Goal: Ask a question: Seek information or help from site administrators or community

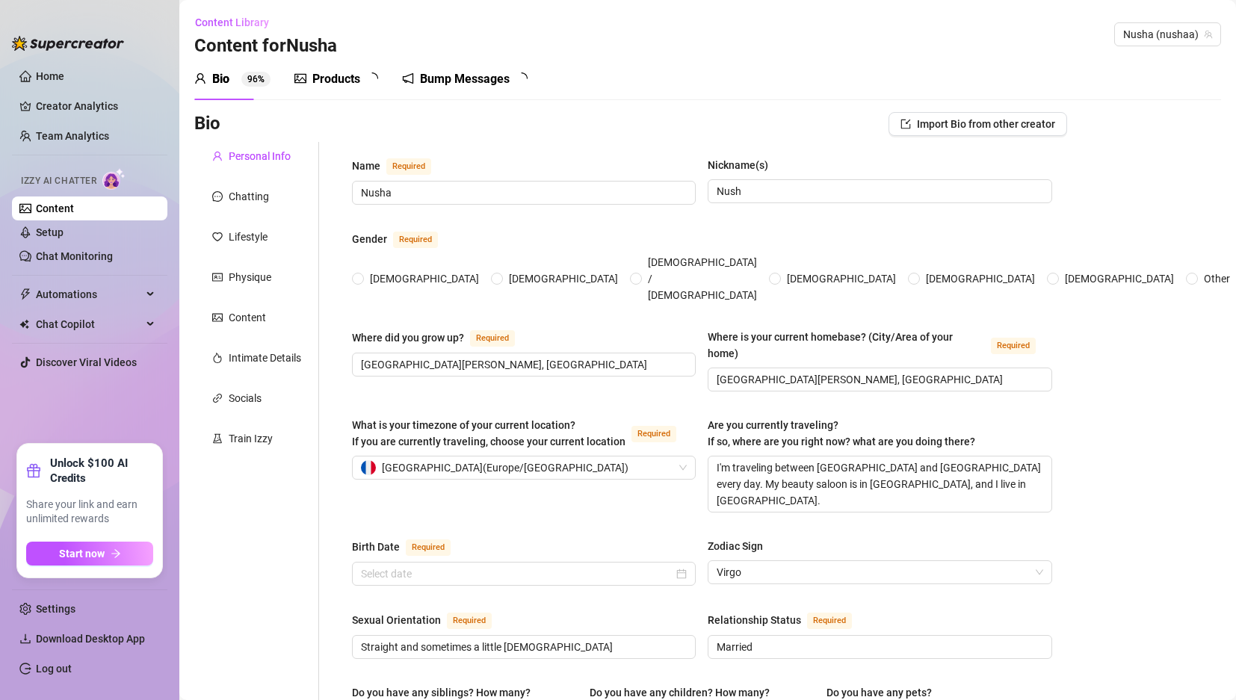
radio input "true"
type input "[DATE]"
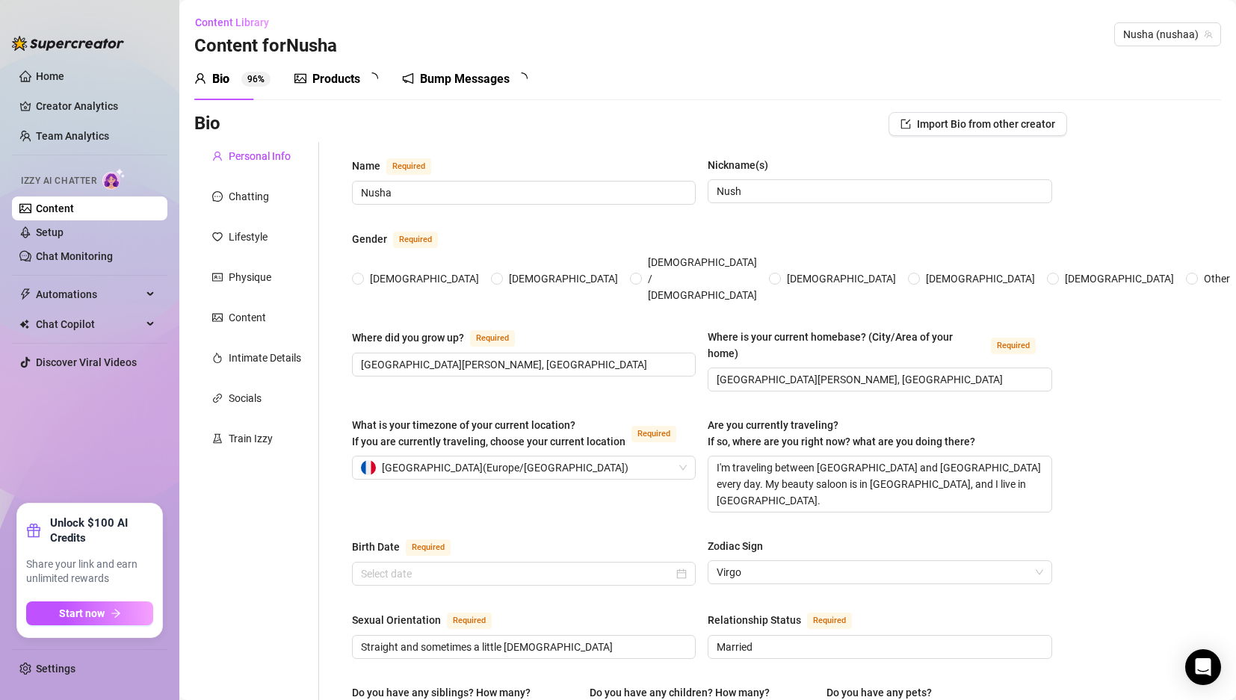
radio input "true"
type input "[DATE]"
click at [745, 38] on div "Content Library Content for [PERSON_NAME] (nushaa)" at bounding box center [707, 34] width 1027 height 48
click at [52, 665] on link "Settings" at bounding box center [56, 669] width 40 height 12
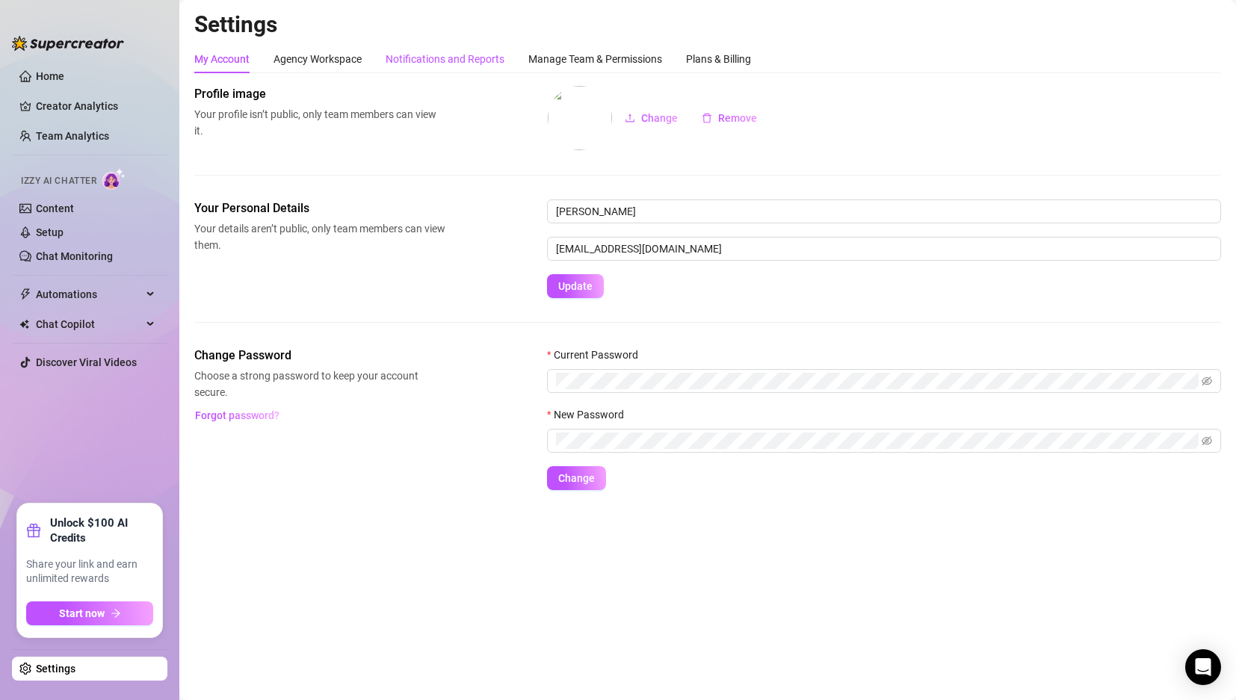
click at [488, 60] on div "Notifications and Reports" at bounding box center [445, 59] width 119 height 16
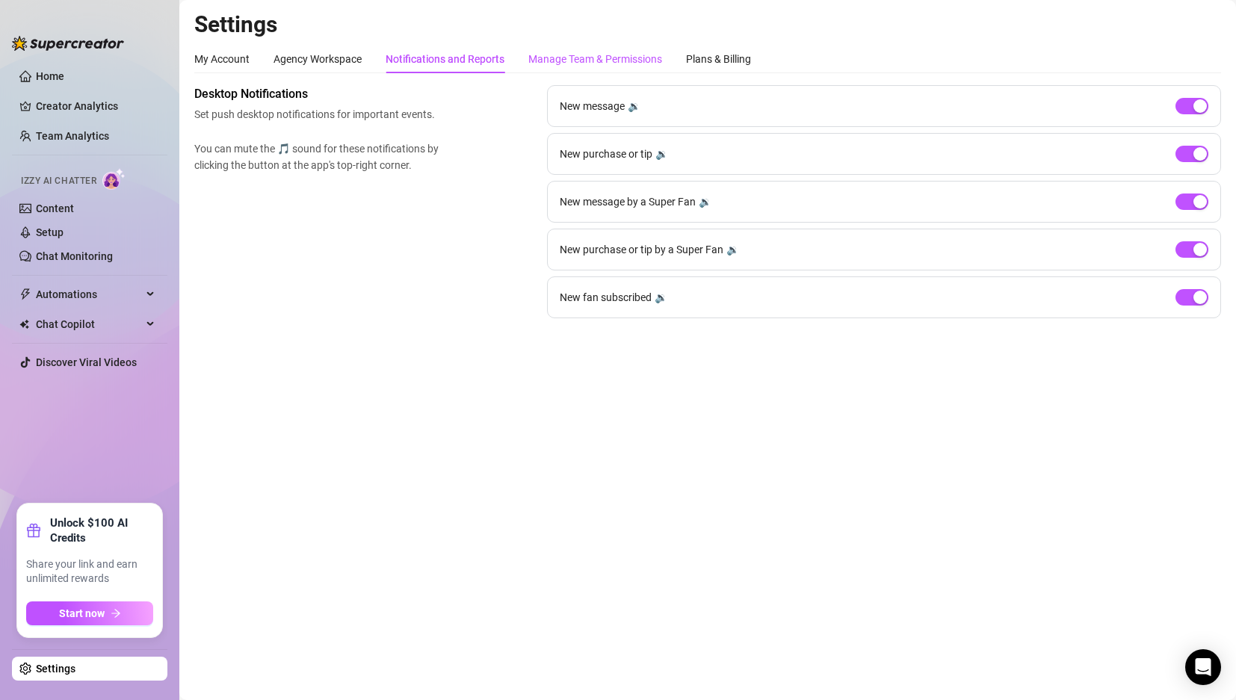
click at [538, 61] on div "Manage Team & Permissions" at bounding box center [595, 59] width 134 height 16
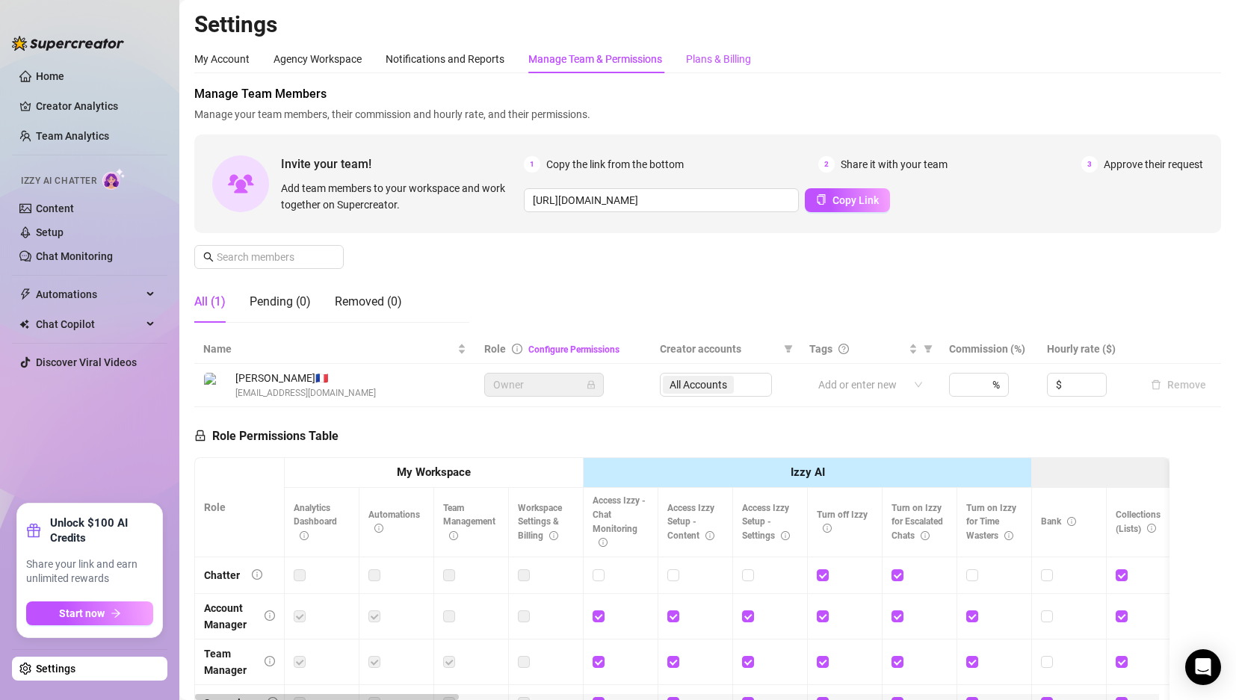
click at [727, 60] on div "Plans & Billing" at bounding box center [718, 59] width 65 height 16
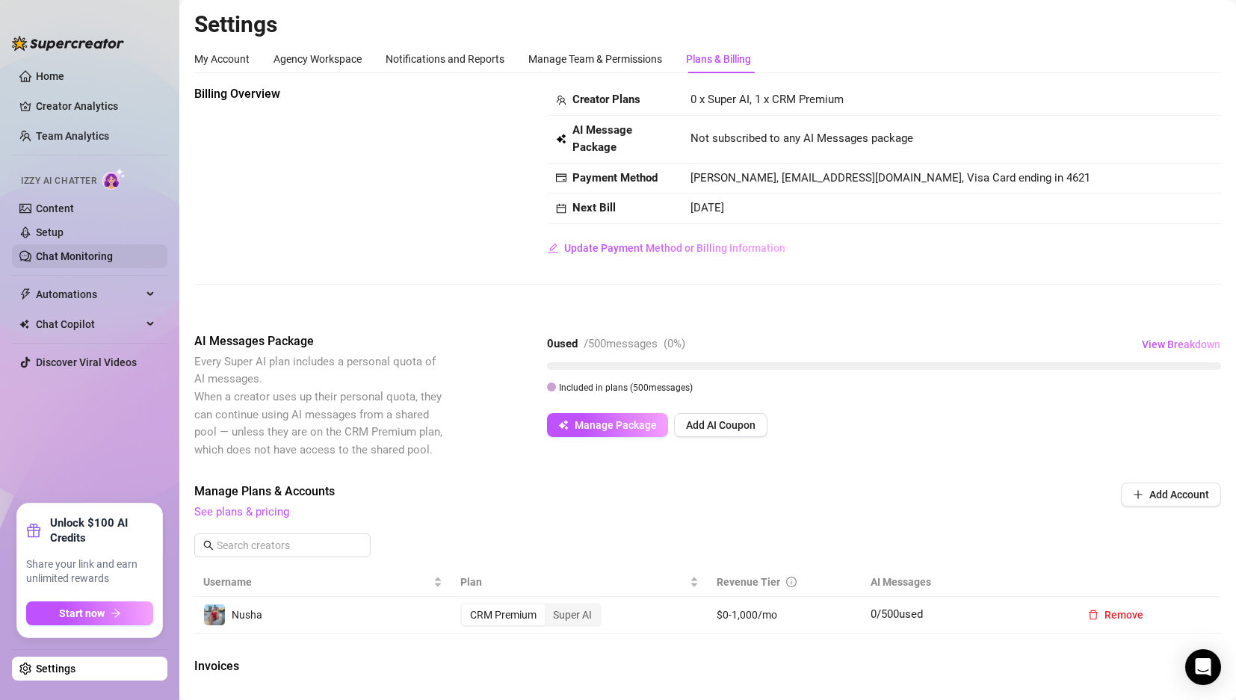
click at [78, 250] on link "Chat Monitoring" at bounding box center [74, 256] width 77 height 12
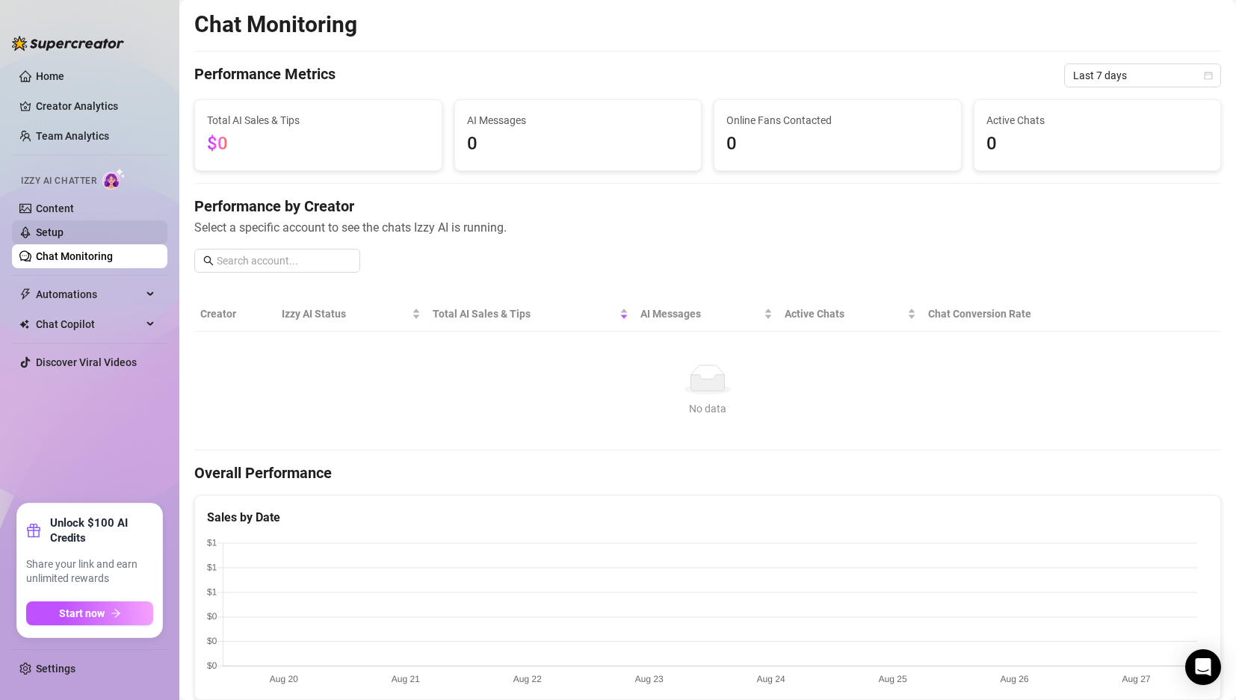
click at [64, 232] on link "Setup" at bounding box center [50, 232] width 28 height 12
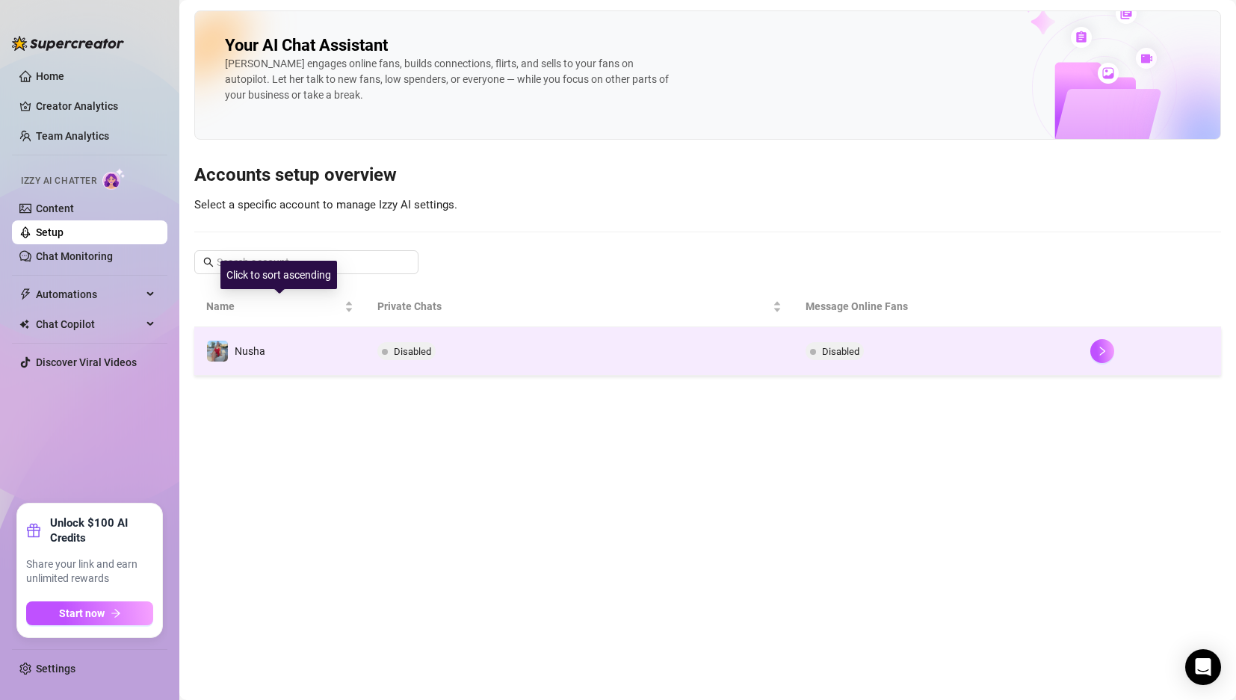
click at [237, 344] on div "Nusha" at bounding box center [250, 351] width 31 height 16
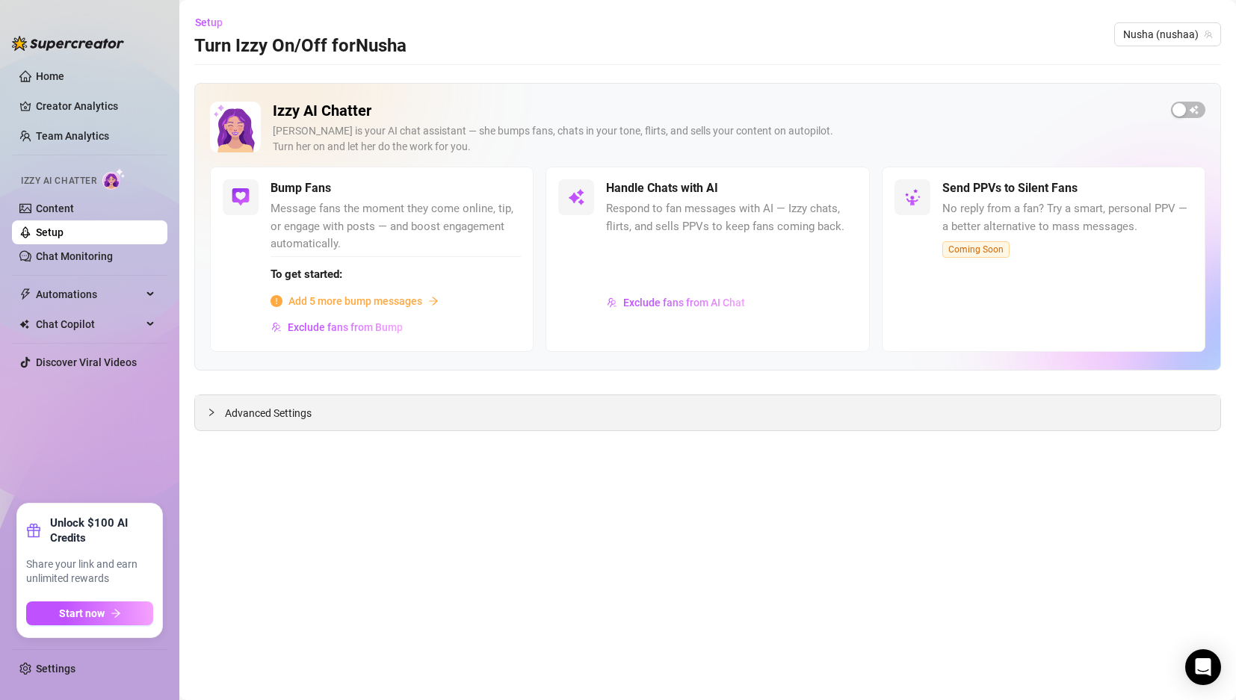
click at [283, 416] on span "Advanced Settings" at bounding box center [268, 413] width 87 height 16
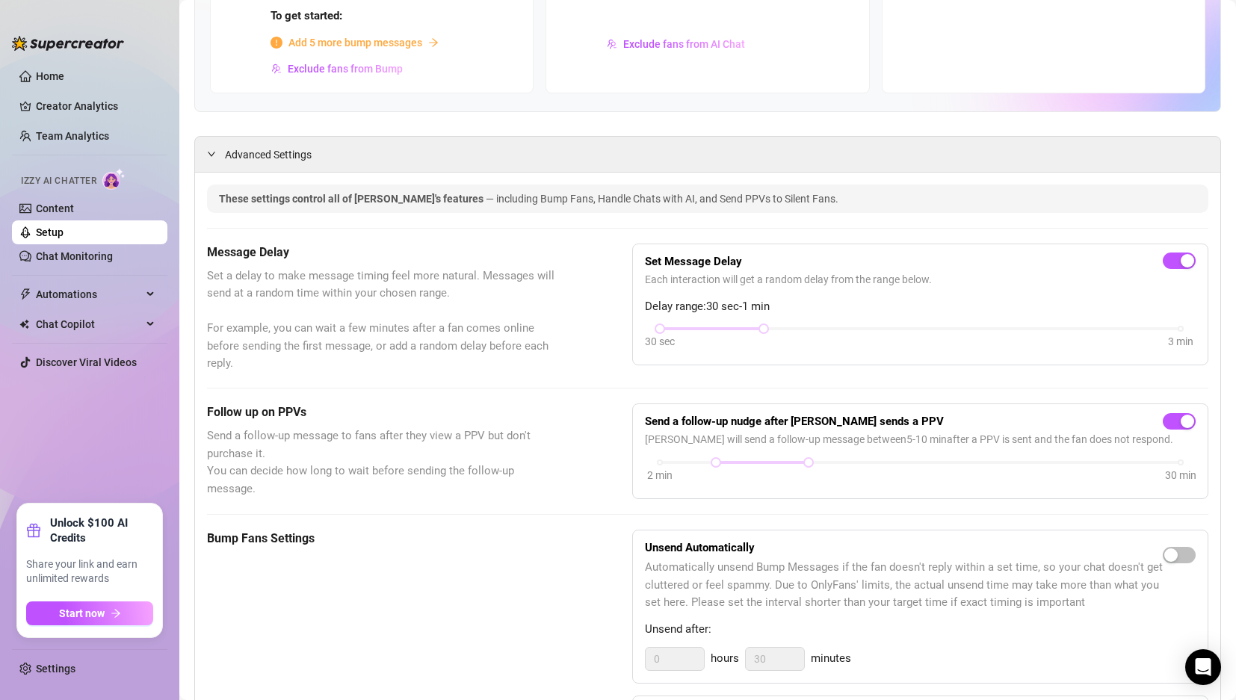
scroll to position [274, 0]
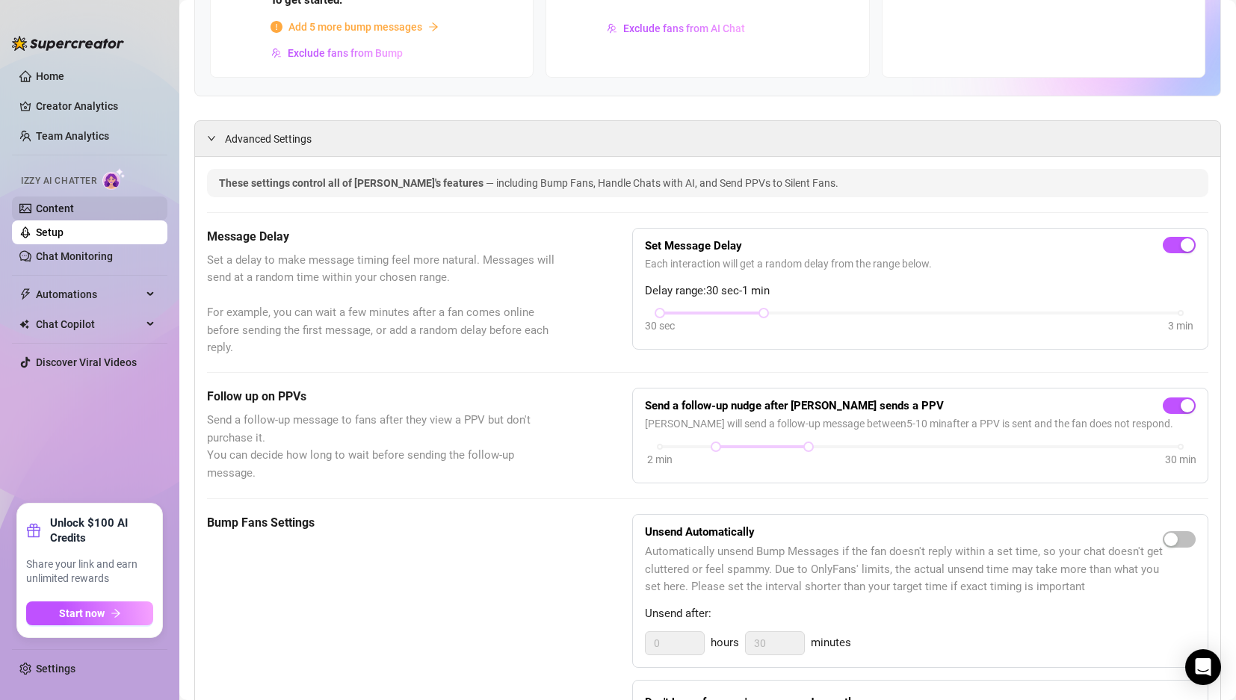
click at [74, 209] on link "Content" at bounding box center [55, 209] width 38 height 12
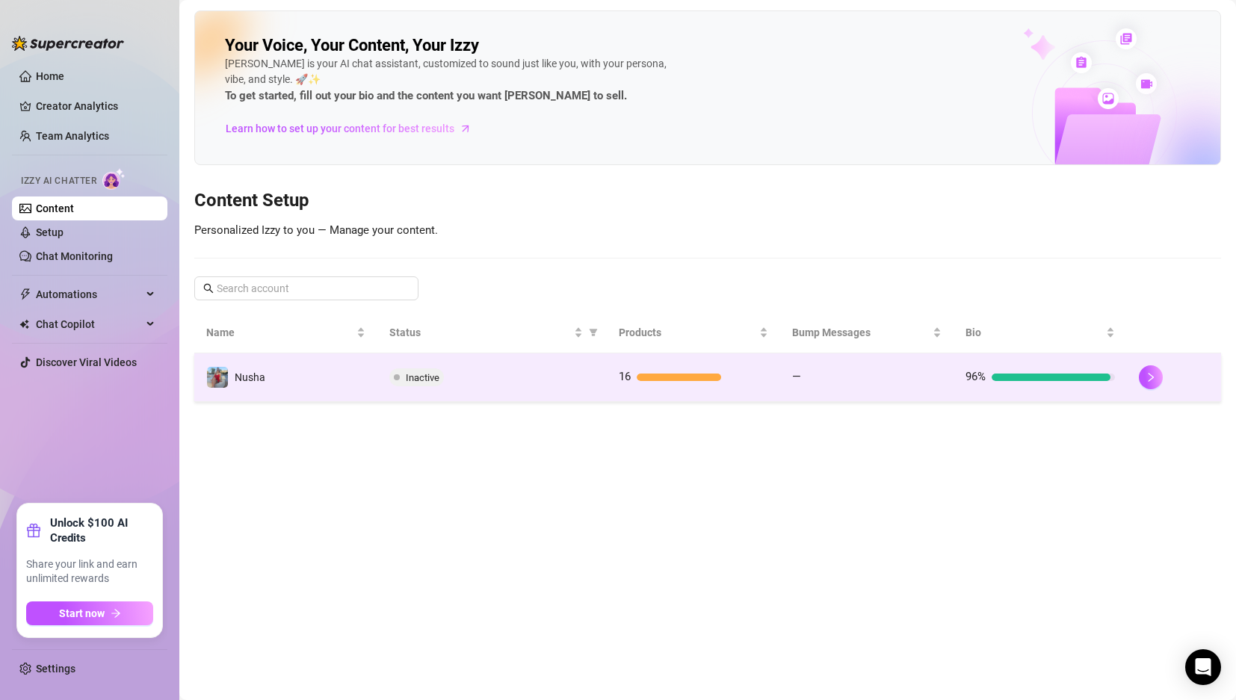
click at [270, 392] on td "Nusha" at bounding box center [285, 378] width 183 height 49
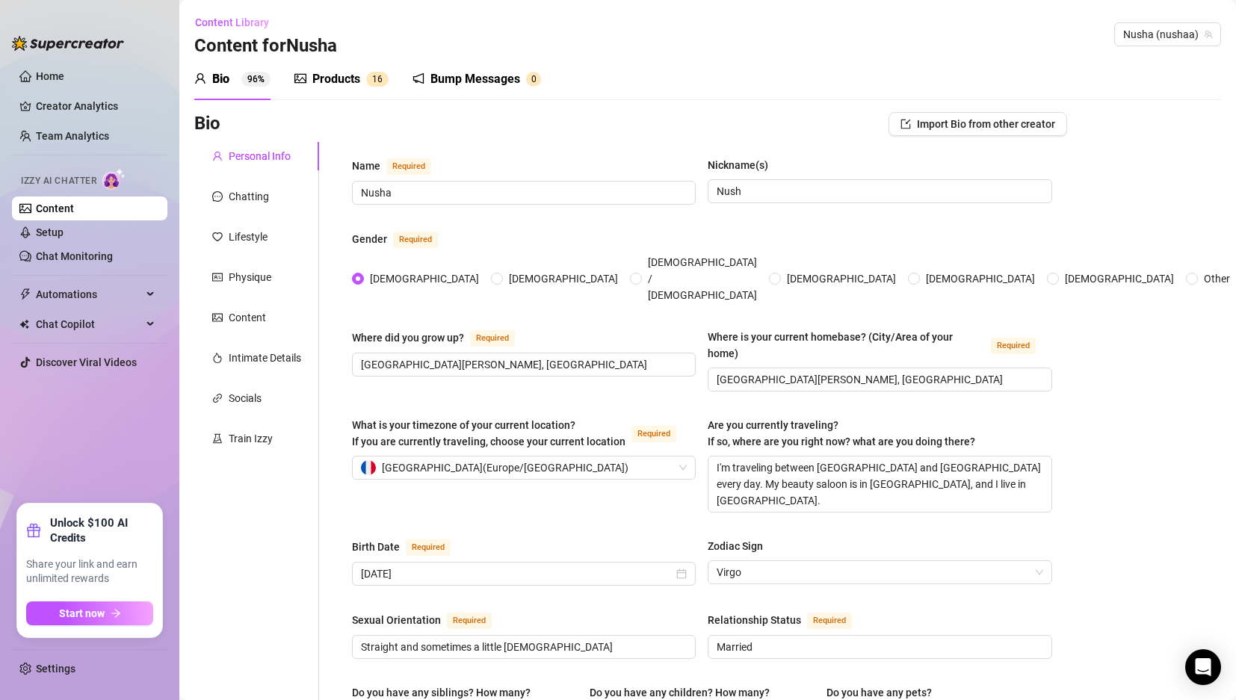
click at [353, 79] on div "Products" at bounding box center [336, 79] width 48 height 18
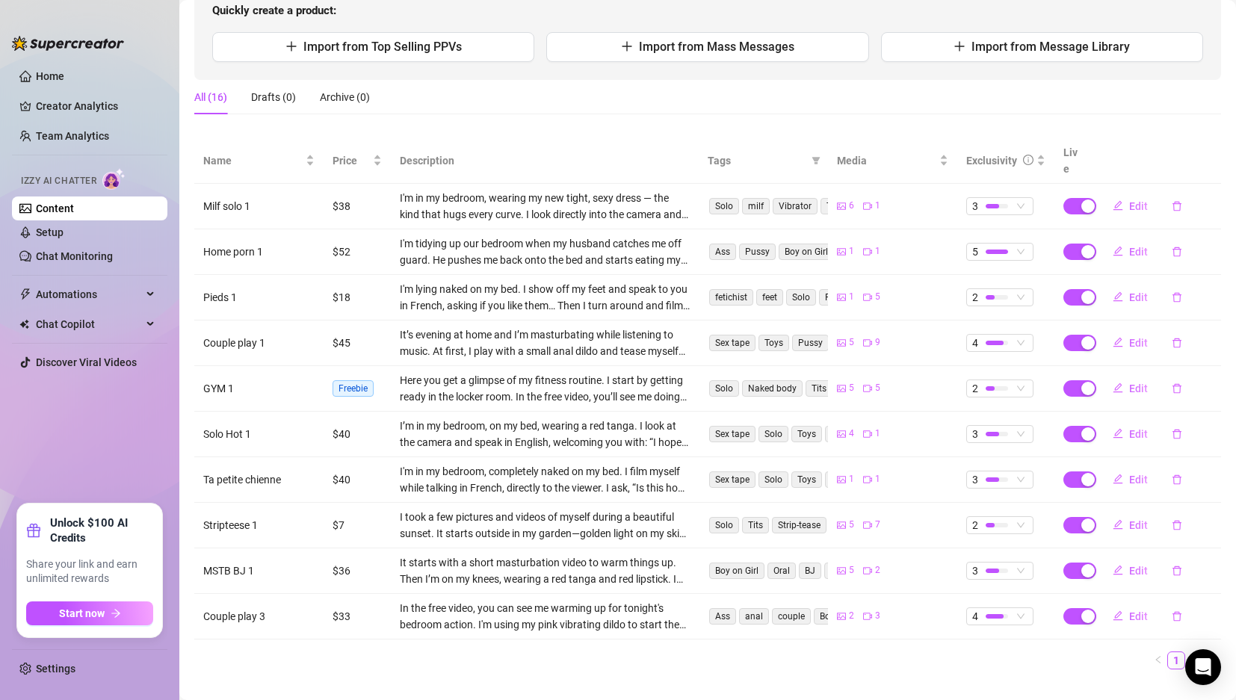
scroll to position [179, 0]
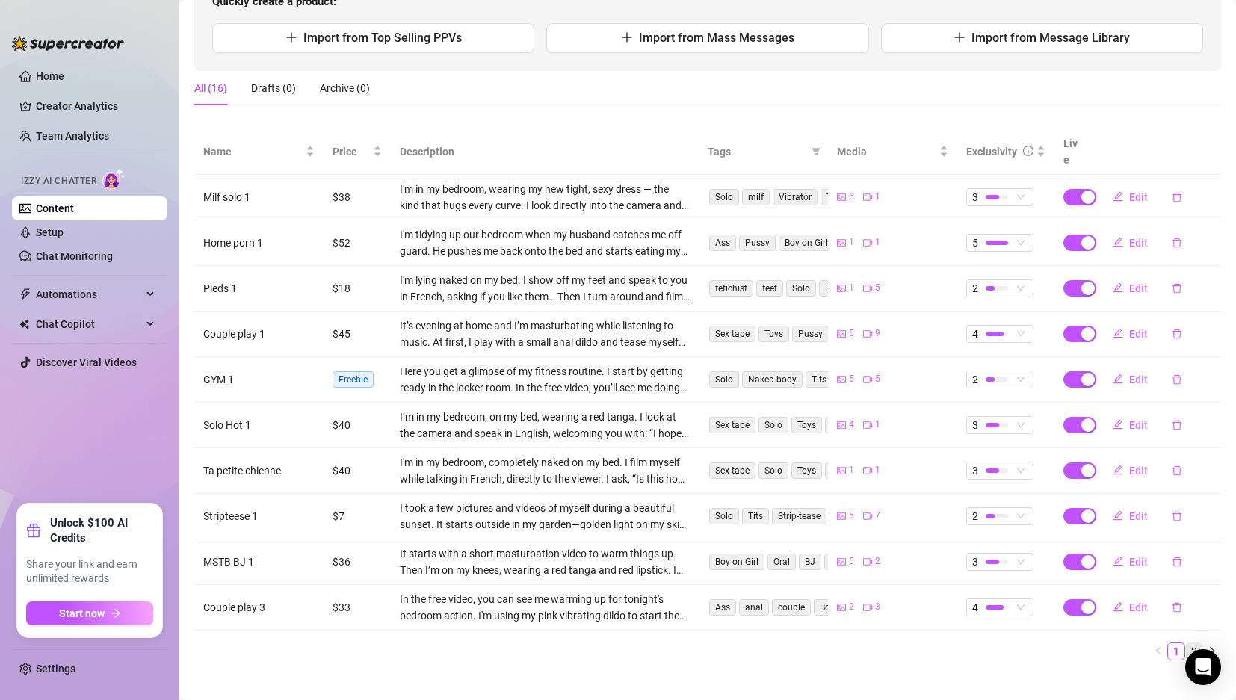
click at [1189, 644] on link "2" at bounding box center [1194, 652] width 16 height 16
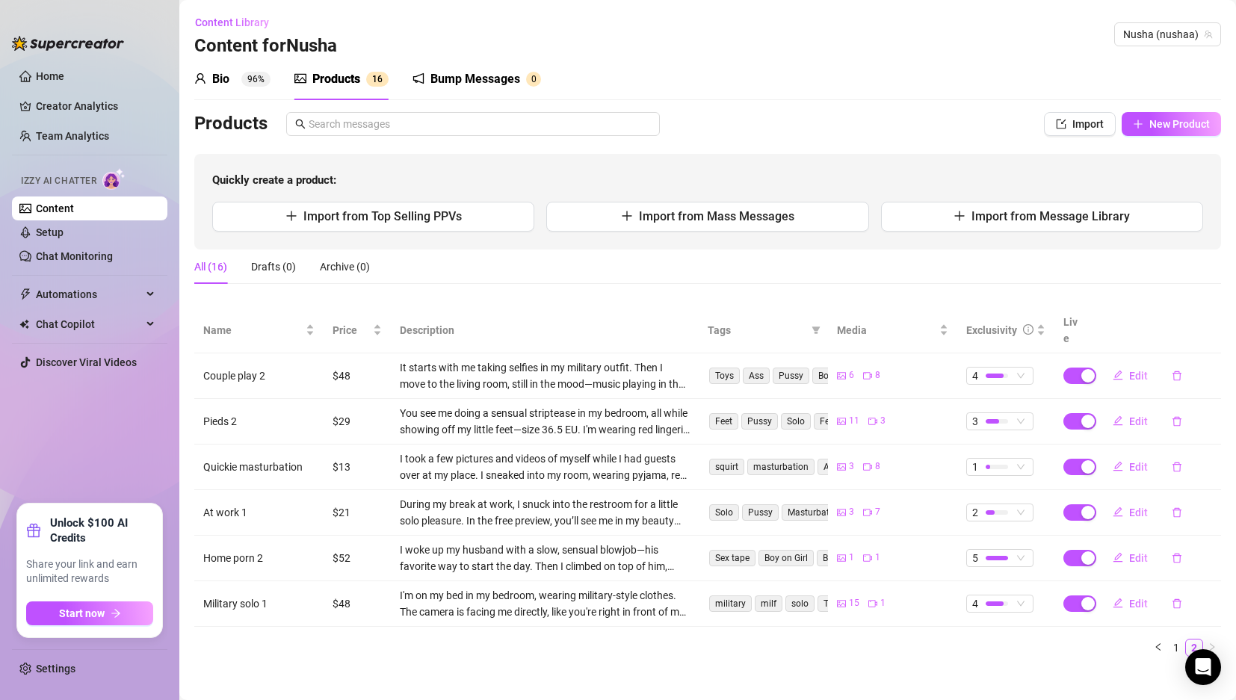
click at [442, 76] on div "Bump Messages" at bounding box center [476, 79] width 90 height 18
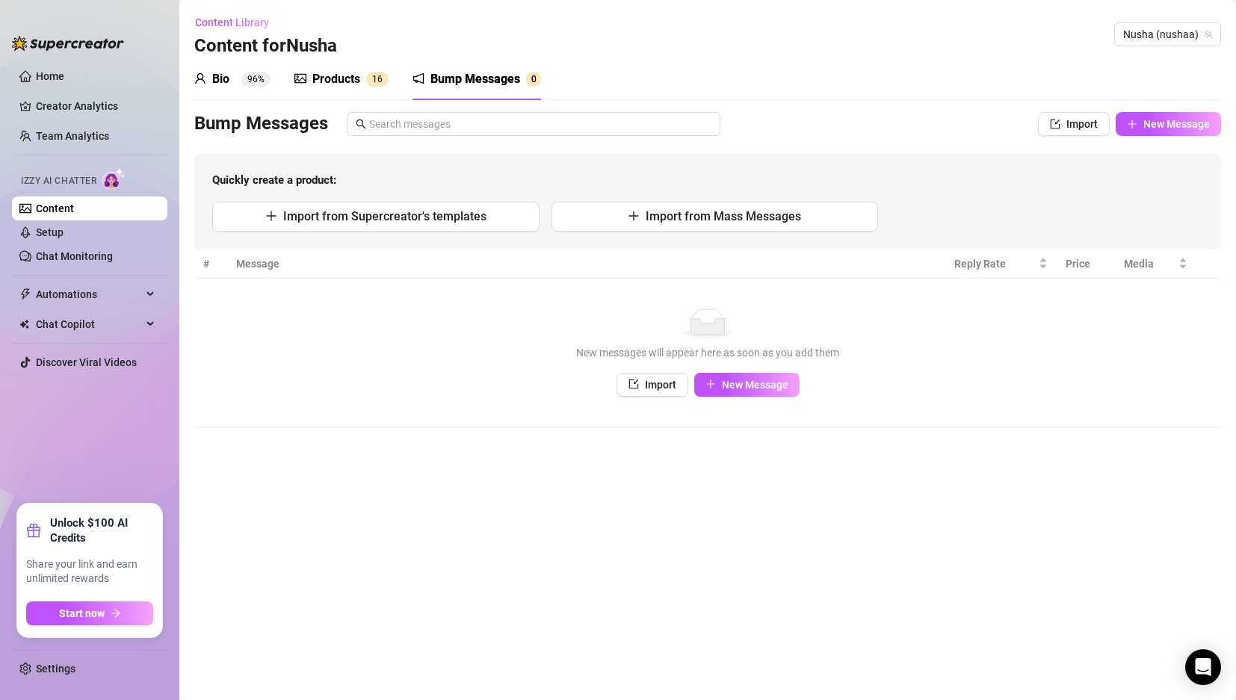
click at [222, 73] on div "Bio" at bounding box center [220, 79] width 17 height 18
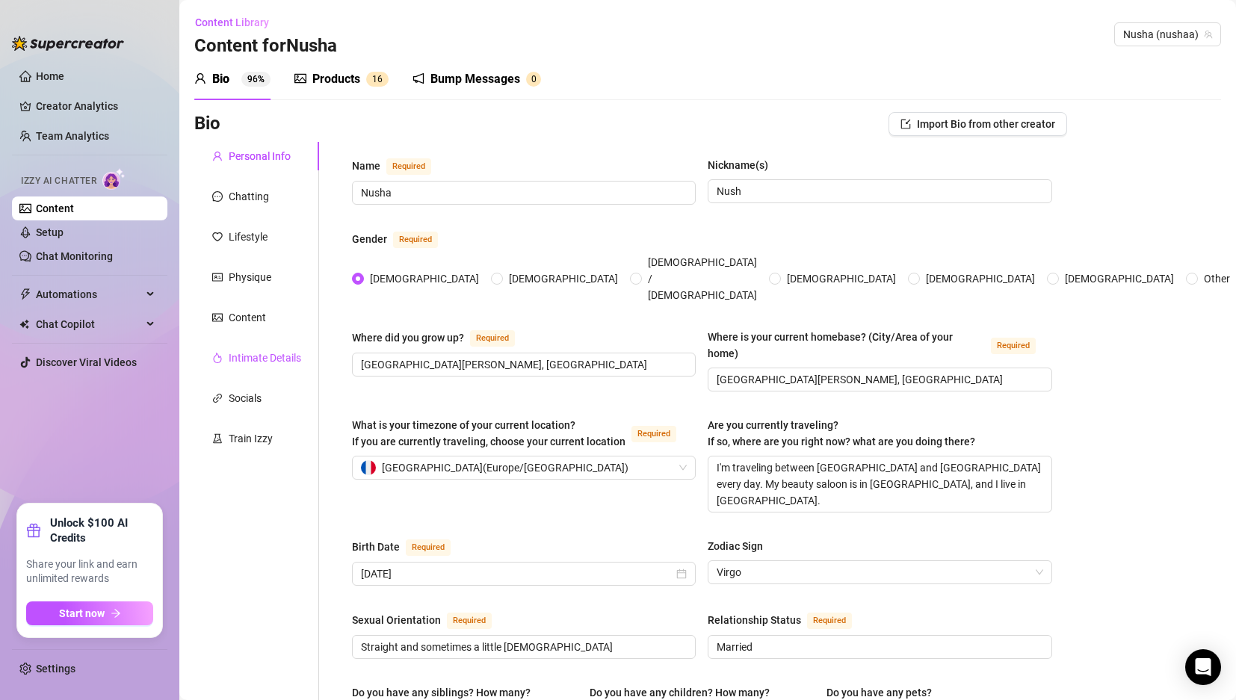
click at [270, 350] on div "Intimate Details" at bounding box center [265, 358] width 73 height 16
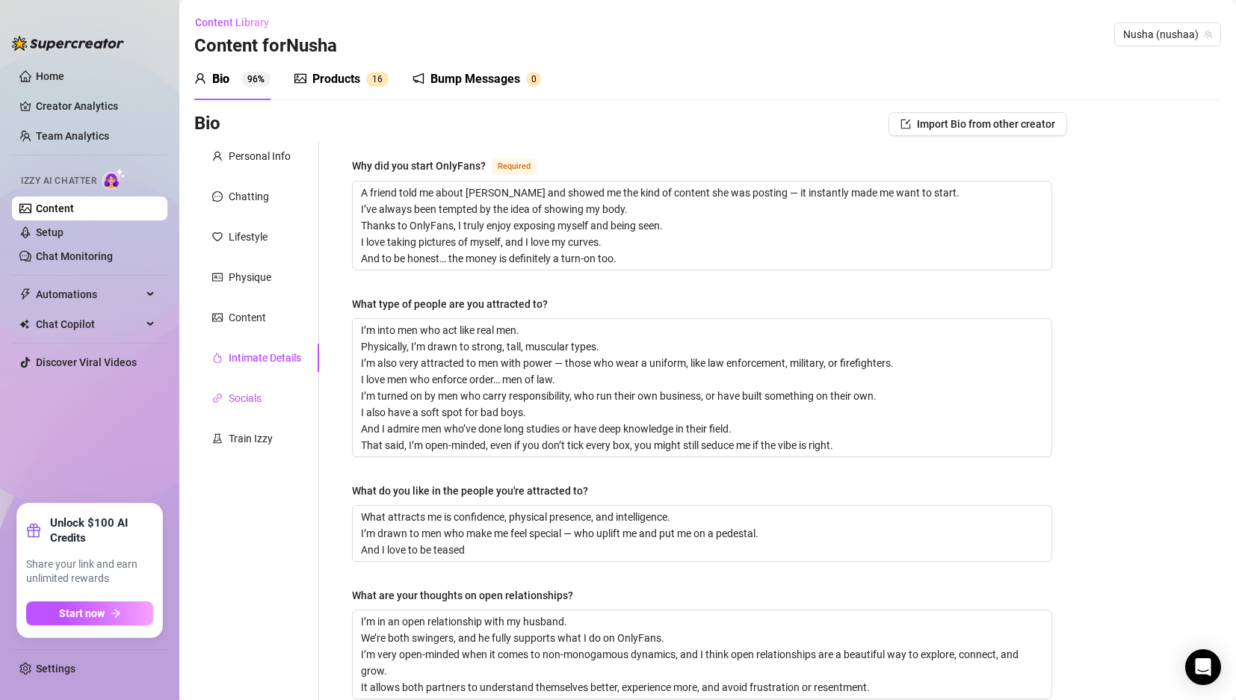
click at [257, 406] on div "Socials" at bounding box center [245, 398] width 33 height 16
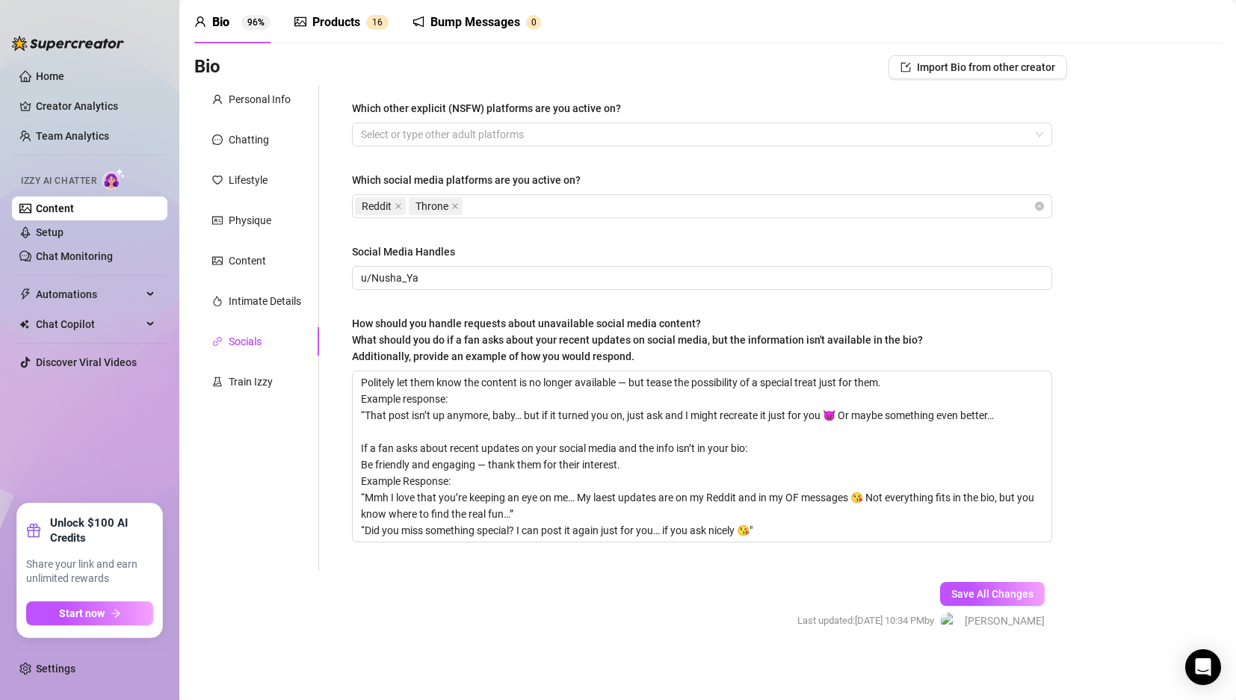
scroll to position [58, 0]
click at [250, 383] on div "Train Izzy" at bounding box center [251, 380] width 44 height 16
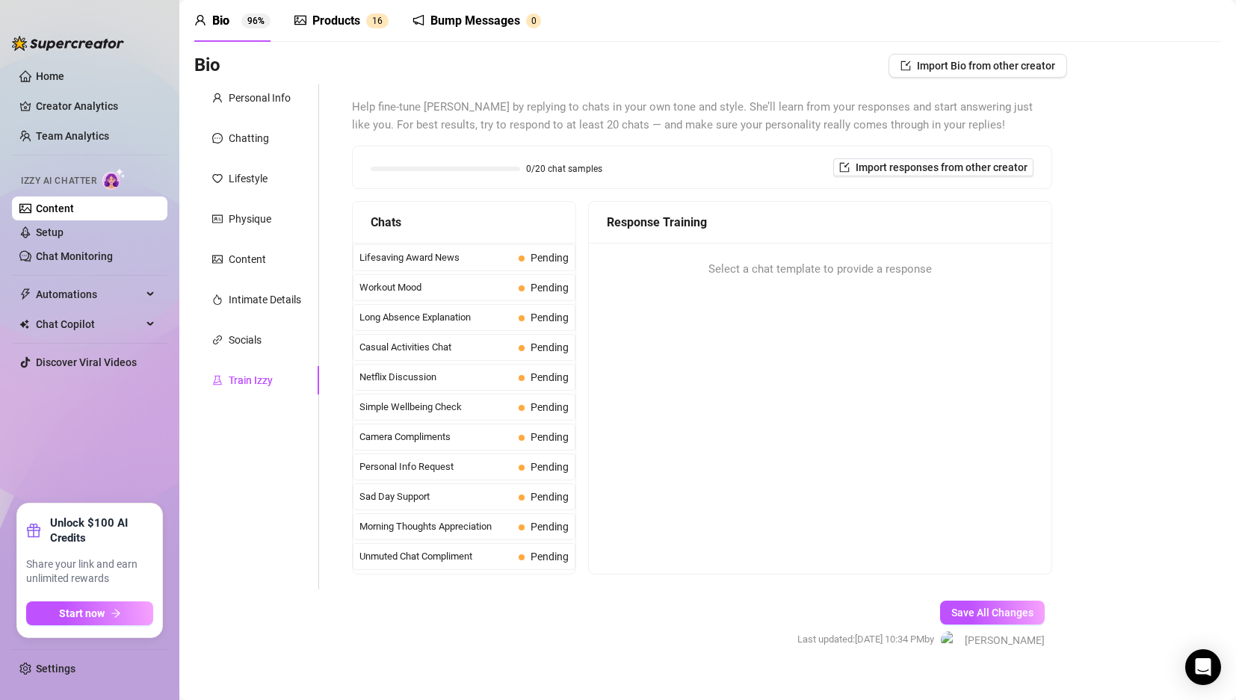
scroll to position [1342, 0]
click at [431, 339] on div "Netflix Discussion Pending" at bounding box center [464, 349] width 223 height 27
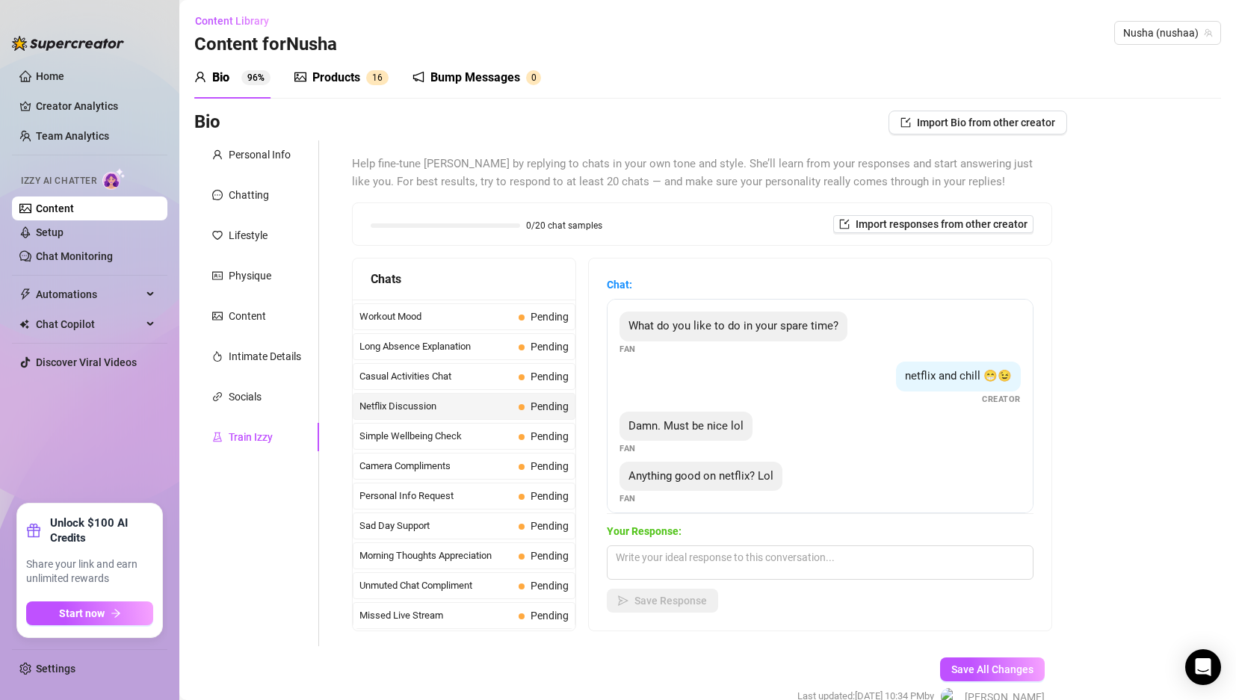
scroll to position [0, 0]
click at [640, 564] on textarea at bounding box center [820, 564] width 427 height 34
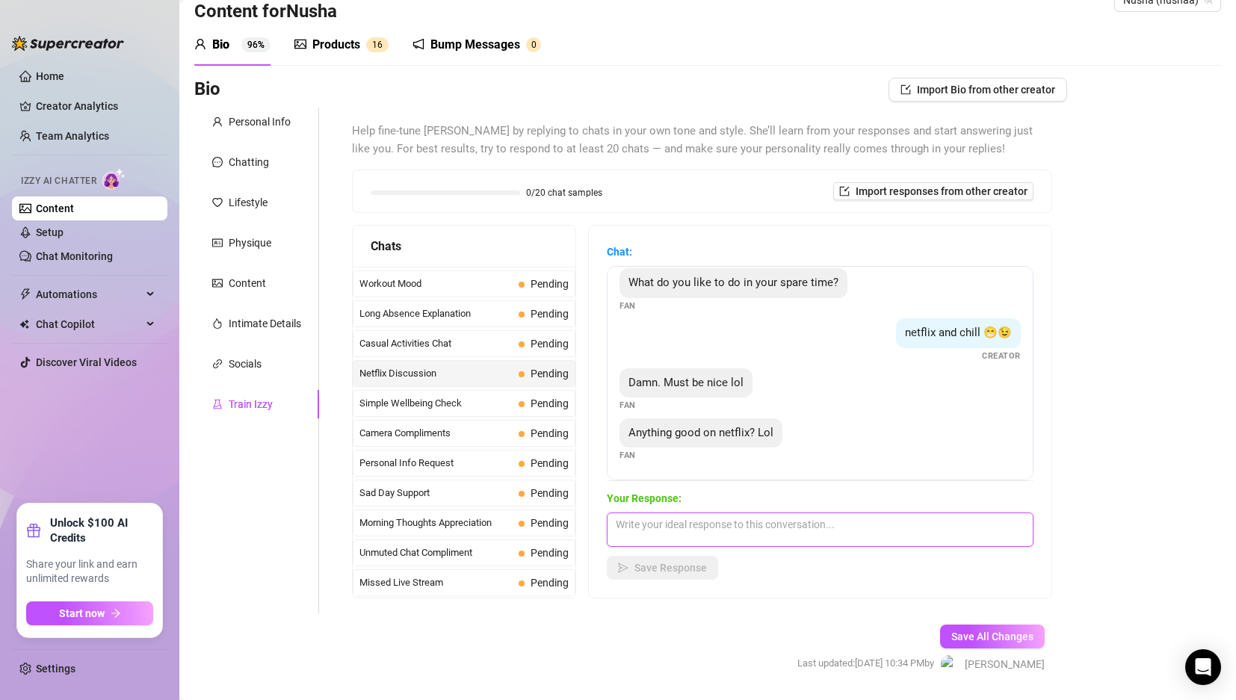
scroll to position [78, 0]
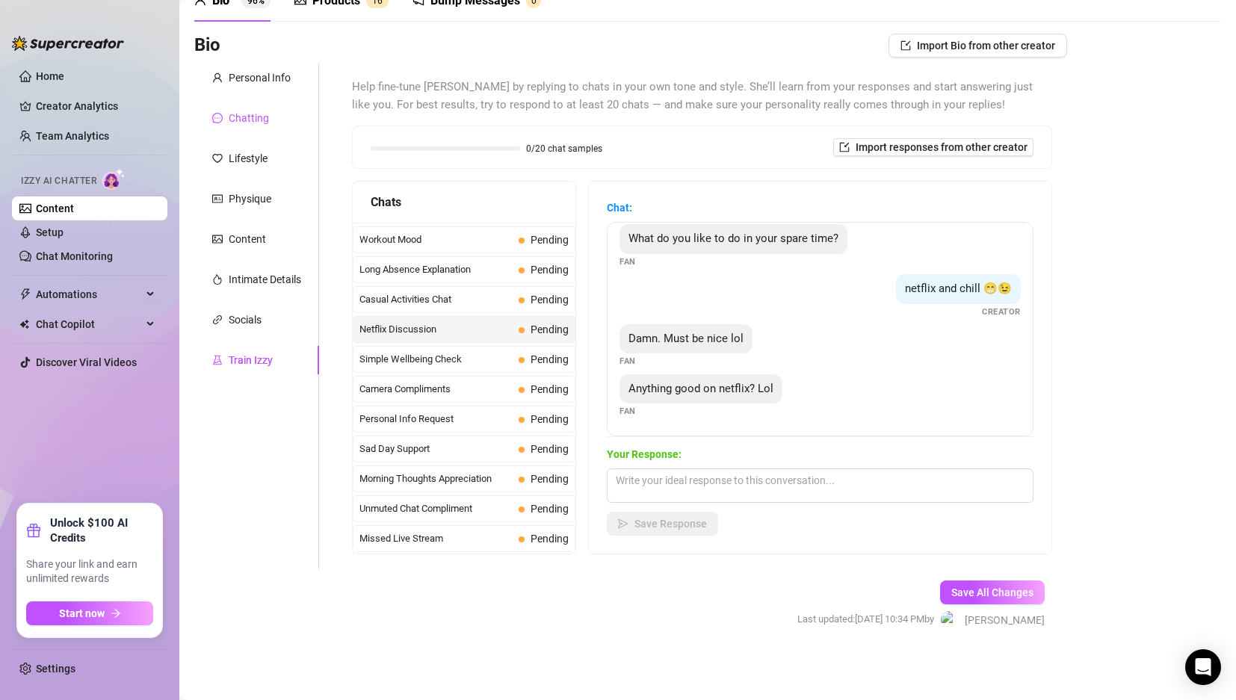
click at [265, 115] on div "Chatting" at bounding box center [249, 118] width 40 height 16
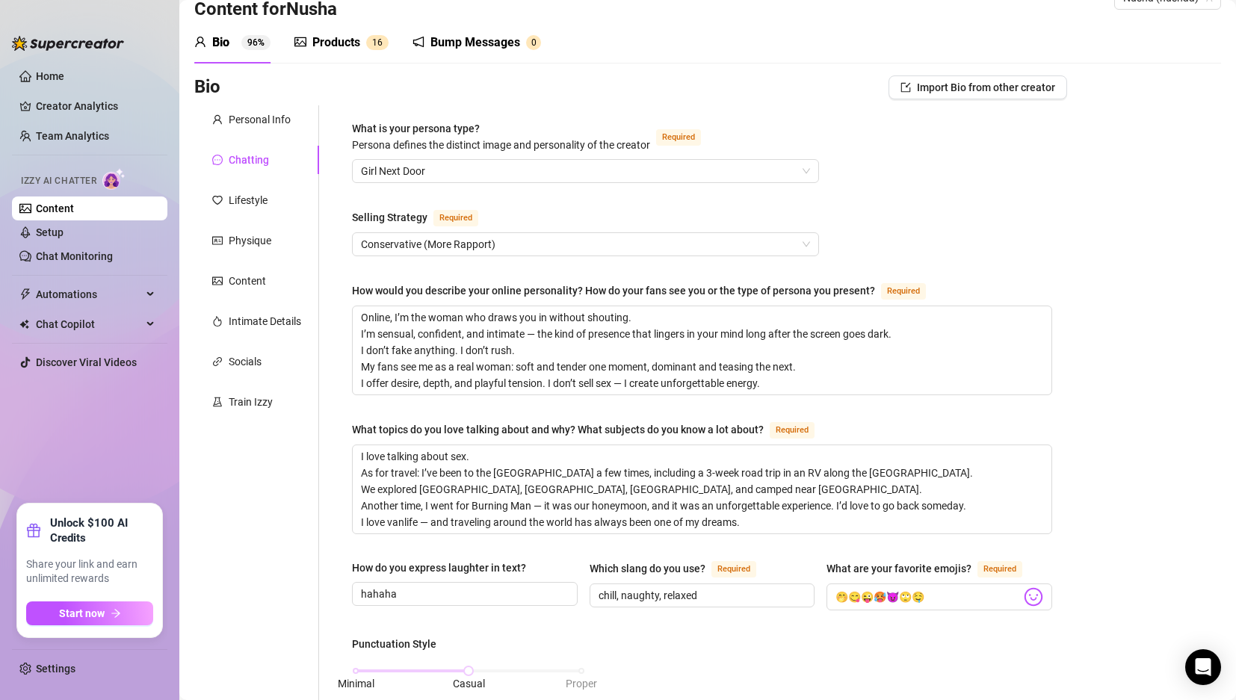
scroll to position [0, 0]
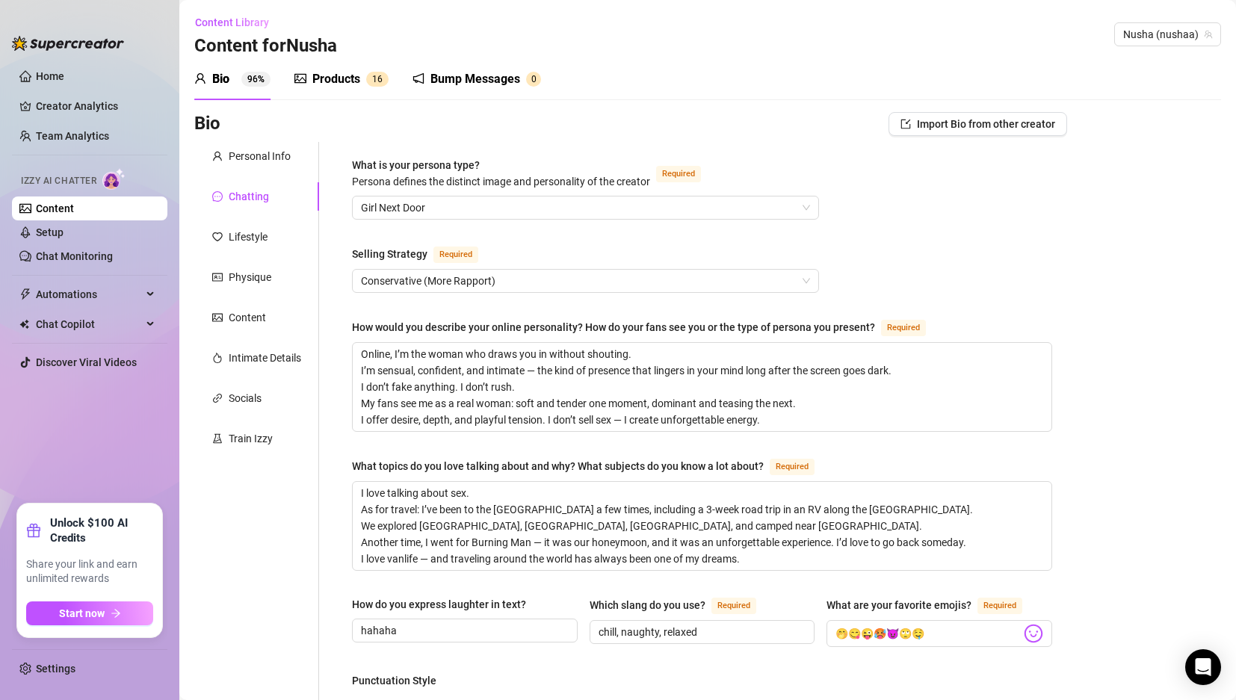
click at [350, 67] on div "Products 1 6" at bounding box center [342, 79] width 94 height 42
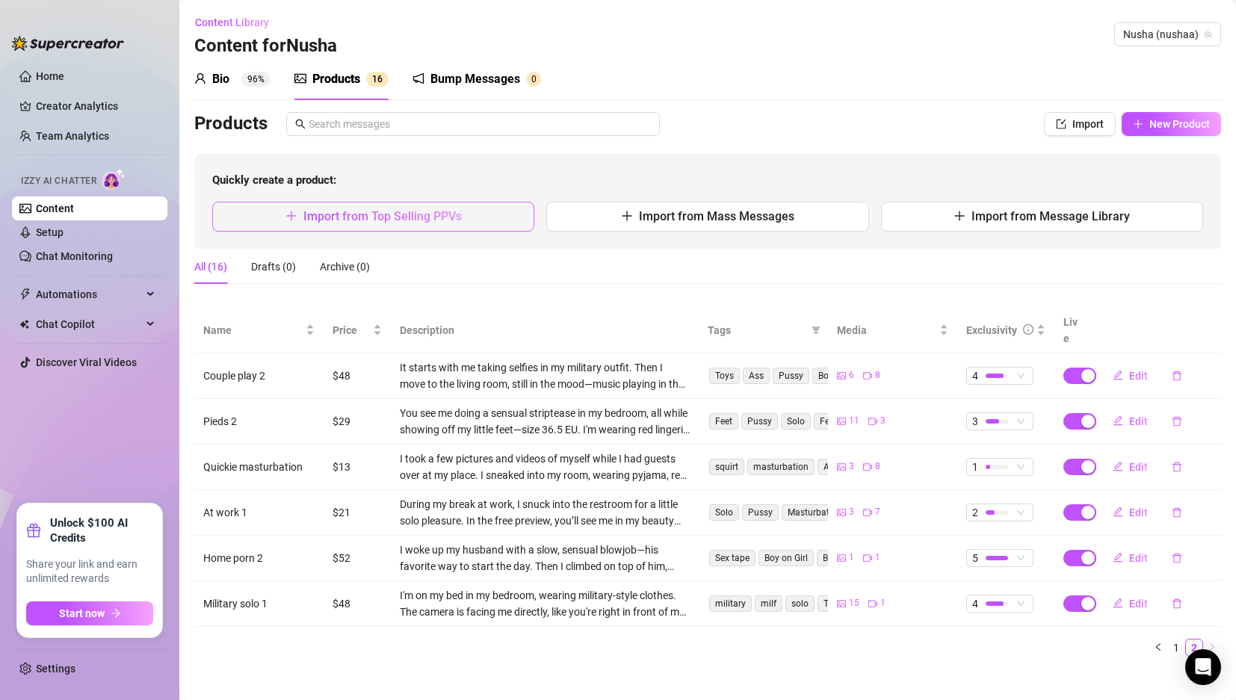
click at [413, 209] on span "Import from Top Selling PPVs" at bounding box center [382, 216] width 158 height 14
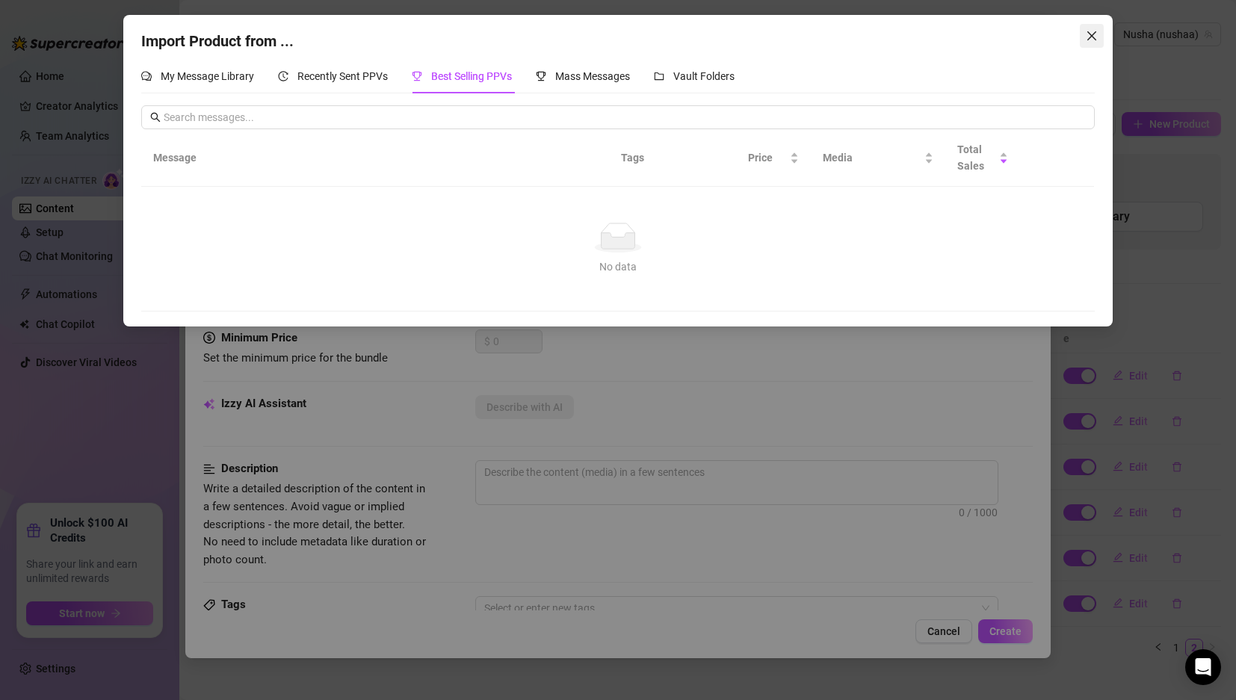
click at [1088, 32] on icon "close" at bounding box center [1091, 35] width 9 height 9
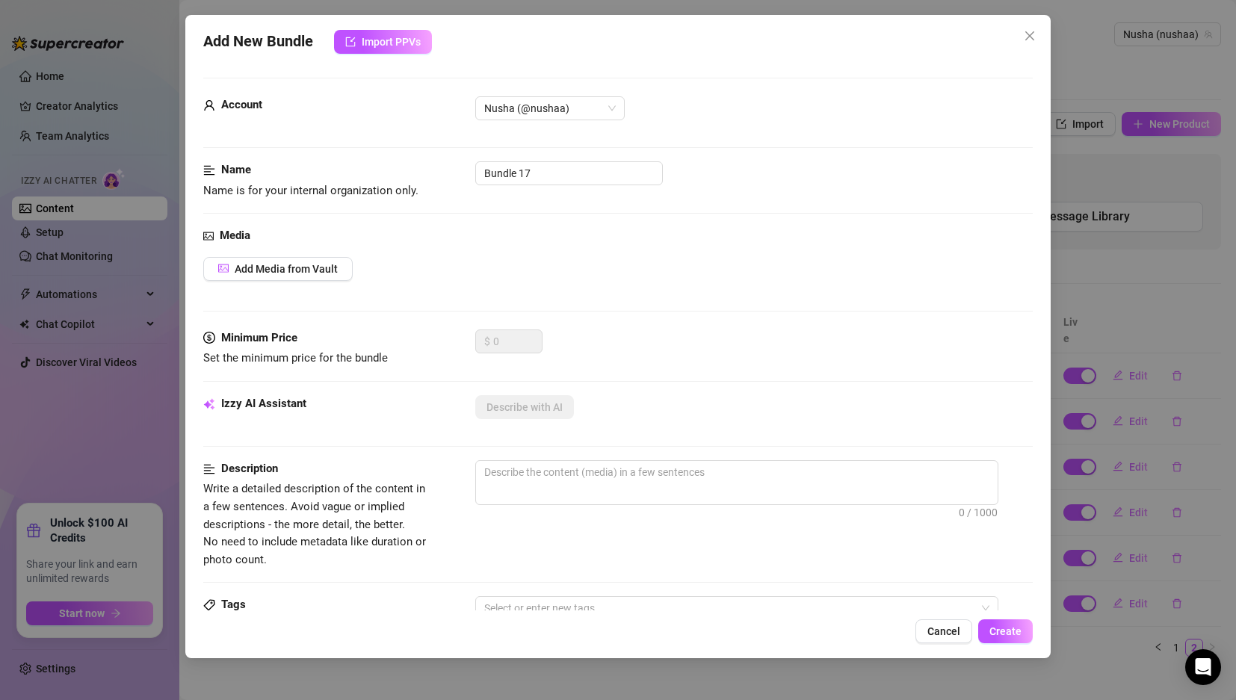
click at [1026, 34] on icon "close" at bounding box center [1030, 36] width 12 height 12
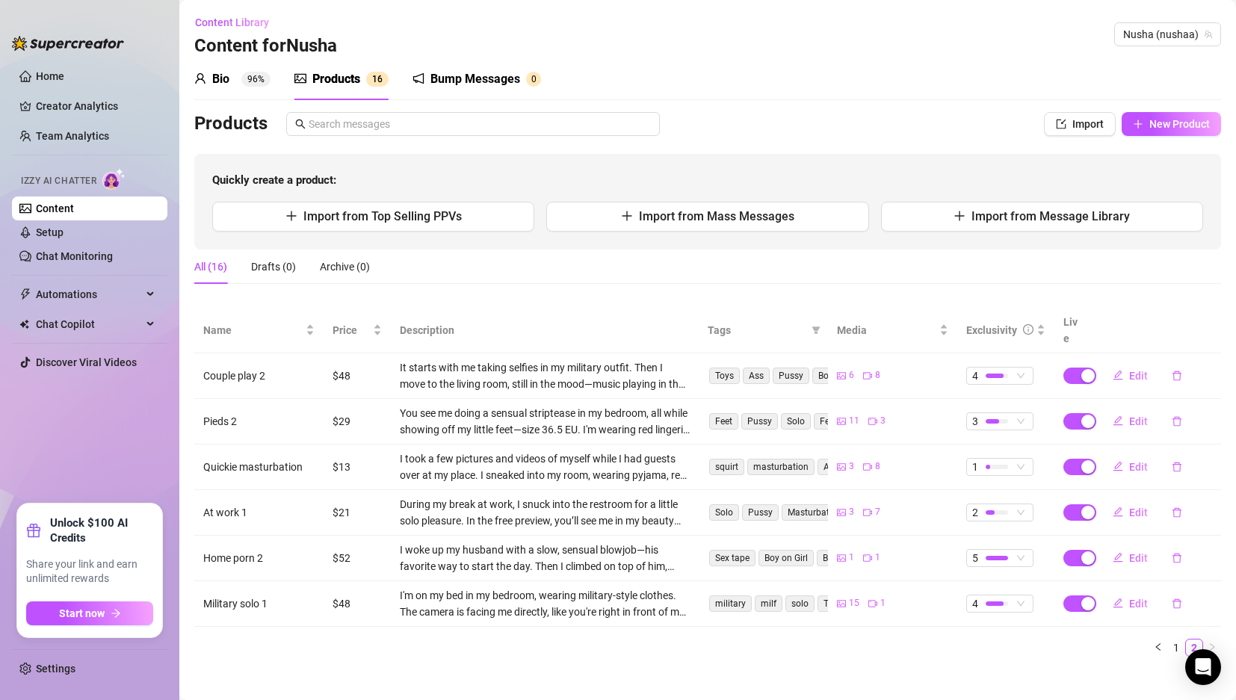
click at [526, 75] on sup "0" at bounding box center [533, 79] width 15 height 15
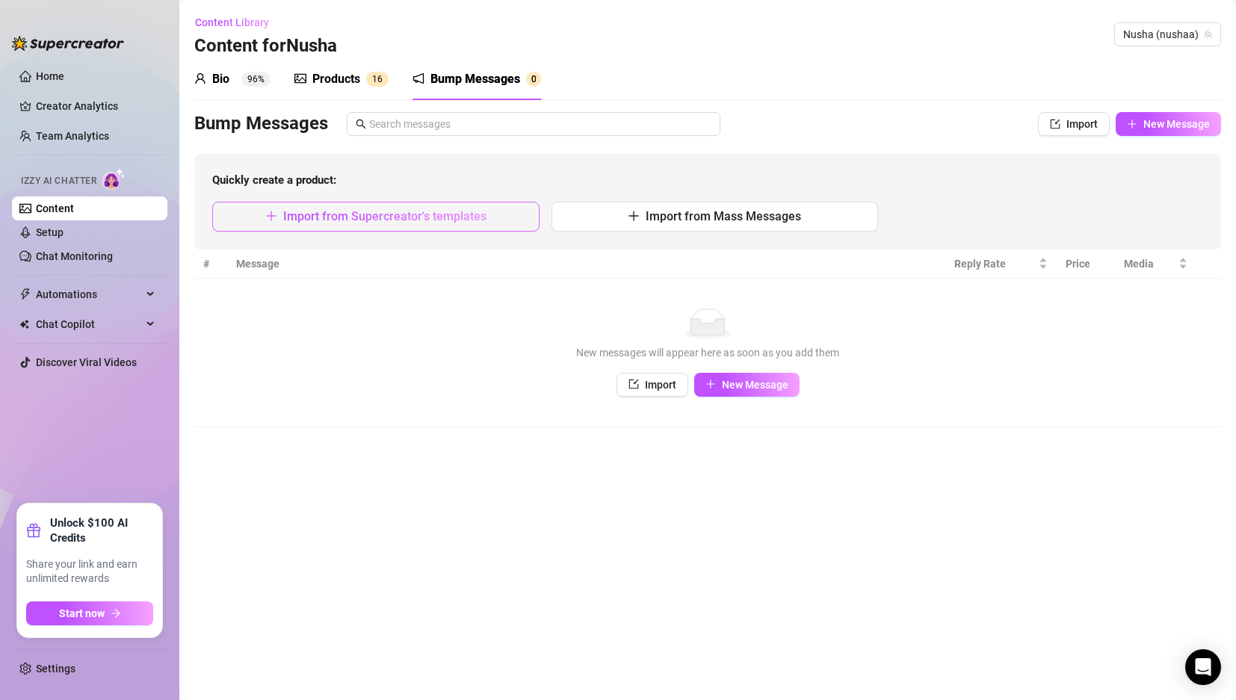
click at [492, 213] on button "Import from Supercreator's templates" at bounding box center [375, 217] width 327 height 30
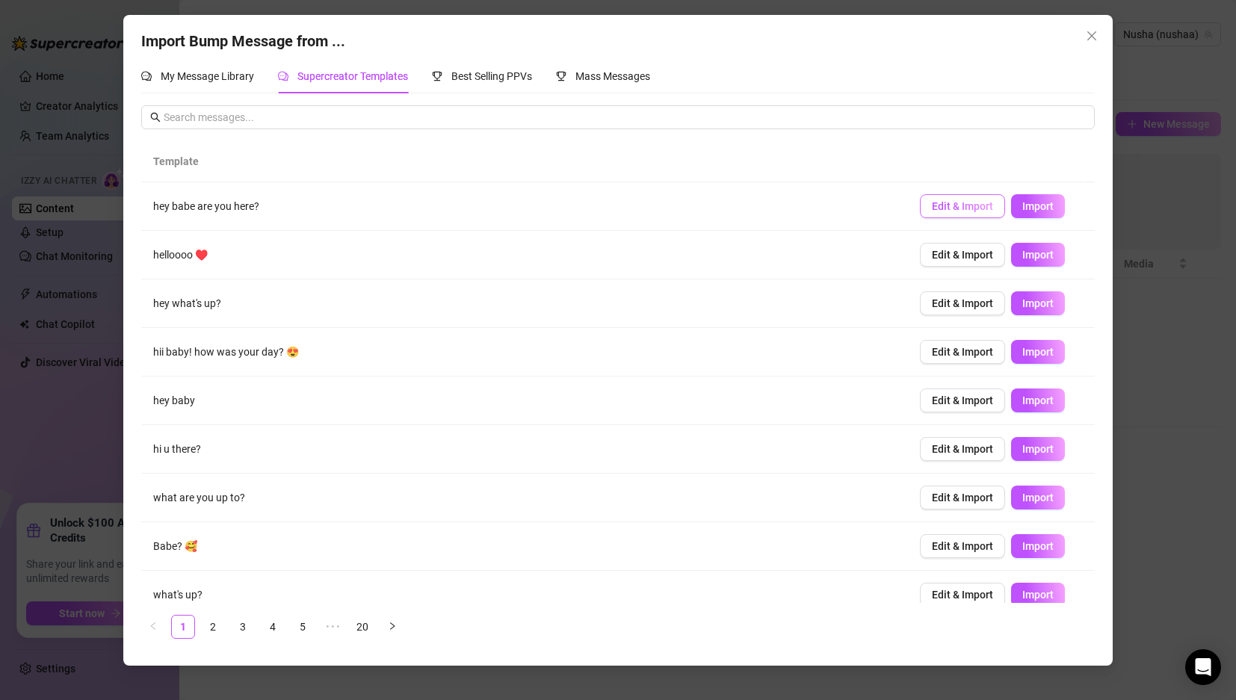
click at [934, 213] on button "Edit & Import" at bounding box center [962, 206] width 85 height 24
type textarea "hey babe are you here?"
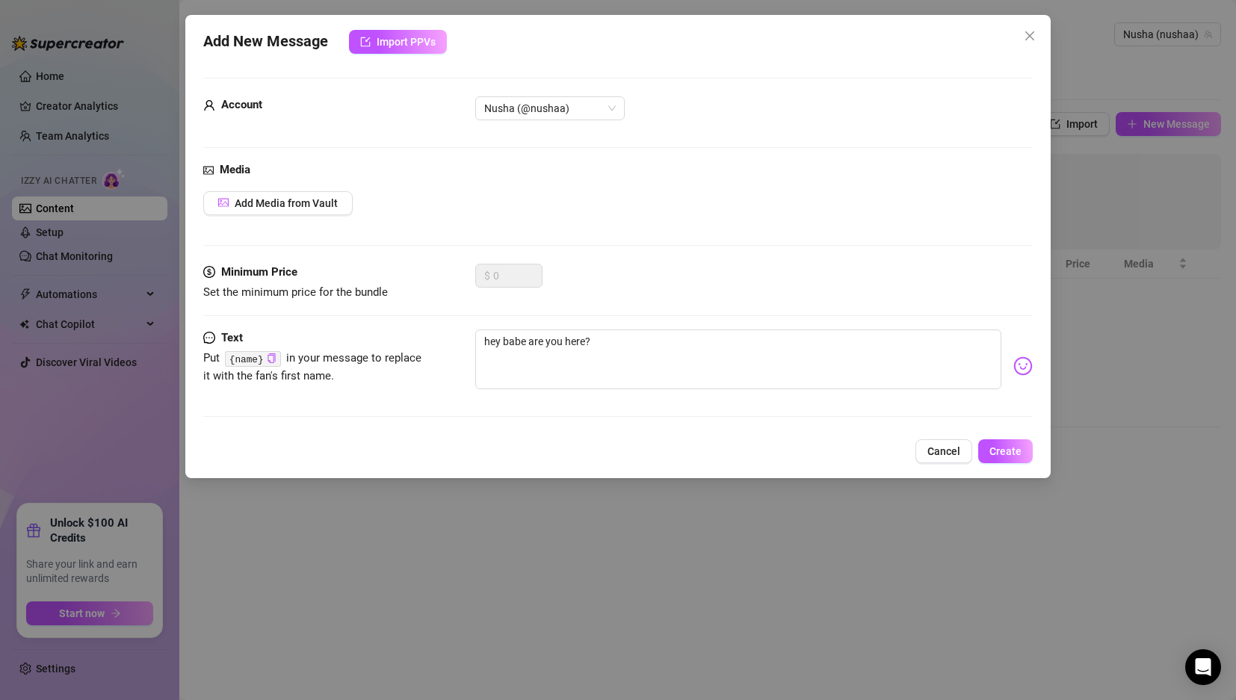
click at [934, 459] on button "Cancel" at bounding box center [944, 452] width 57 height 24
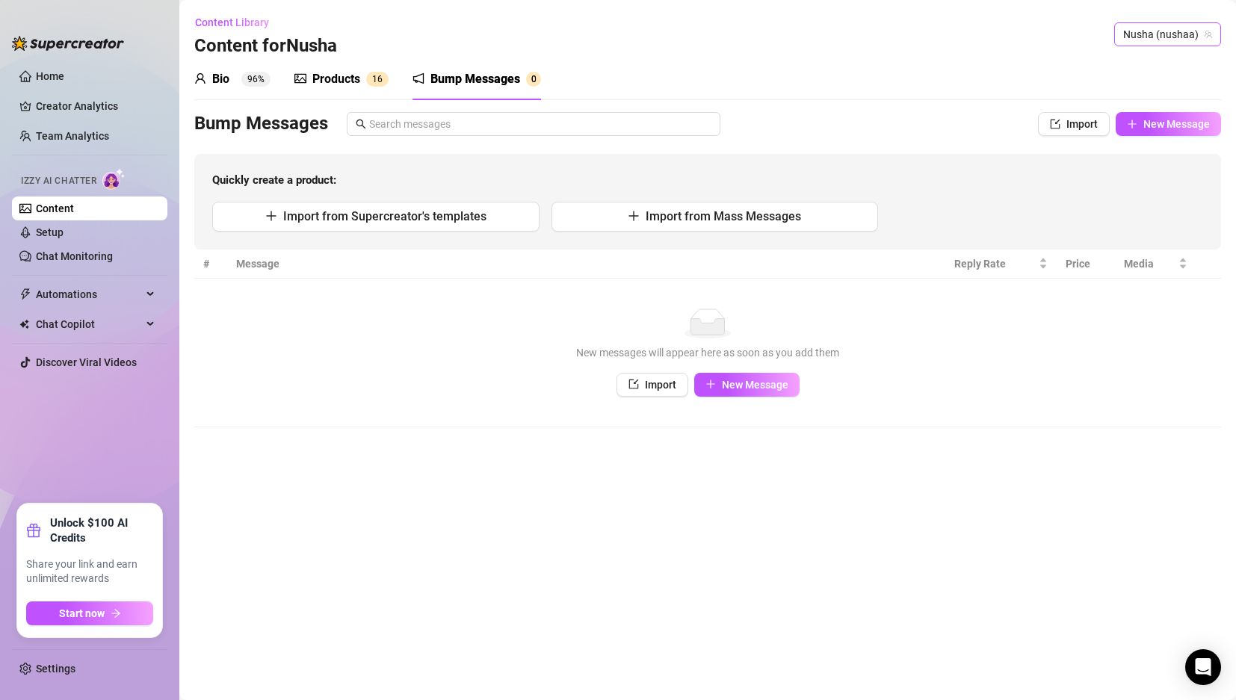
click at [1165, 29] on span "Nusha (nushaa)" at bounding box center [1168, 34] width 89 height 22
click at [1062, 39] on div "Content Library Content for [PERSON_NAME] (nushaa)" at bounding box center [707, 34] width 1027 height 48
click at [64, 232] on link "Setup" at bounding box center [50, 232] width 28 height 12
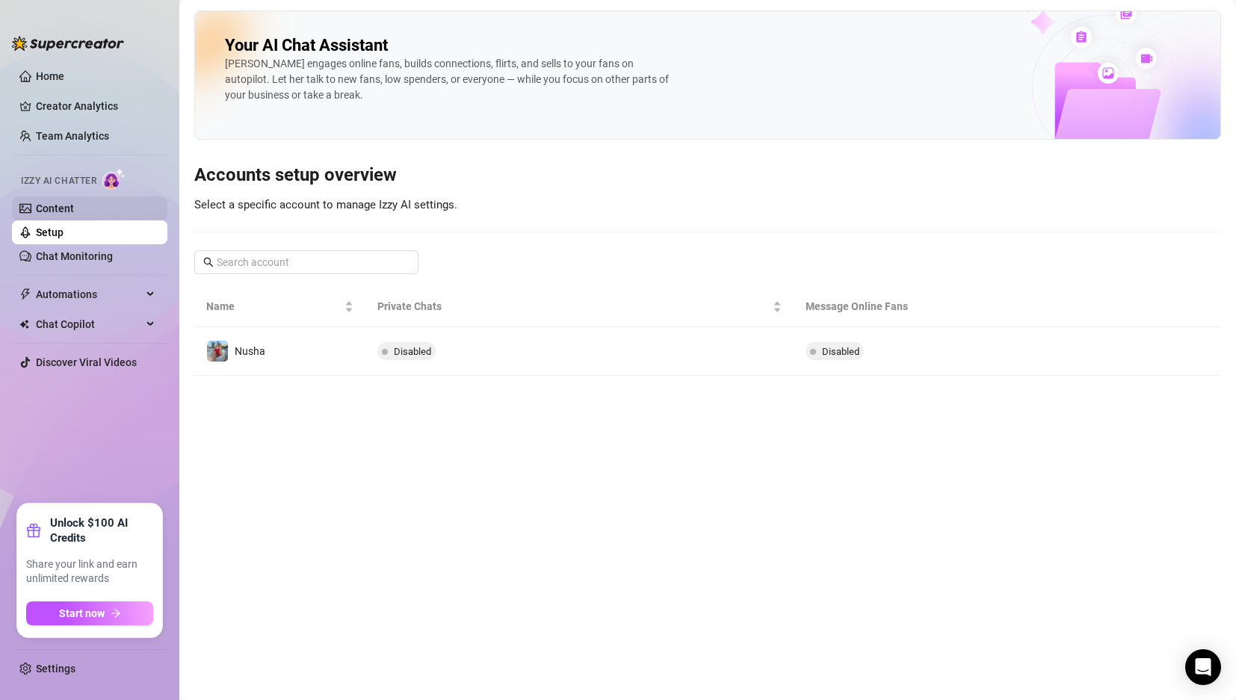
click at [74, 209] on link "Content" at bounding box center [55, 209] width 38 height 12
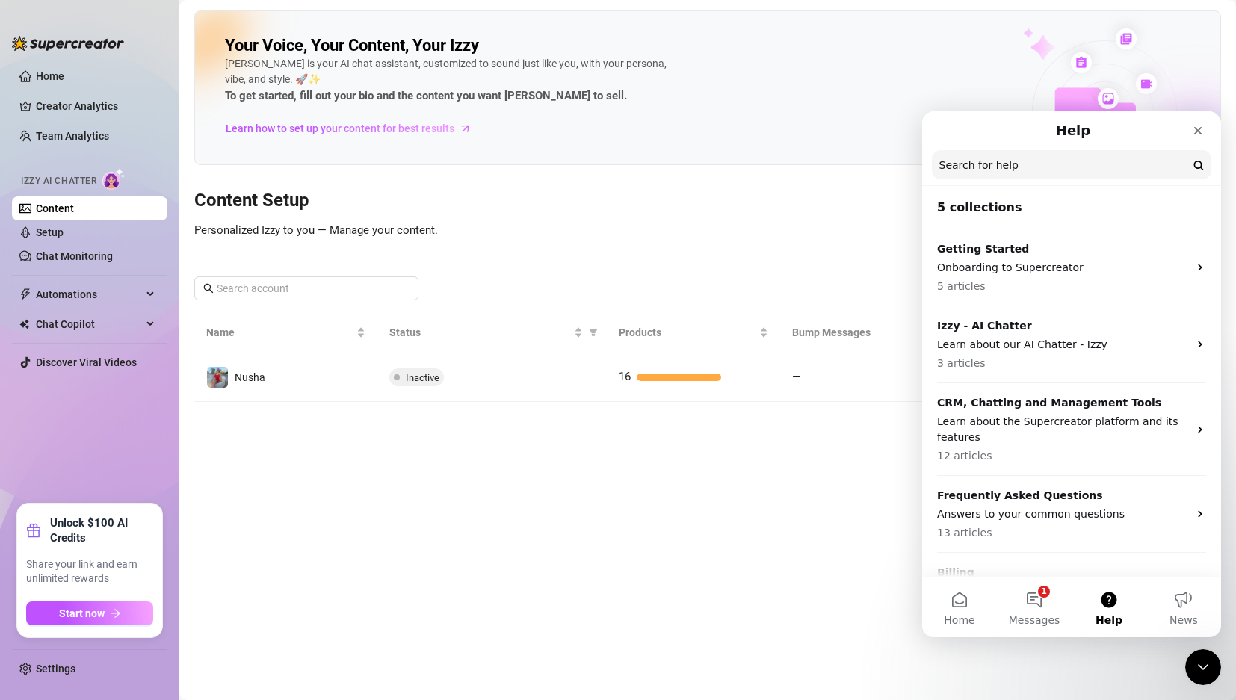
click at [1157, 165] on input "Search for help" at bounding box center [1072, 164] width 280 height 29
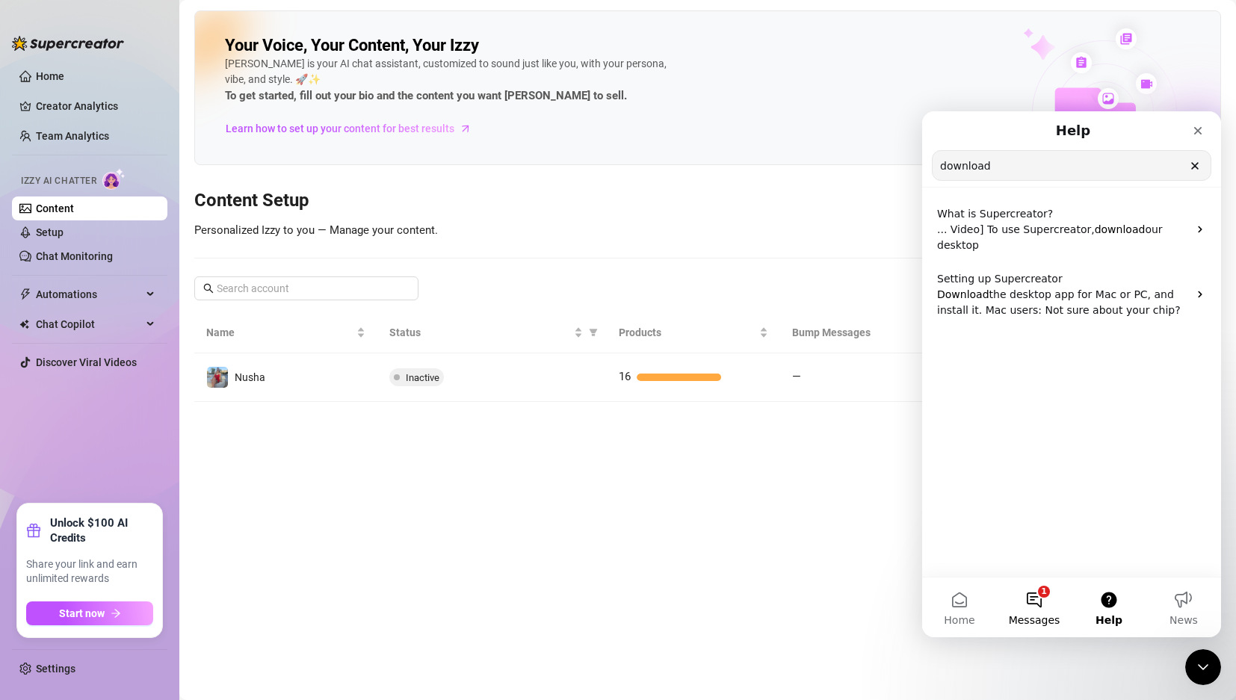
type input "download"
click at [1033, 598] on button "1 Messages" at bounding box center [1034, 608] width 75 height 60
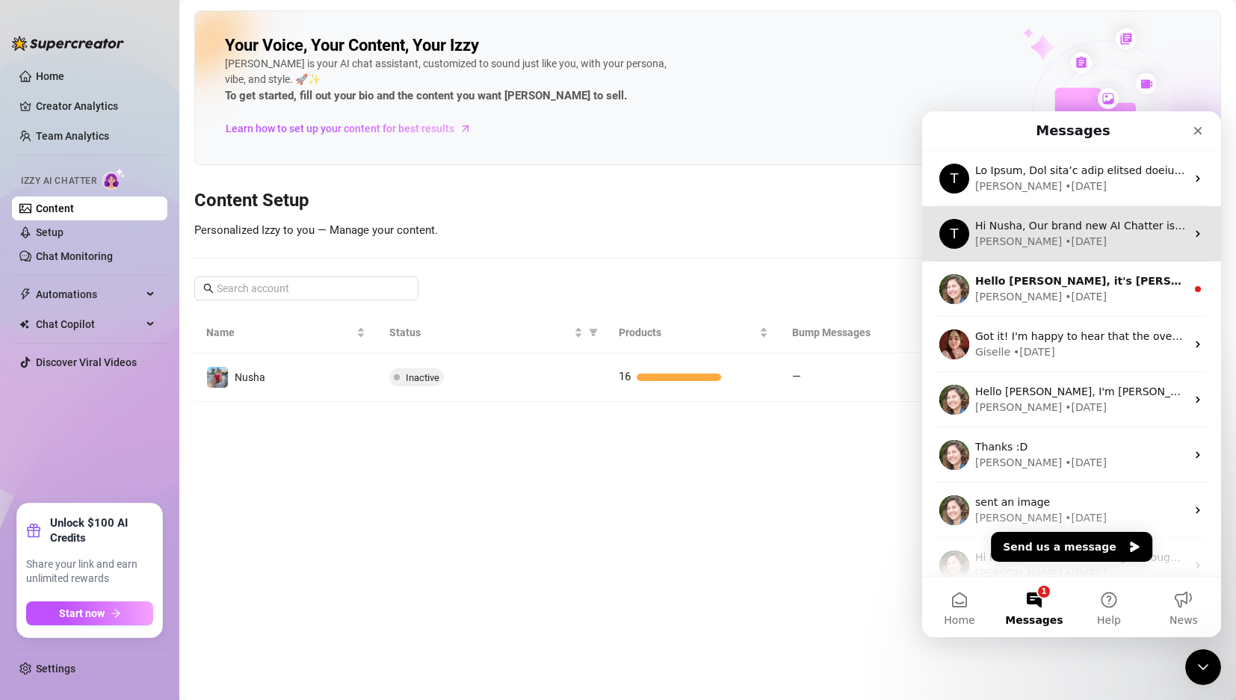
scroll to position [187, 0]
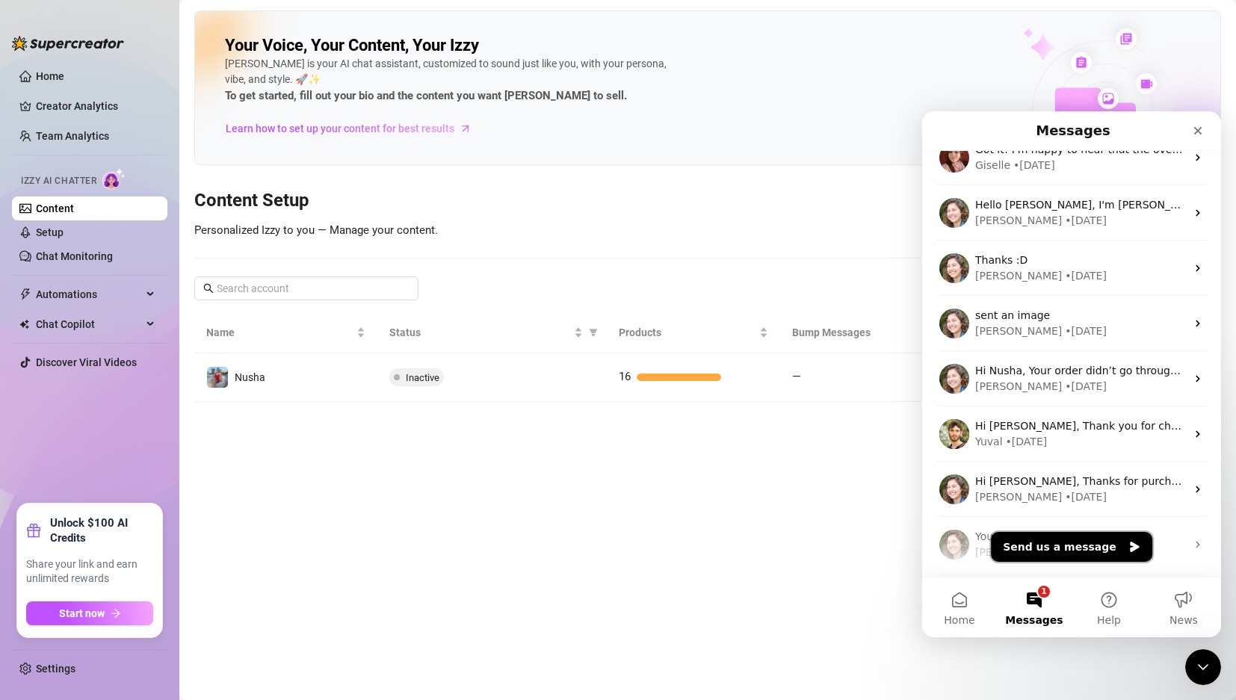
click at [1064, 549] on button "Send us a message" at bounding box center [1071, 547] width 161 height 30
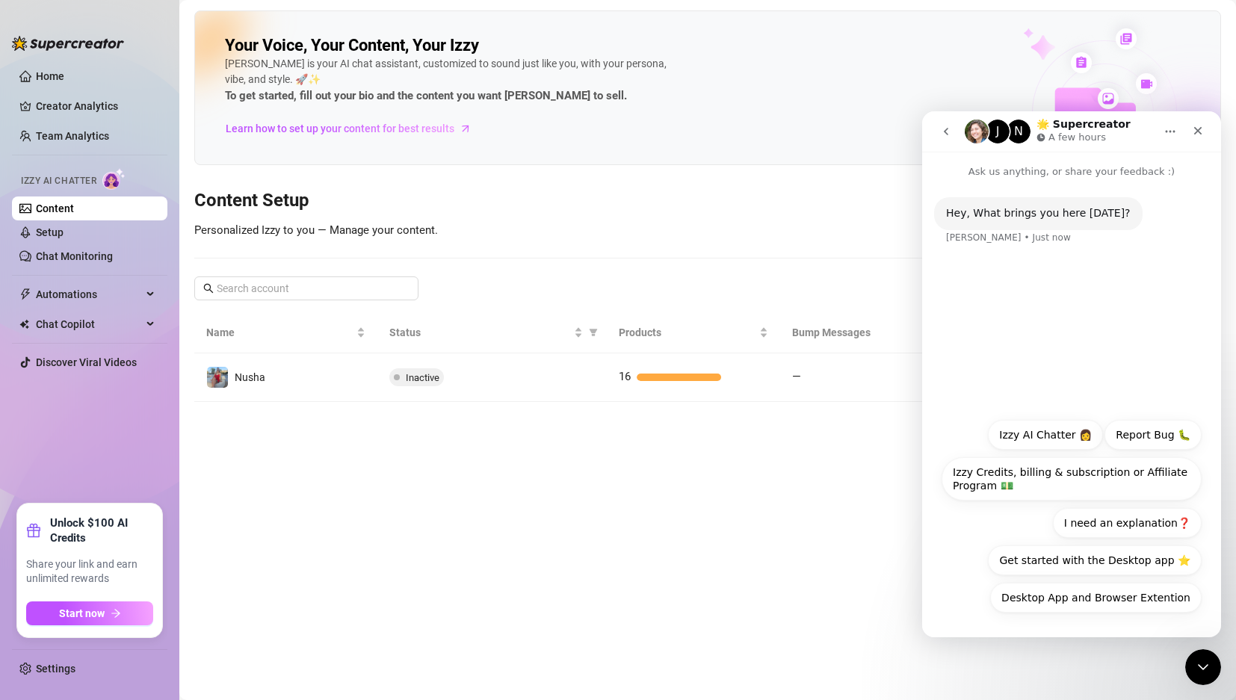
click at [1055, 238] on div "Hey, What brings you here [DATE]? [PERSON_NAME] • Just now" at bounding box center [1071, 230] width 275 height 66
click at [1041, 225] on div "Hey, What brings you here [DATE]? [PERSON_NAME] • Just now" at bounding box center [1038, 213] width 209 height 33
click at [1067, 166] on p "Ask us anything, or share your feedback :)" at bounding box center [1071, 166] width 299 height 28
click at [1149, 515] on button "I need an explanation❓" at bounding box center [1127, 523] width 149 height 30
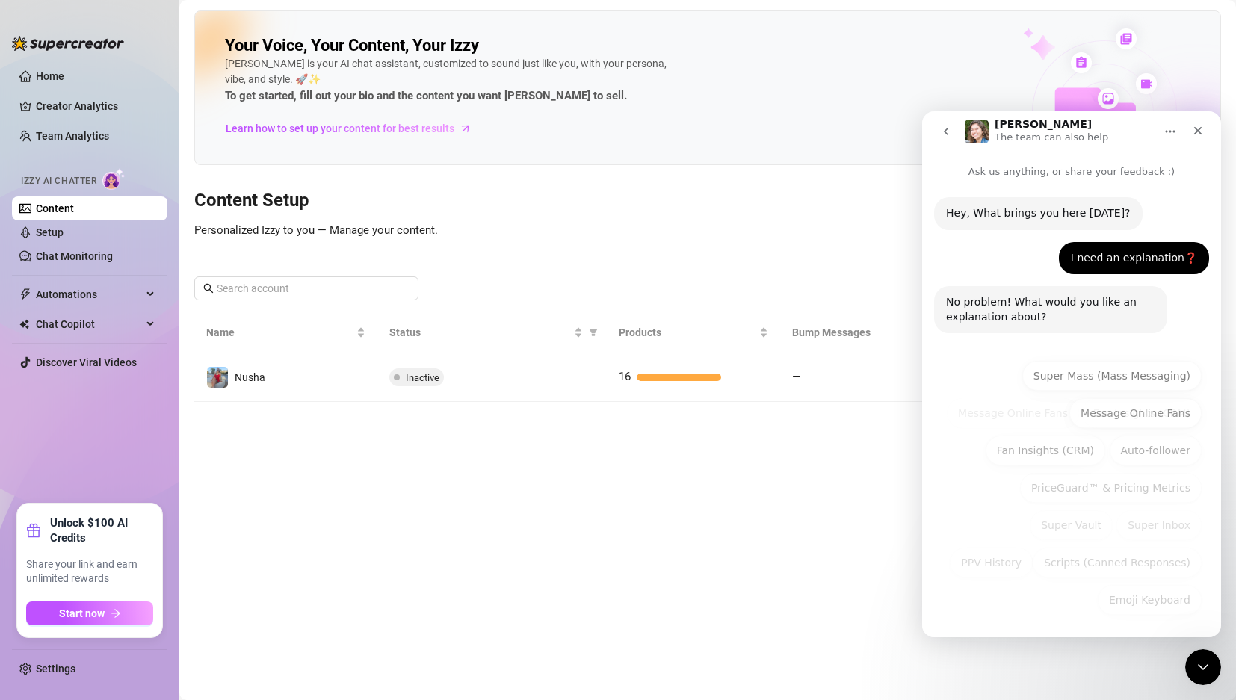
scroll to position [40, 0]
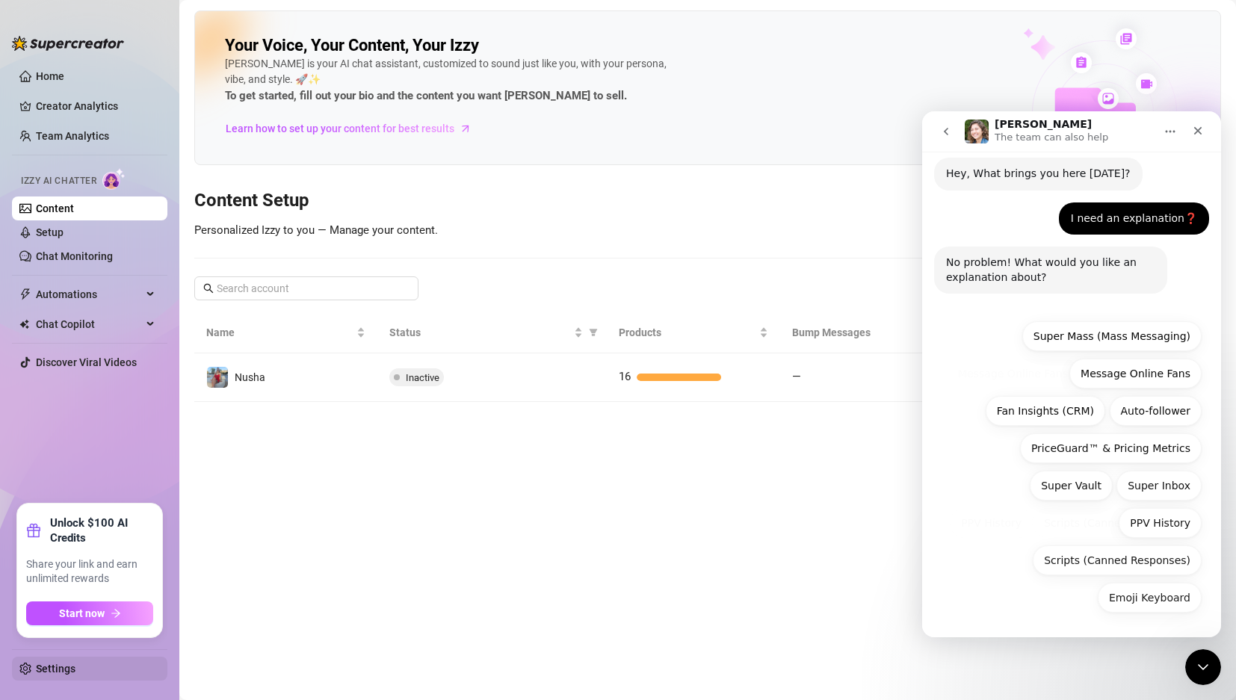
click at [43, 673] on link "Settings" at bounding box center [56, 669] width 40 height 12
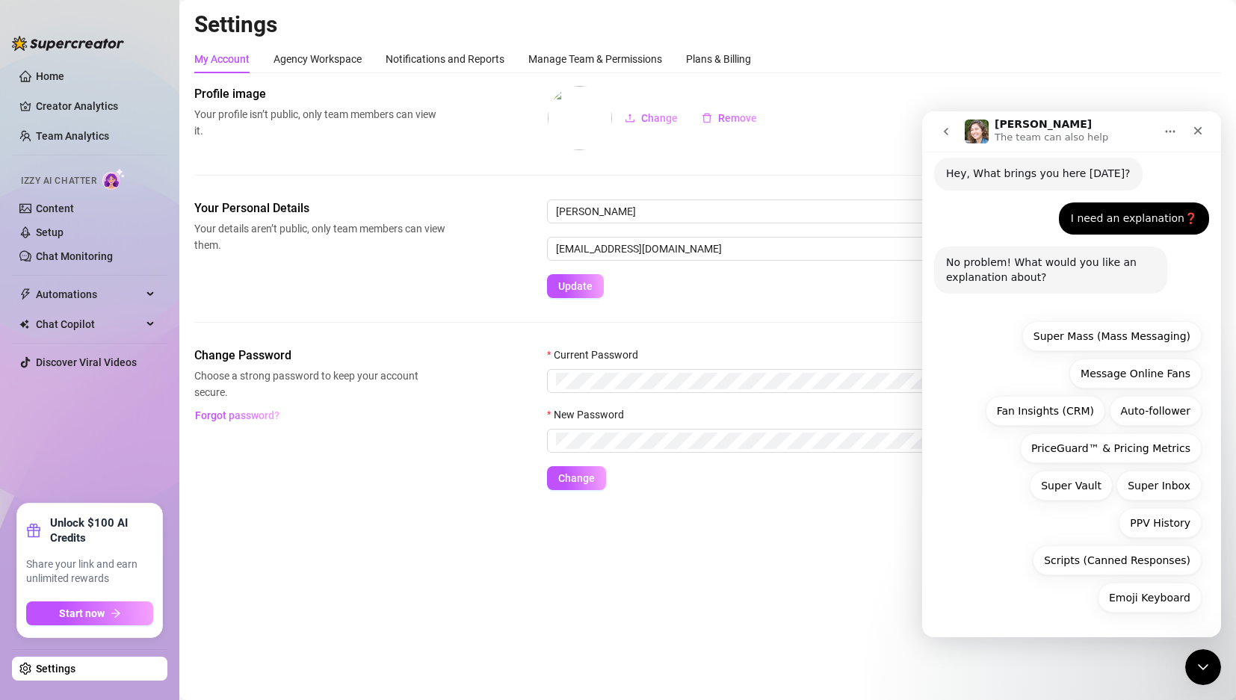
click at [1161, 136] on button "Home" at bounding box center [1170, 131] width 28 height 28
click at [1166, 129] on icon "Home" at bounding box center [1171, 132] width 12 height 12
click at [62, 203] on link "Content" at bounding box center [55, 209] width 38 height 12
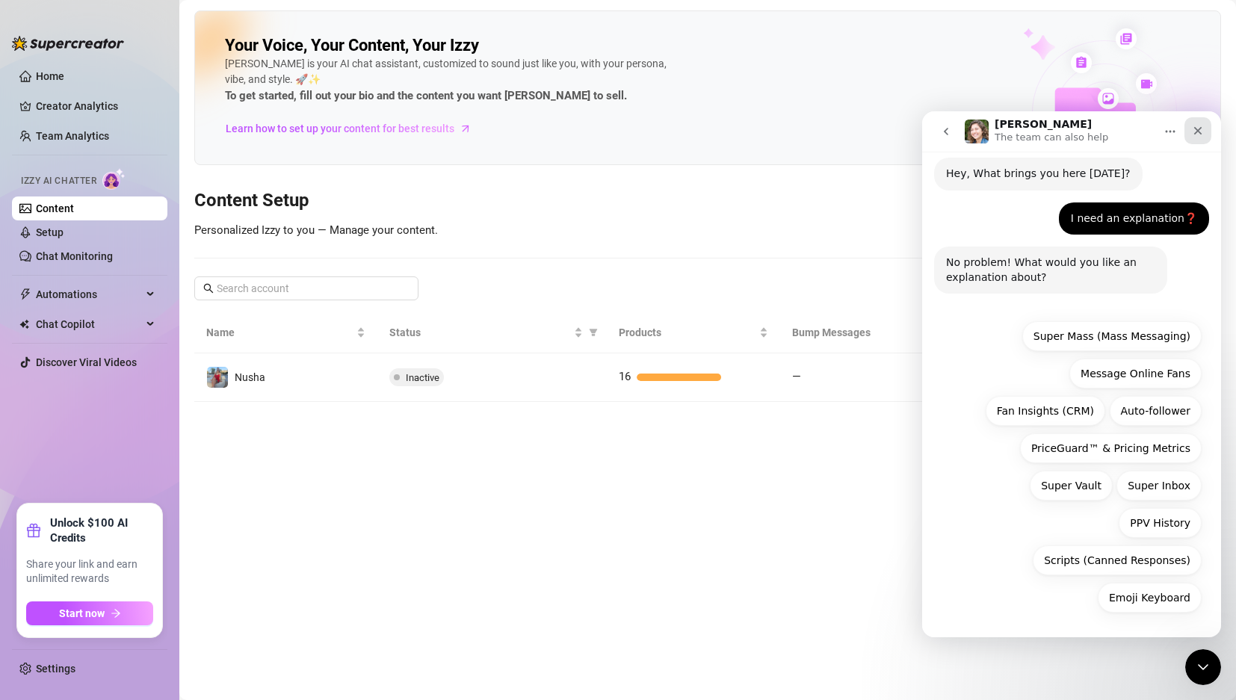
click at [1195, 129] on icon "Close" at bounding box center [1199, 131] width 8 height 8
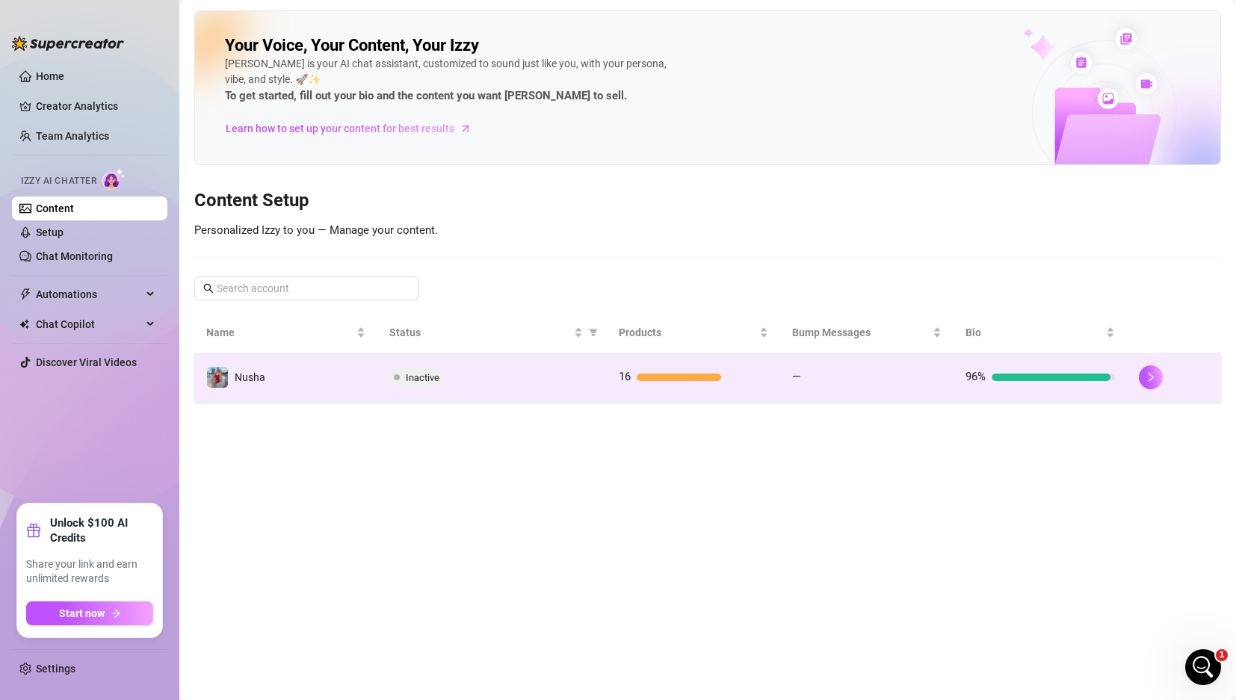
scroll to position [40, 0]
click at [1148, 375] on icon "right" at bounding box center [1151, 377] width 10 height 10
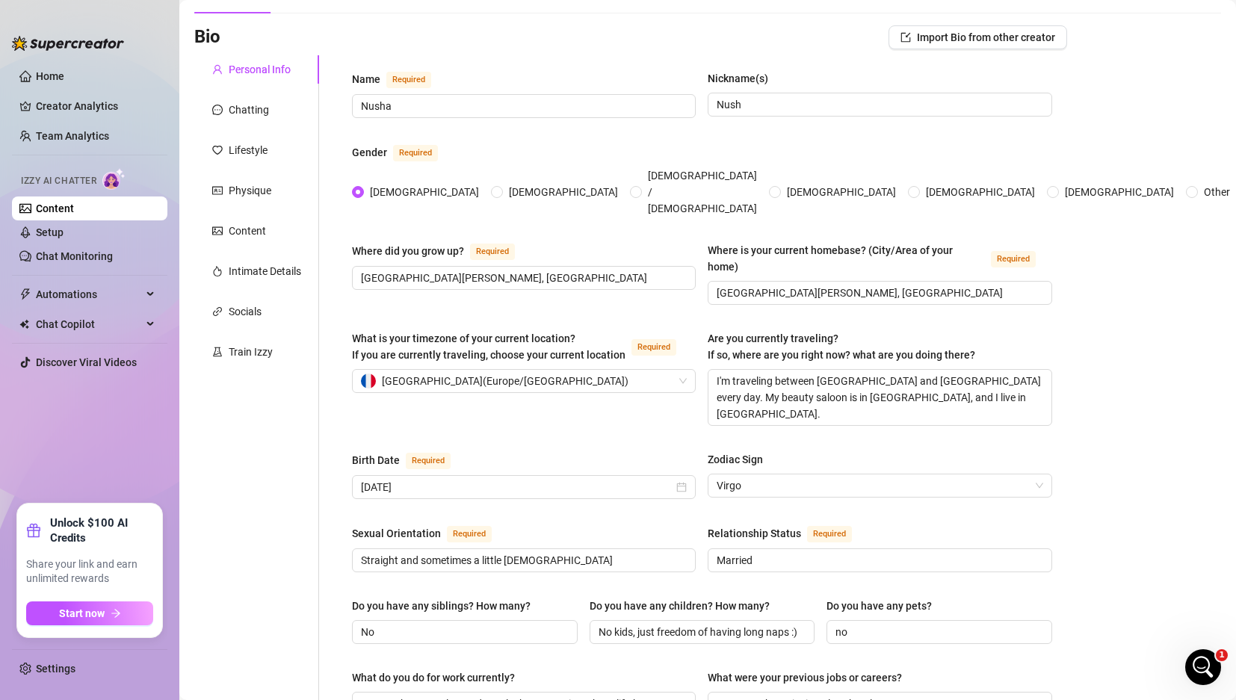
scroll to position [85, 0]
click at [259, 318] on div "Socials" at bounding box center [245, 313] width 33 height 16
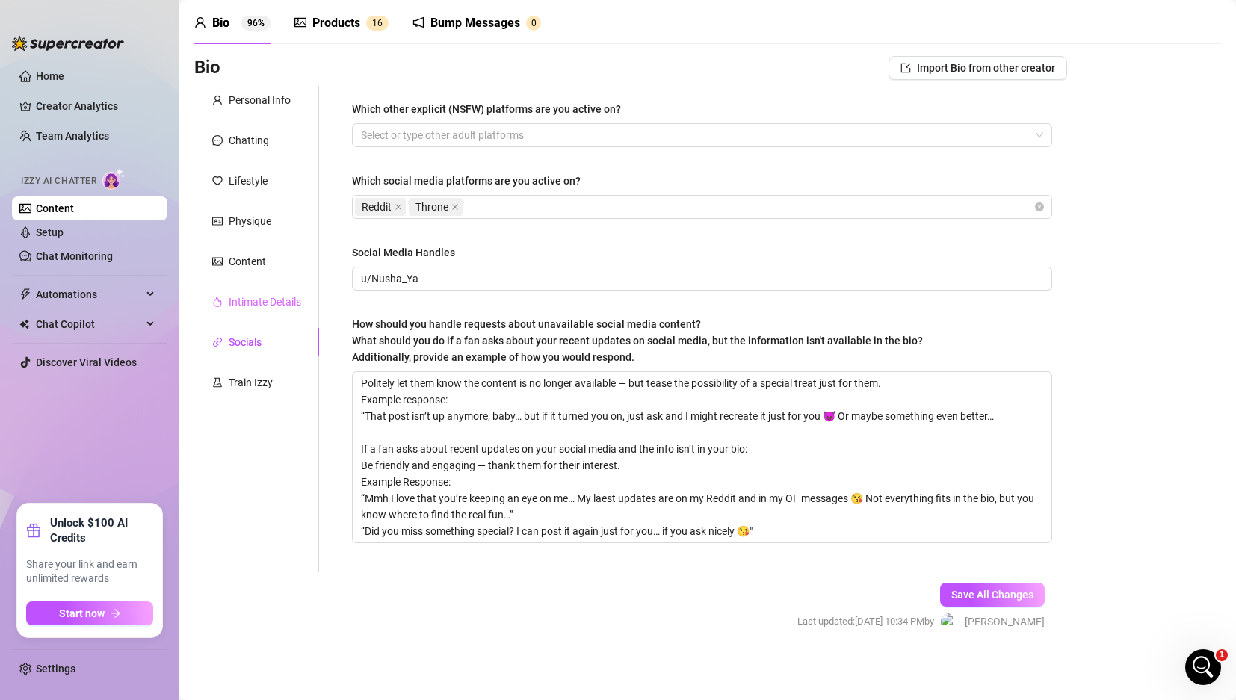
scroll to position [58, 0]
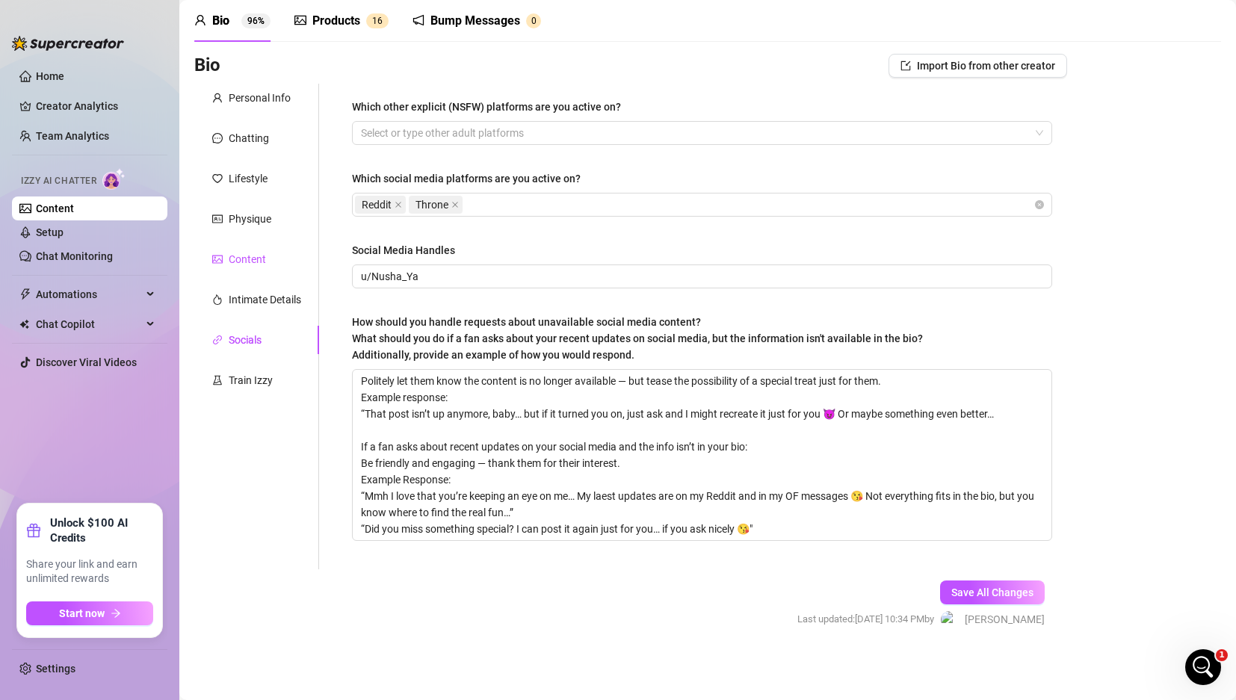
click at [259, 252] on div "Content" at bounding box center [247, 259] width 37 height 16
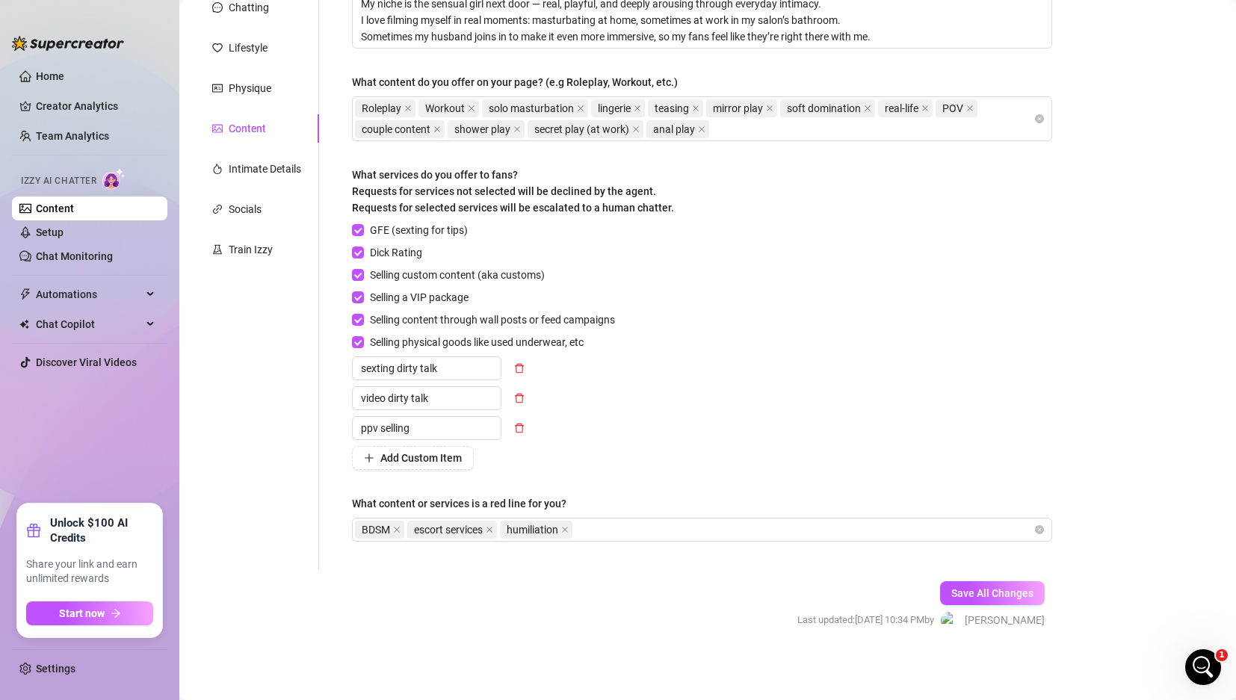
scroll to position [0, 0]
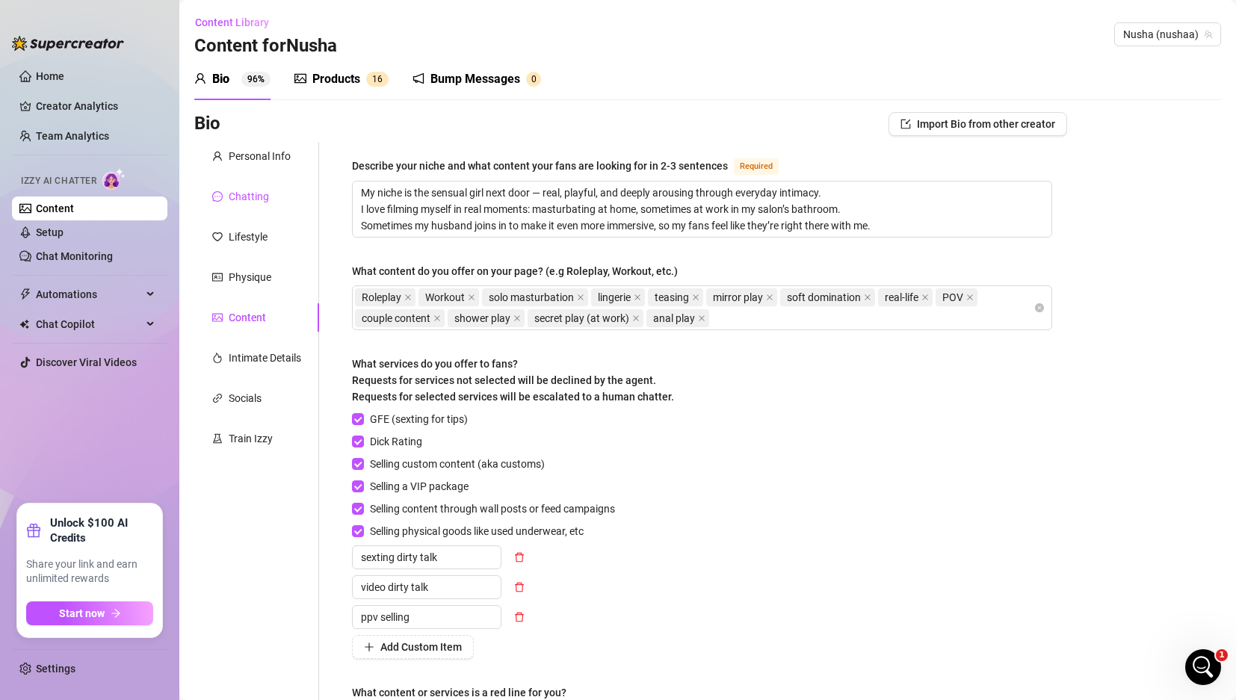
click at [229, 191] on div "Chatting" at bounding box center [249, 196] width 40 height 16
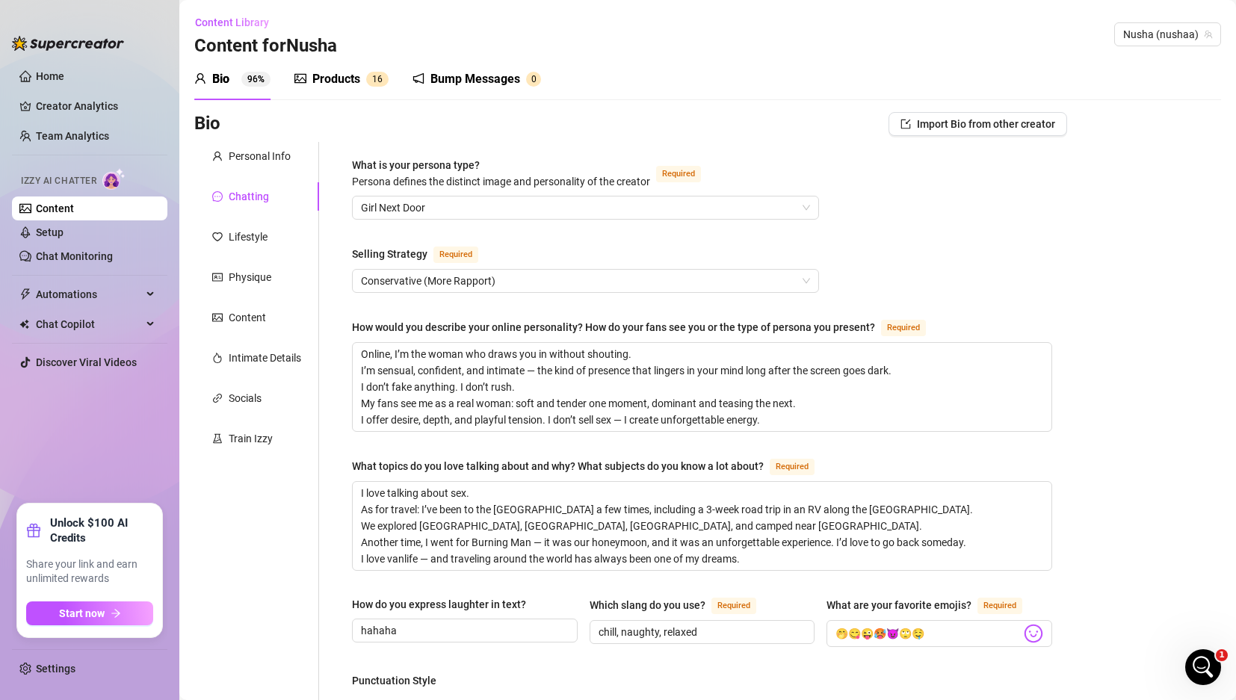
click at [338, 79] on div "Products" at bounding box center [336, 79] width 48 height 18
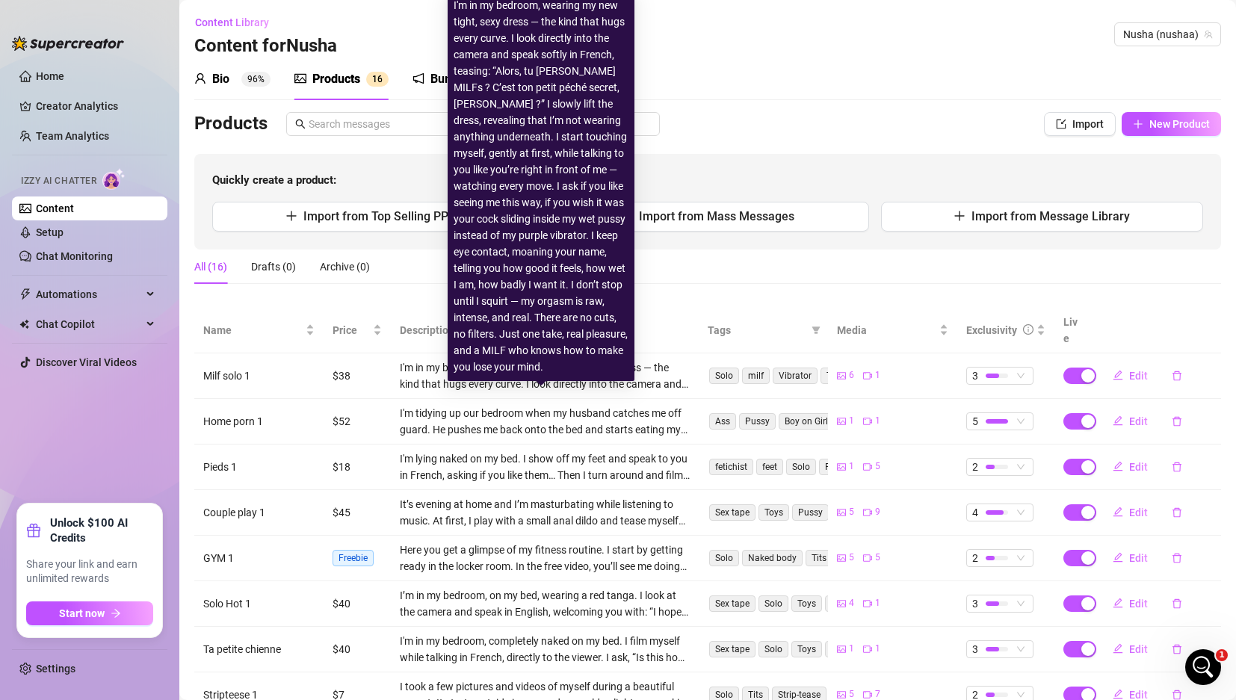
click at [424, 360] on div "I'm in my bedroom, wearing my new tight, sexy dress — the kind that hugs every …" at bounding box center [545, 376] width 290 height 33
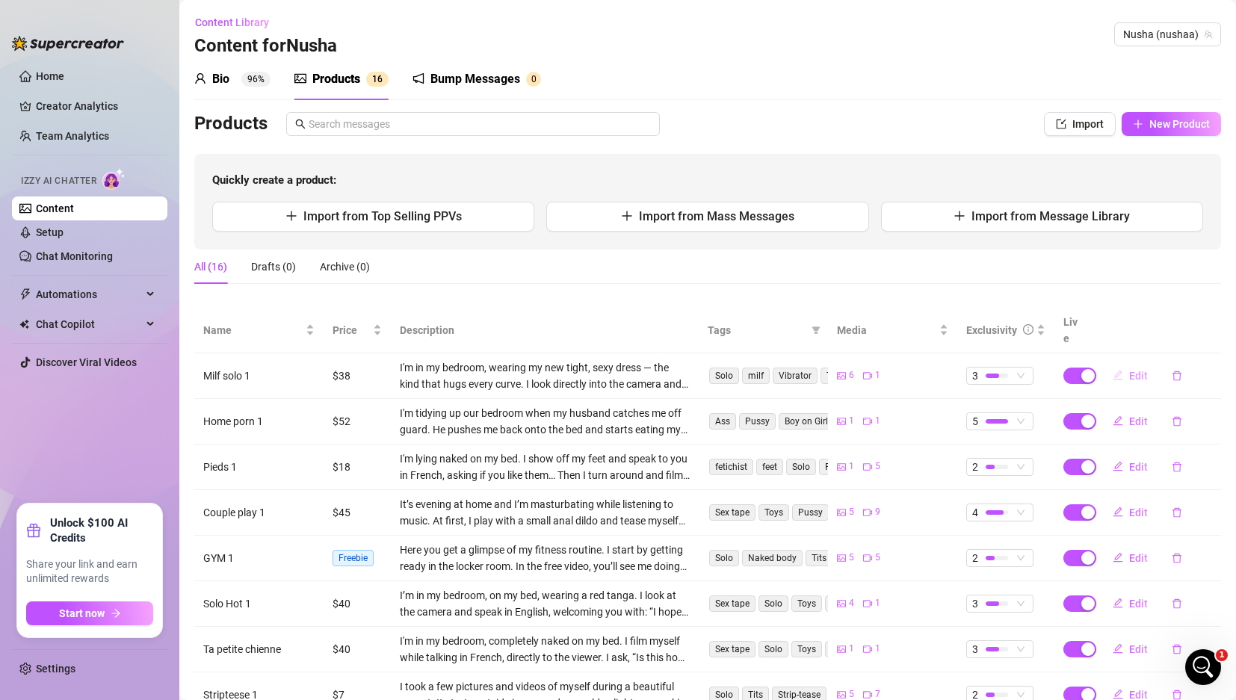
click at [1134, 370] on span "Edit" at bounding box center [1139, 376] width 19 height 12
type textarea "You like MILFs too? What else should we try ? 😈"
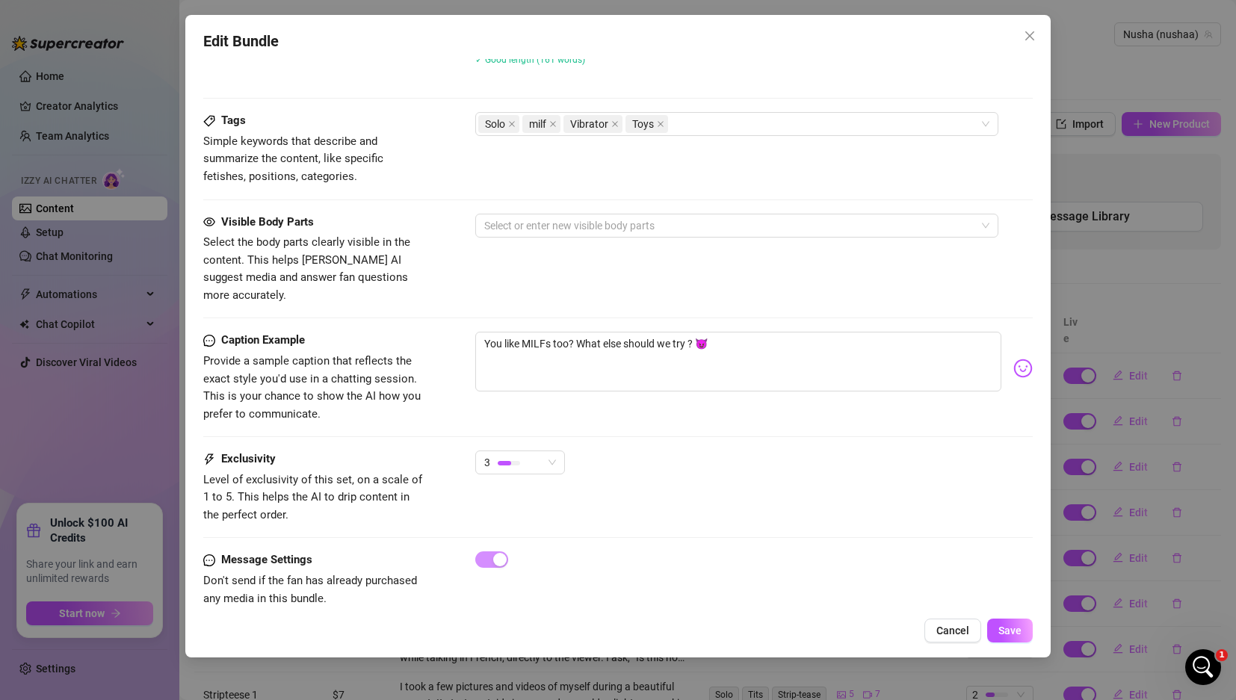
scroll to position [854, 0]
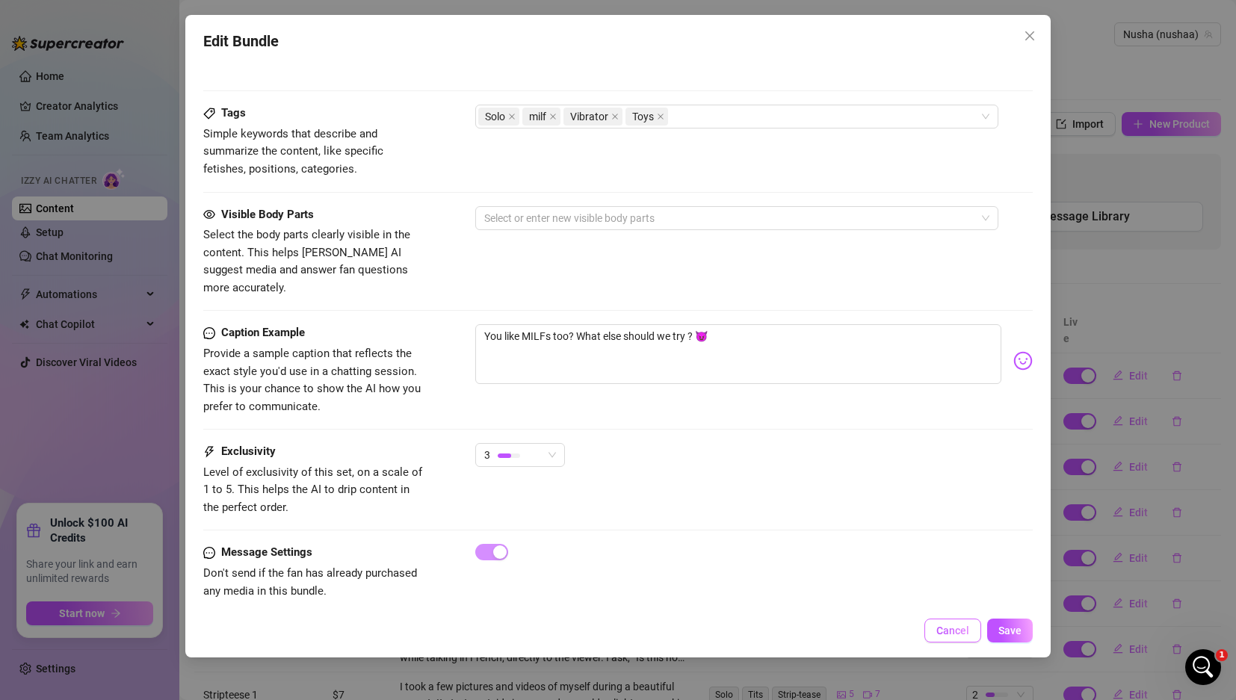
click at [957, 632] on span "Cancel" at bounding box center [953, 631] width 33 height 12
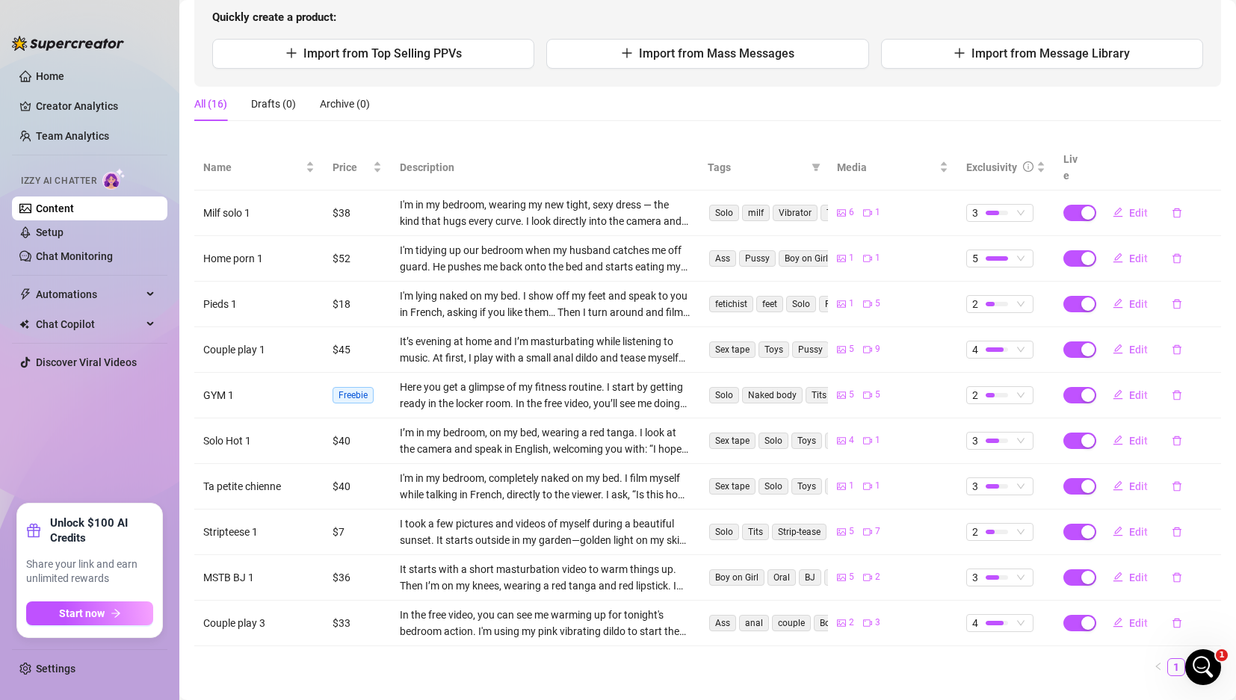
scroll to position [179, 0]
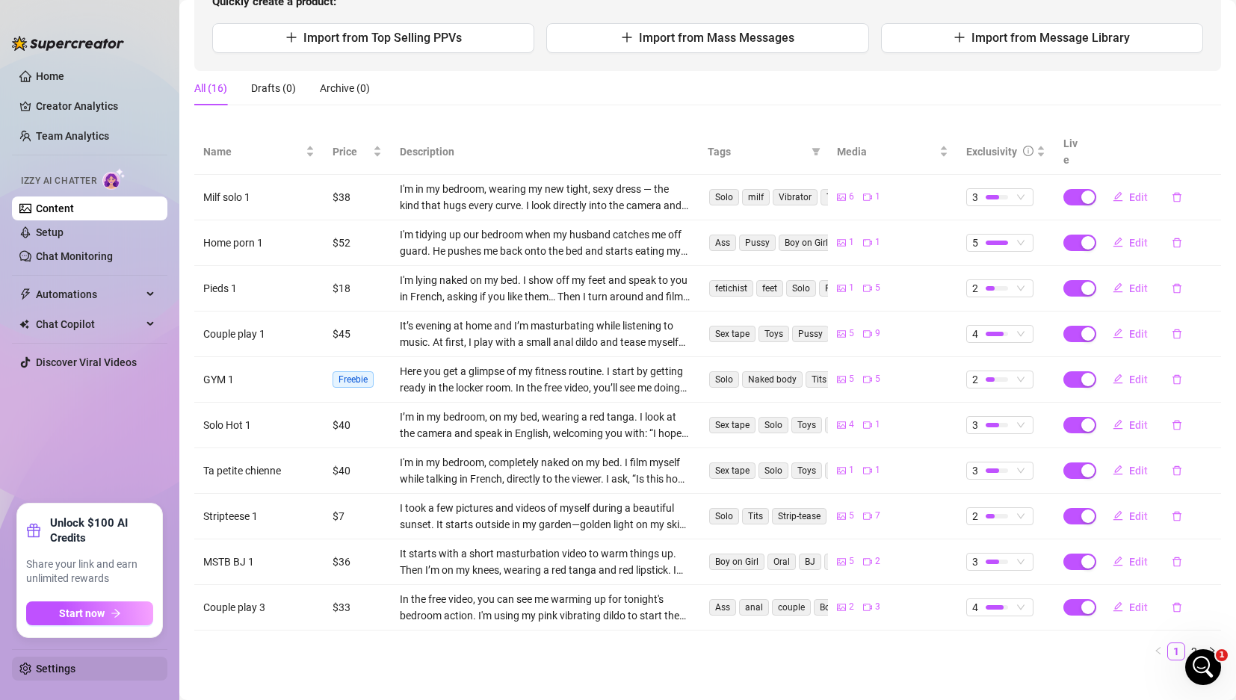
click at [61, 667] on link "Settings" at bounding box center [56, 669] width 40 height 12
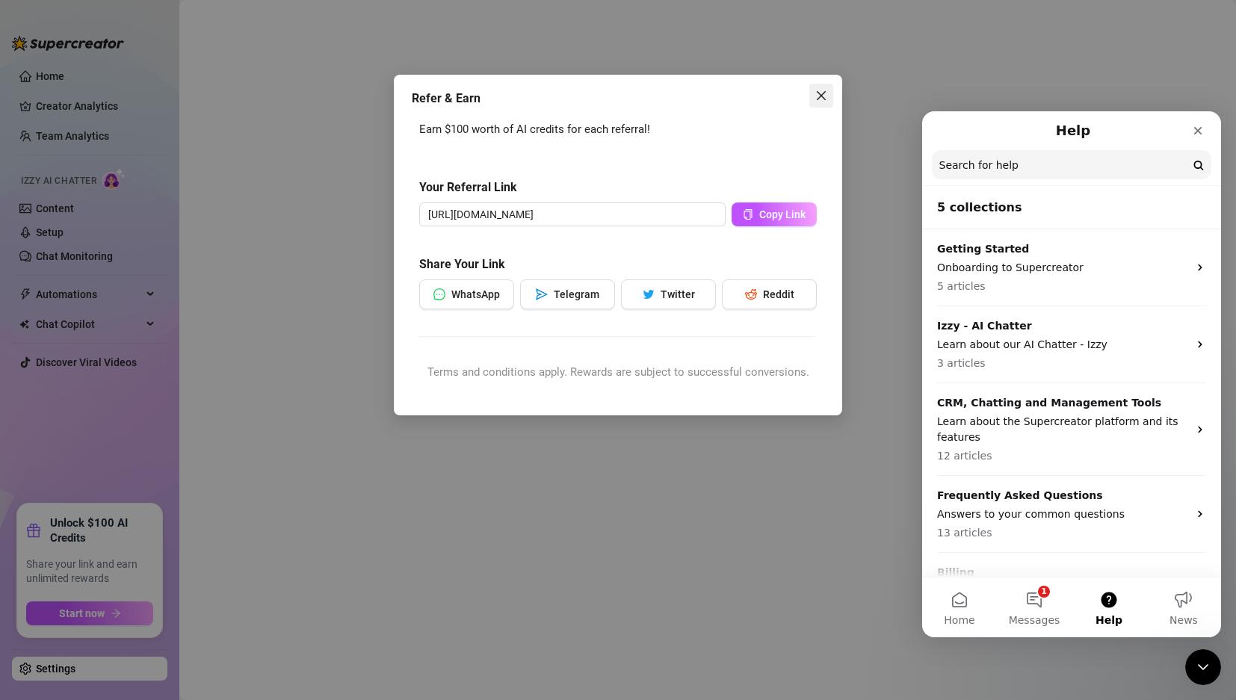
click at [818, 87] on button "Close" at bounding box center [822, 96] width 24 height 24
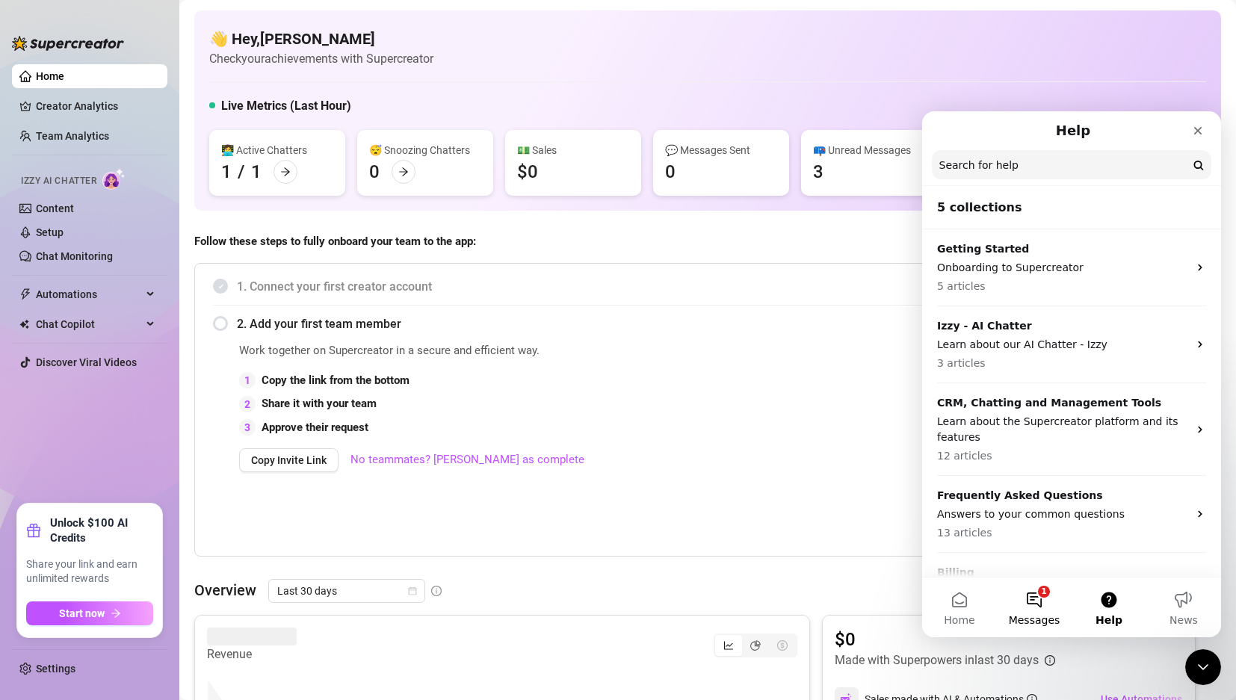
click at [1035, 608] on button "1 Messages" at bounding box center [1034, 608] width 75 height 60
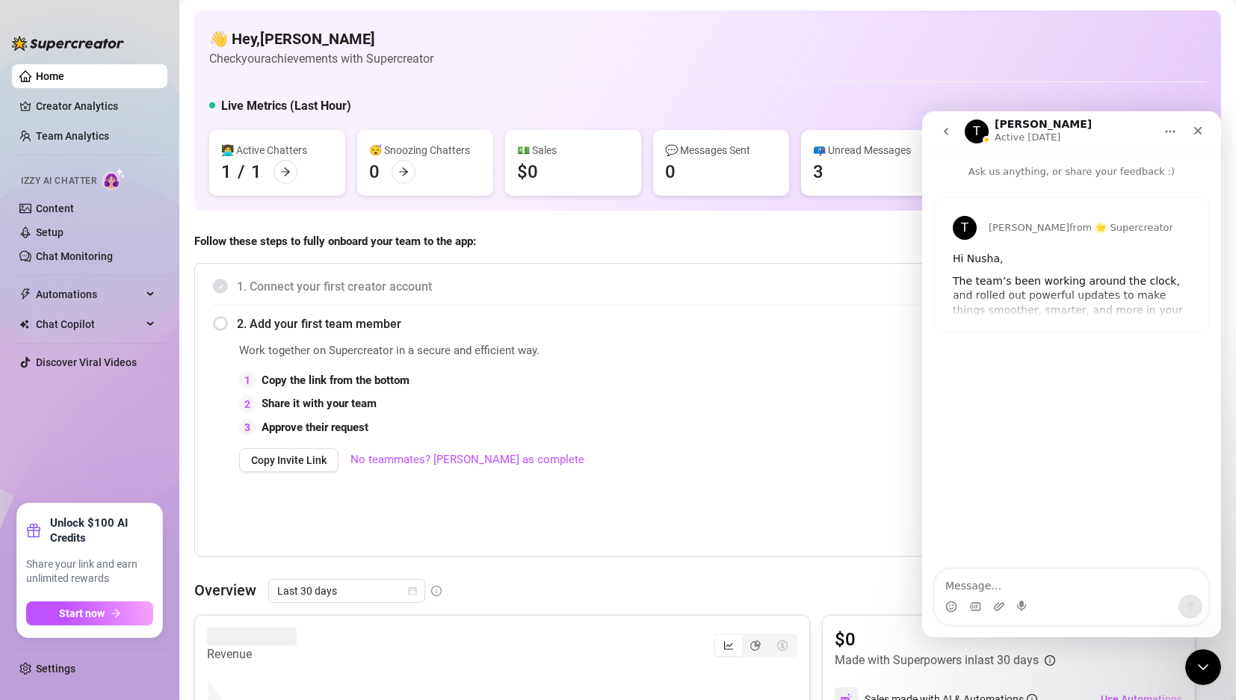
click at [952, 126] on icon "go back" at bounding box center [946, 132] width 12 height 12
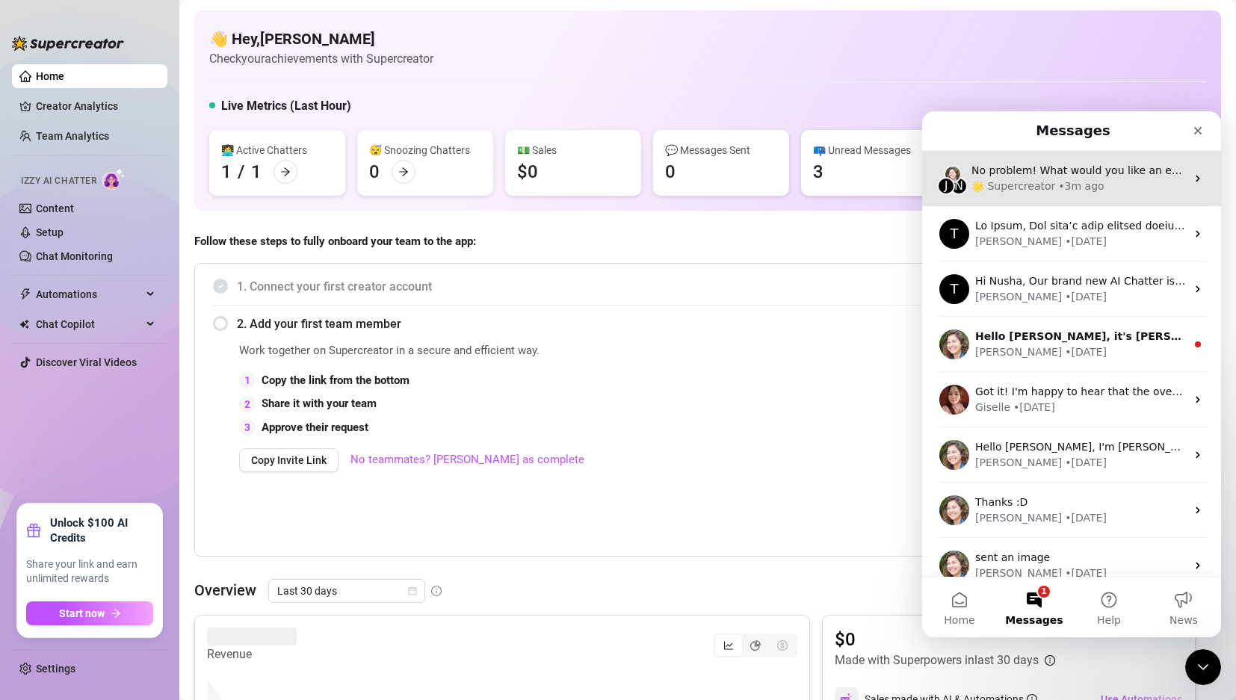
click at [1061, 179] on div "• 3m ago" at bounding box center [1081, 187] width 46 height 16
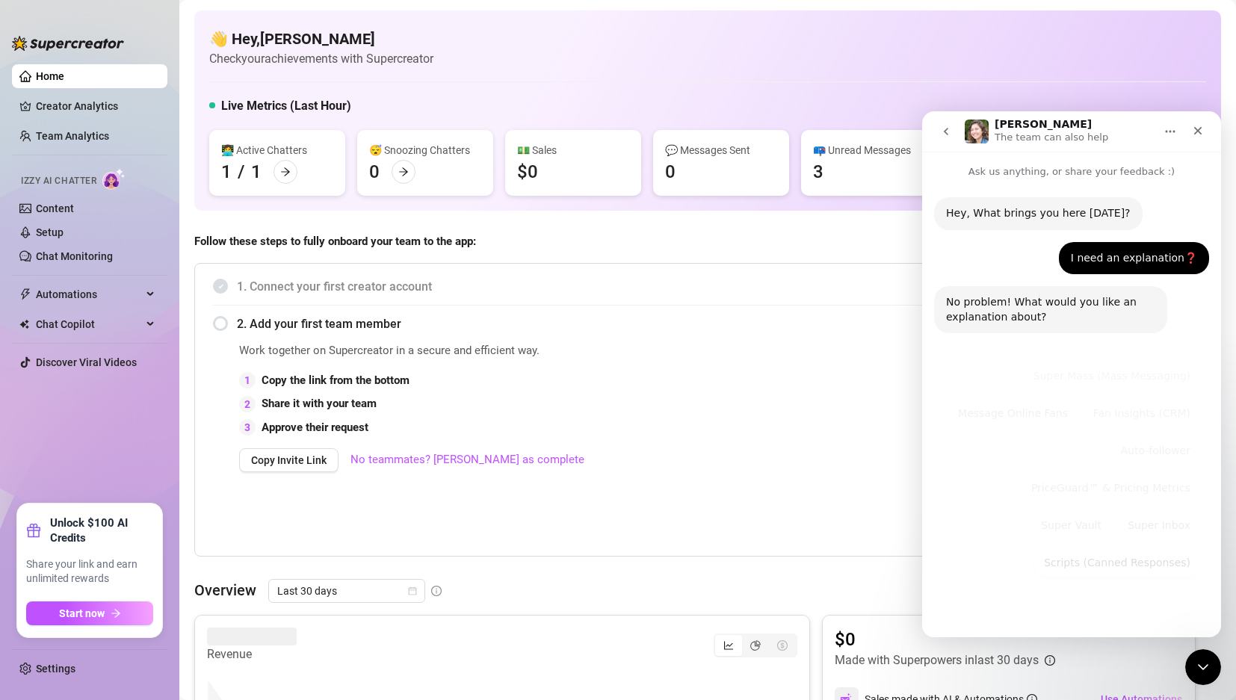
scroll to position [40, 0]
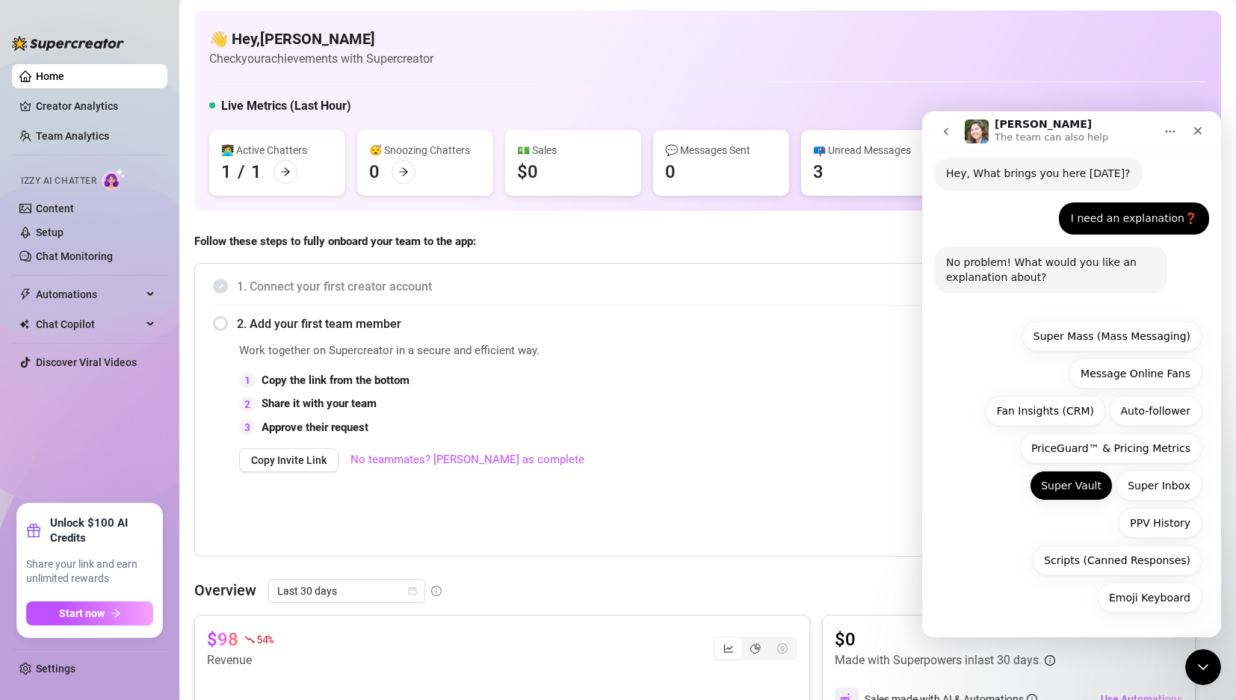
click at [1070, 488] on button "Super Vault" at bounding box center [1071, 486] width 83 height 30
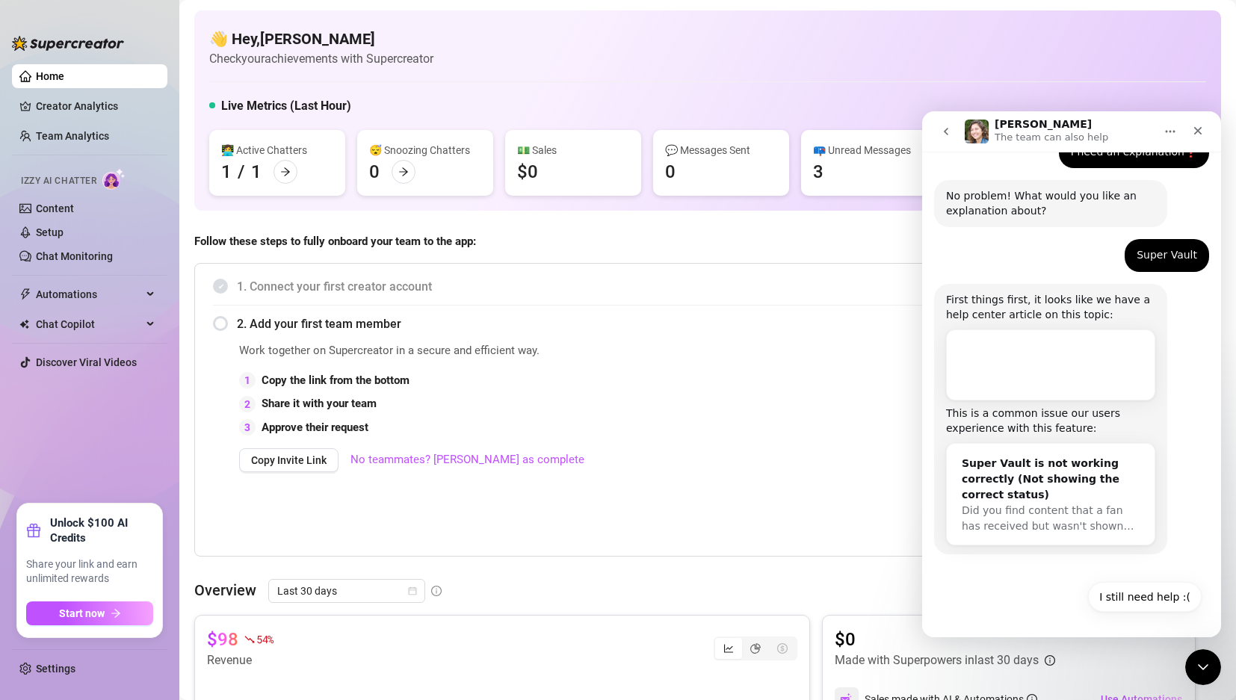
scroll to position [107, 0]
click at [1120, 125] on div "[PERSON_NAME] The team can also help" at bounding box center [1060, 132] width 190 height 26
click at [1168, 128] on icon "Home" at bounding box center [1171, 132] width 12 height 12
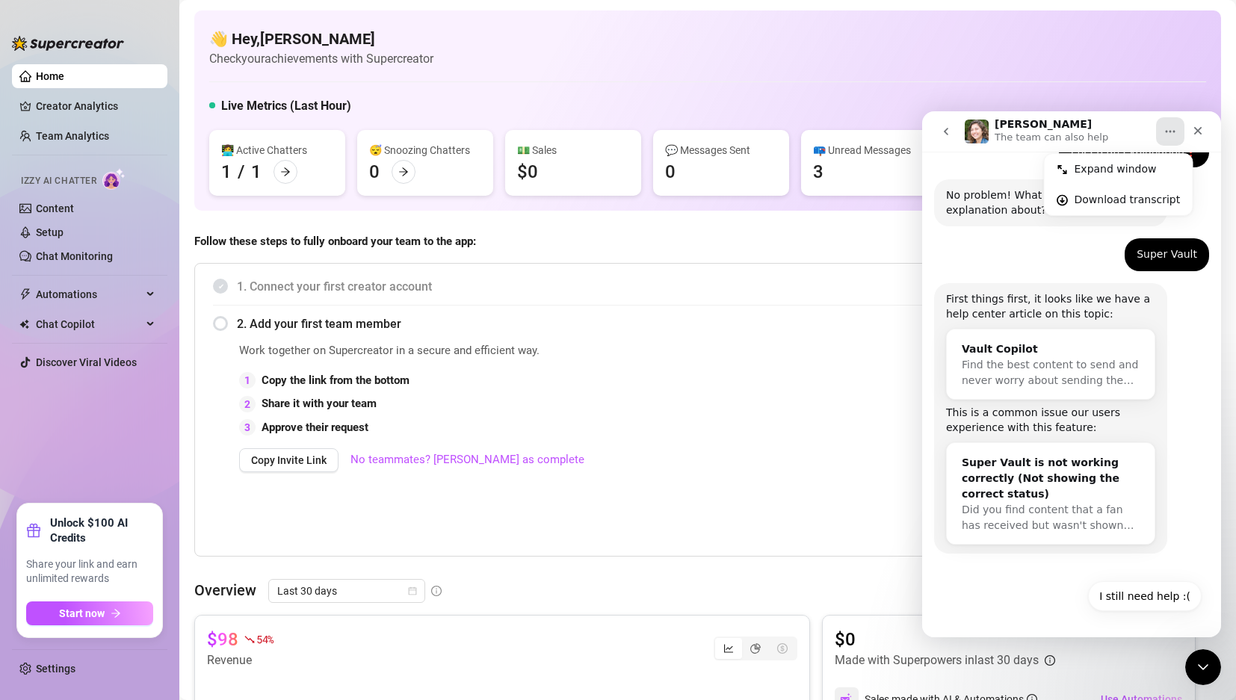
click at [1168, 128] on icon "Home" at bounding box center [1171, 132] width 12 height 12
click at [1064, 594] on div "I still need help :( I still need help :(" at bounding box center [1072, 601] width 260 height 39
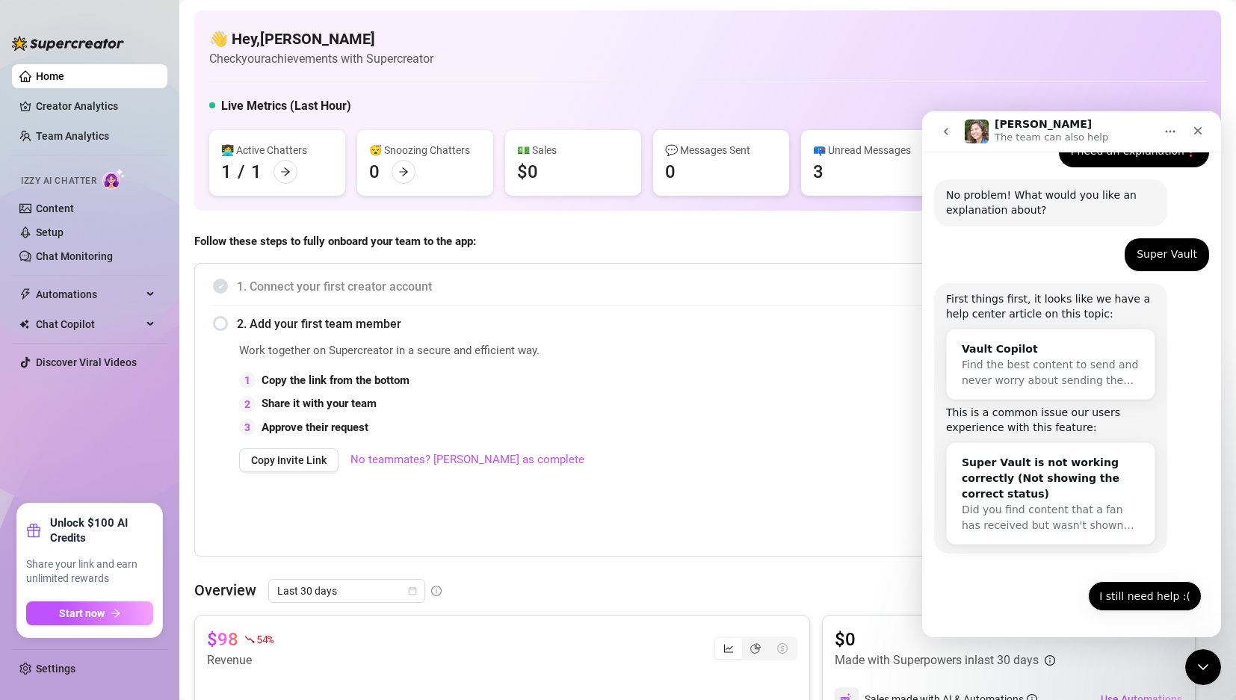
click at [1130, 591] on button "I still need help :(" at bounding box center [1145, 597] width 114 height 30
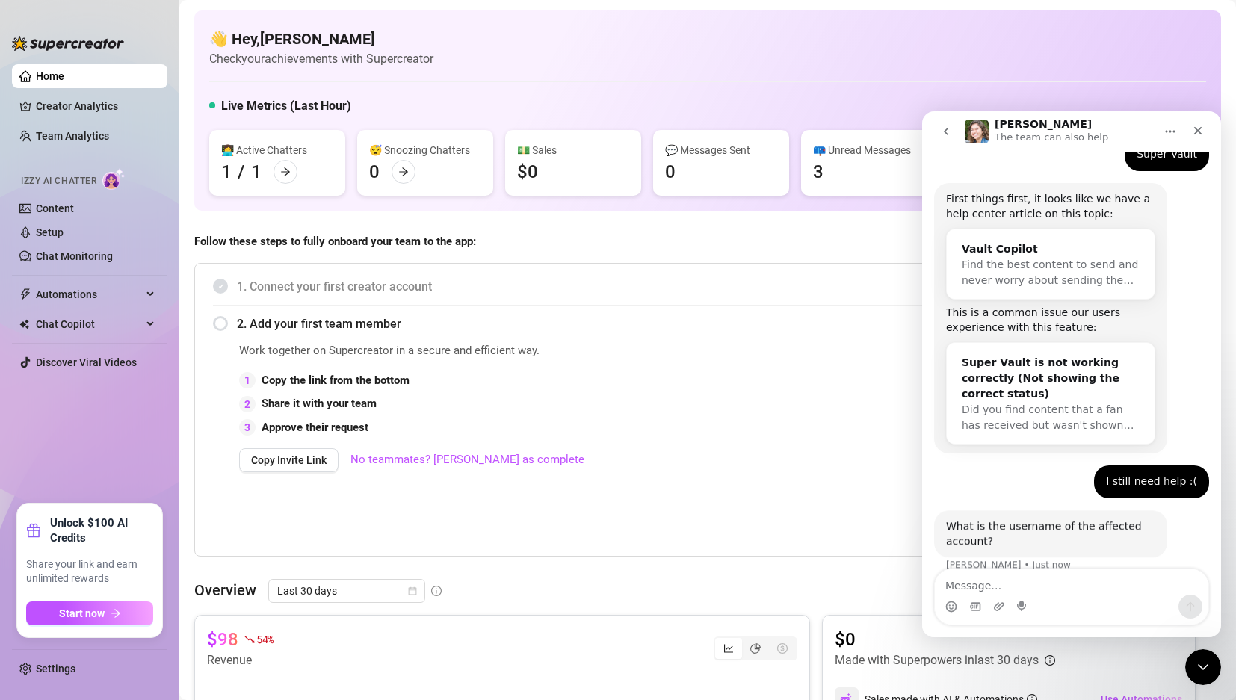
scroll to position [226, 0]
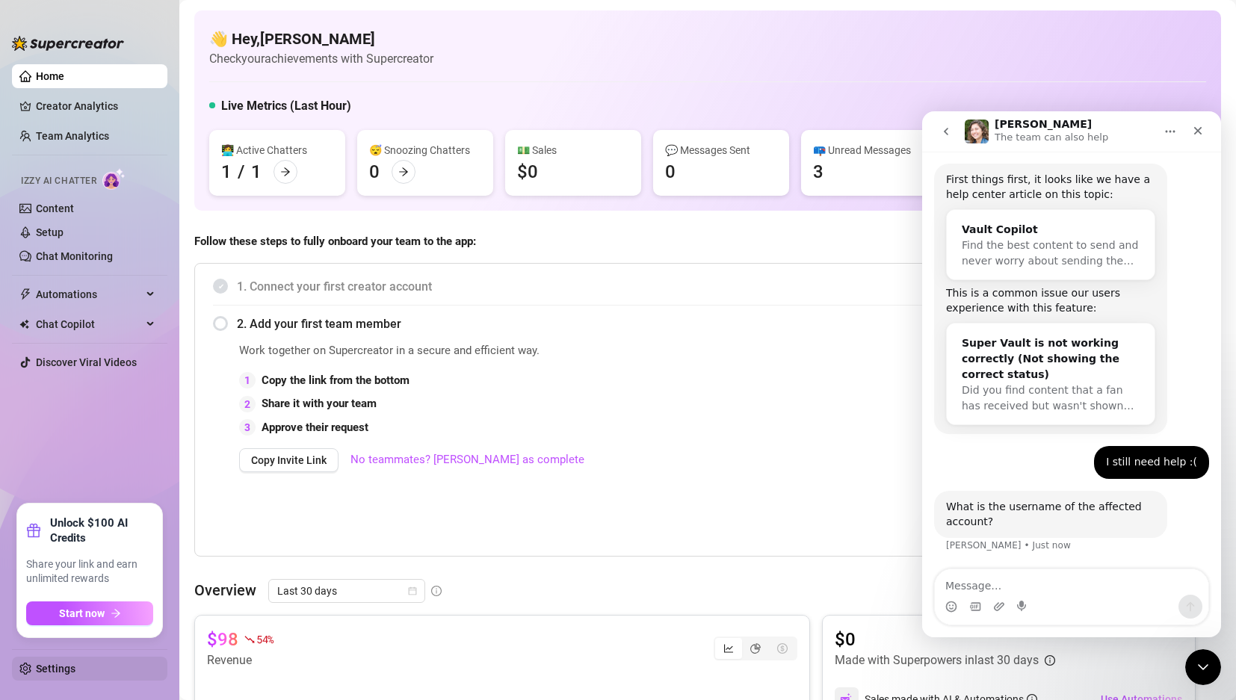
click at [49, 668] on link "Settings" at bounding box center [56, 669] width 40 height 12
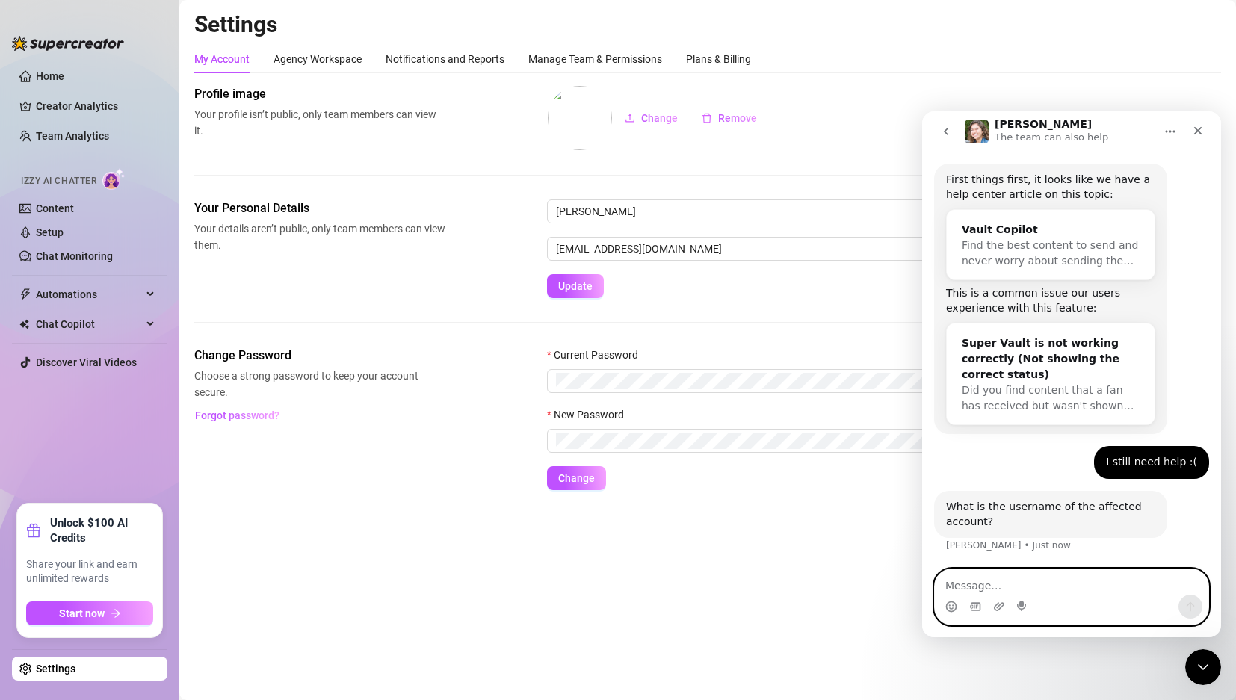
click at [1014, 572] on textarea "Message…" at bounding box center [1072, 582] width 274 height 25
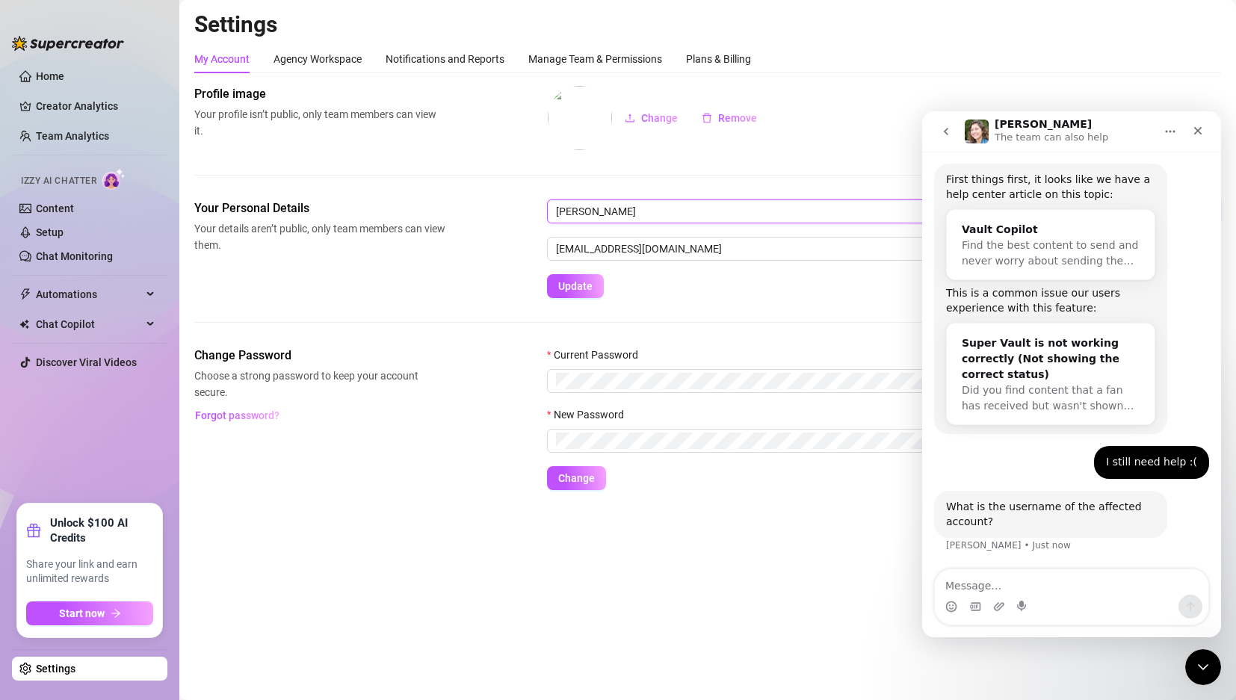
drag, startPoint x: 632, startPoint y: 214, endPoint x: 443, endPoint y: 197, distance: 189.8
click at [548, 206] on input "[PERSON_NAME]" at bounding box center [884, 212] width 674 height 24
click at [386, 191] on div "Profile image Your profile isn’t public, only team members can view it. Change …" at bounding box center [707, 142] width 1027 height 114
drag, startPoint x: 665, startPoint y: 202, endPoint x: 520, endPoint y: 197, distance: 145.8
click at [520, 197] on div "Profile image Your profile isn’t public, only team members can view it. Change …" at bounding box center [707, 287] width 1027 height 405
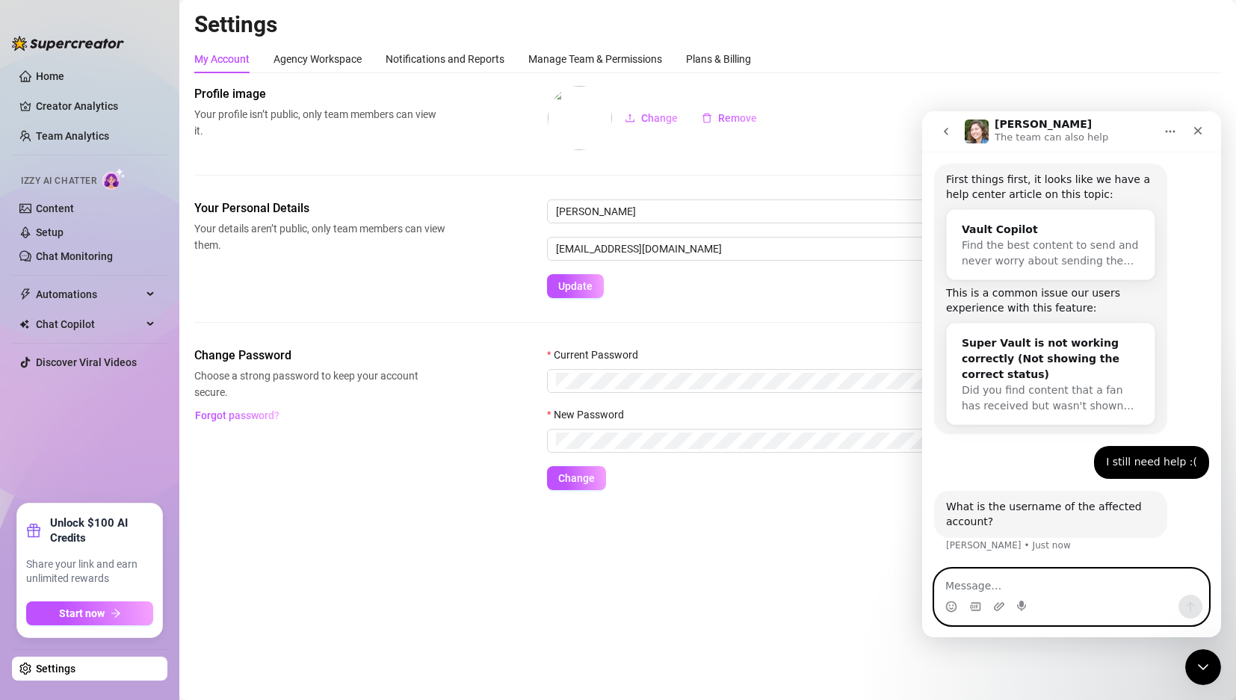
click at [999, 587] on textarea "Message…" at bounding box center [1072, 582] width 274 height 25
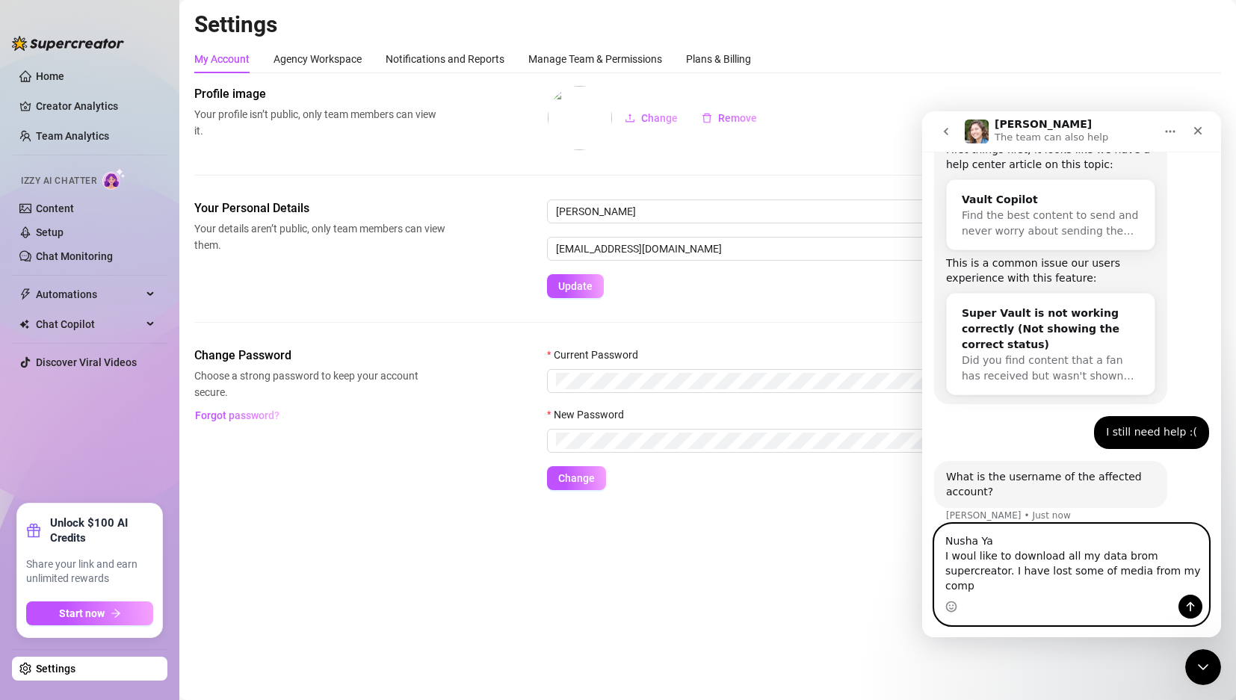
scroll to position [271, 0]
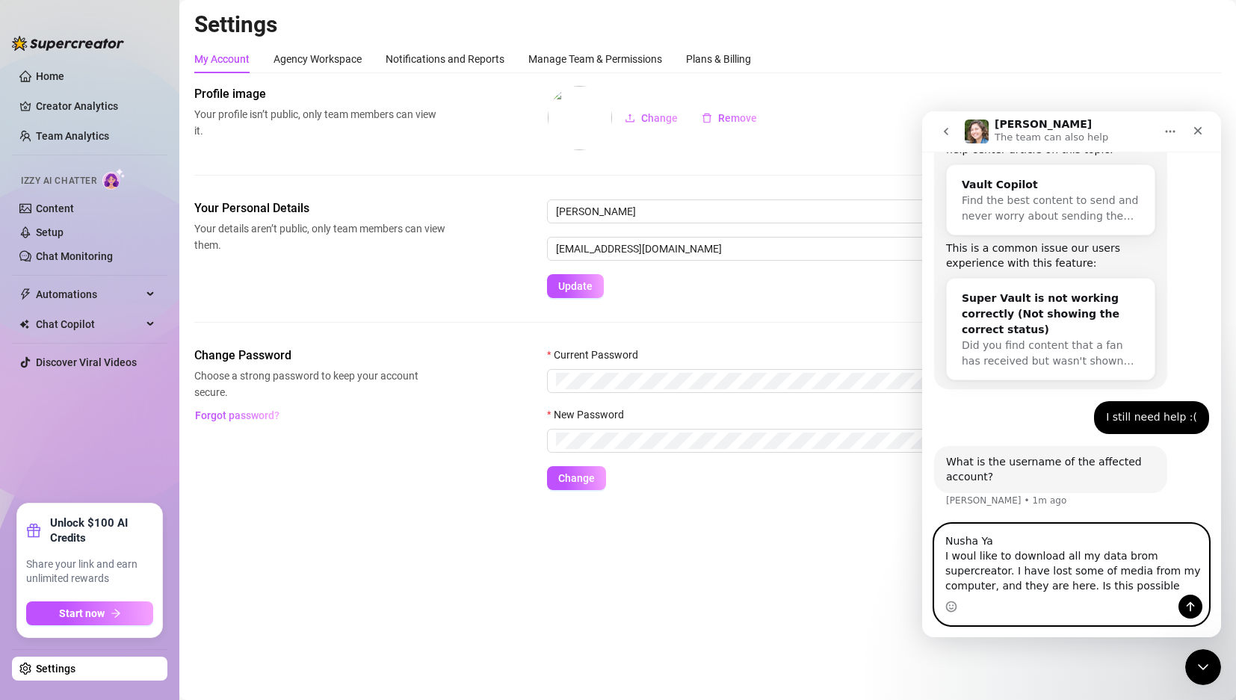
type textarea "Nusha Ya I woul like to download all my data brom supercreator. I have lost som…"
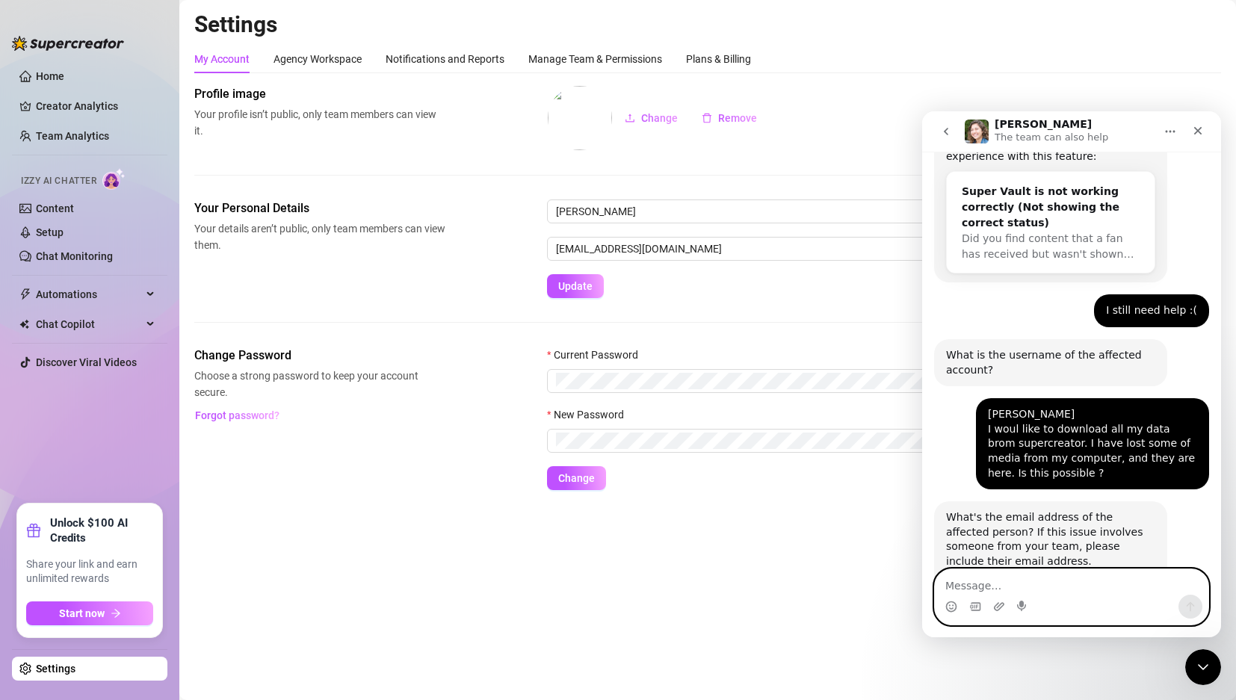
scroll to position [454, 0]
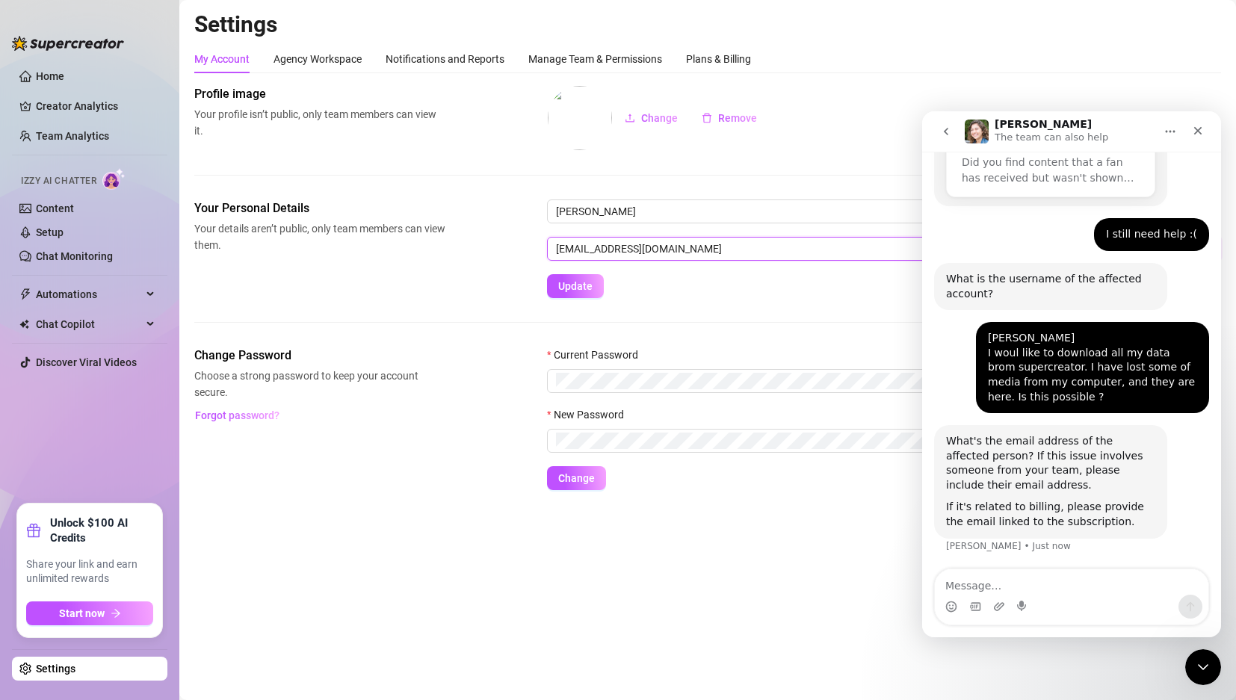
drag, startPoint x: 717, startPoint y: 249, endPoint x: 502, endPoint y: 249, distance: 215.3
click at [502, 249] on div "Your Personal Details Your details aren’t public, only team members can view th…" at bounding box center [707, 249] width 1027 height 99
click at [1016, 592] on textarea "Message…" at bounding box center [1072, 582] width 274 height 25
type textarea "[EMAIL_ADDRESS][DOMAIN_NAME]"
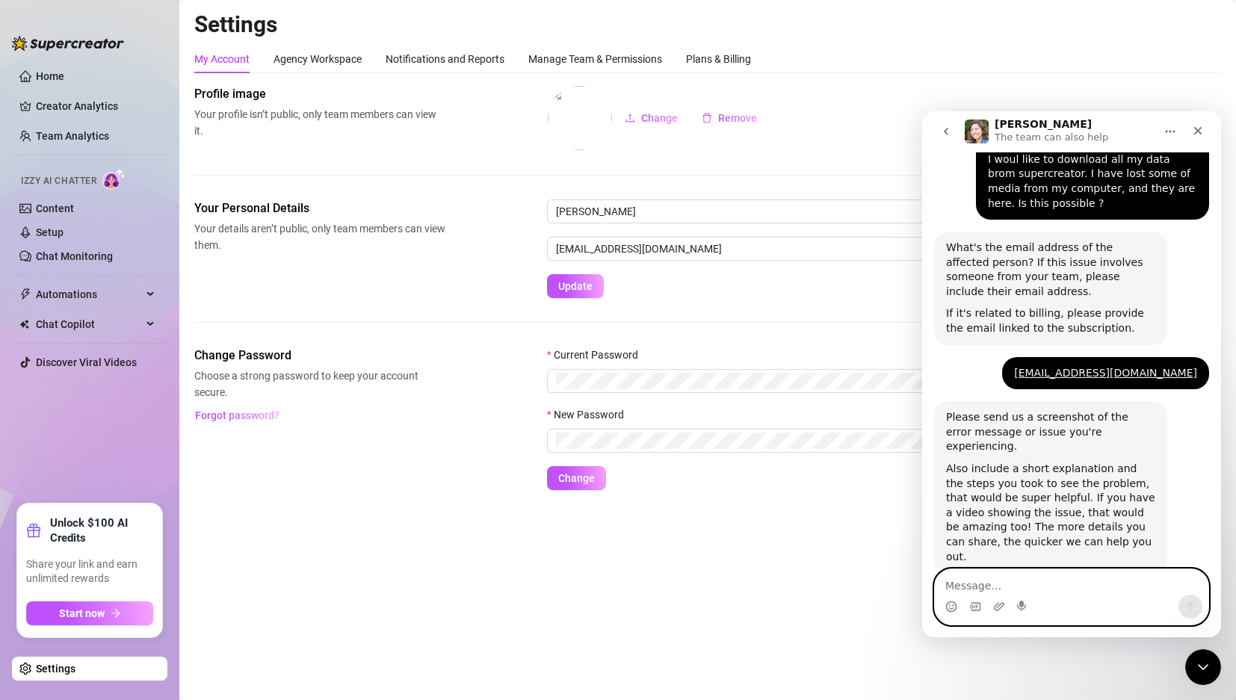
scroll to position [654, 0]
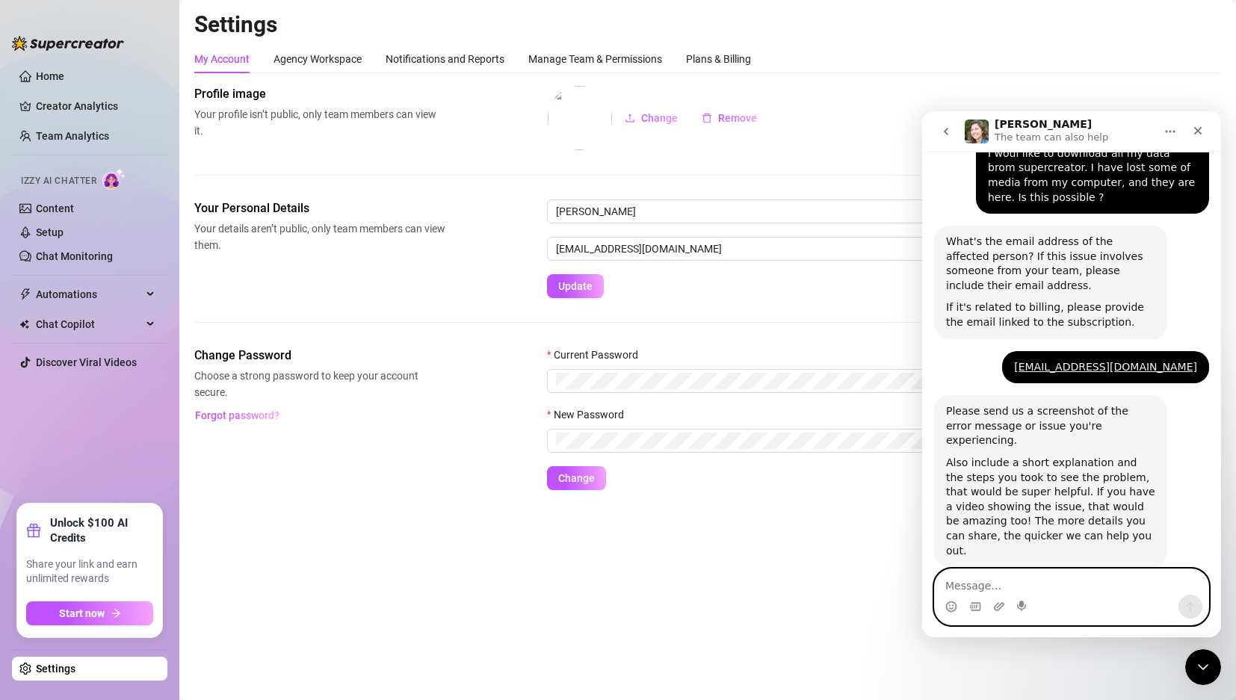
click at [1076, 585] on textarea "Message…" at bounding box center [1072, 582] width 274 height 25
type textarea "."
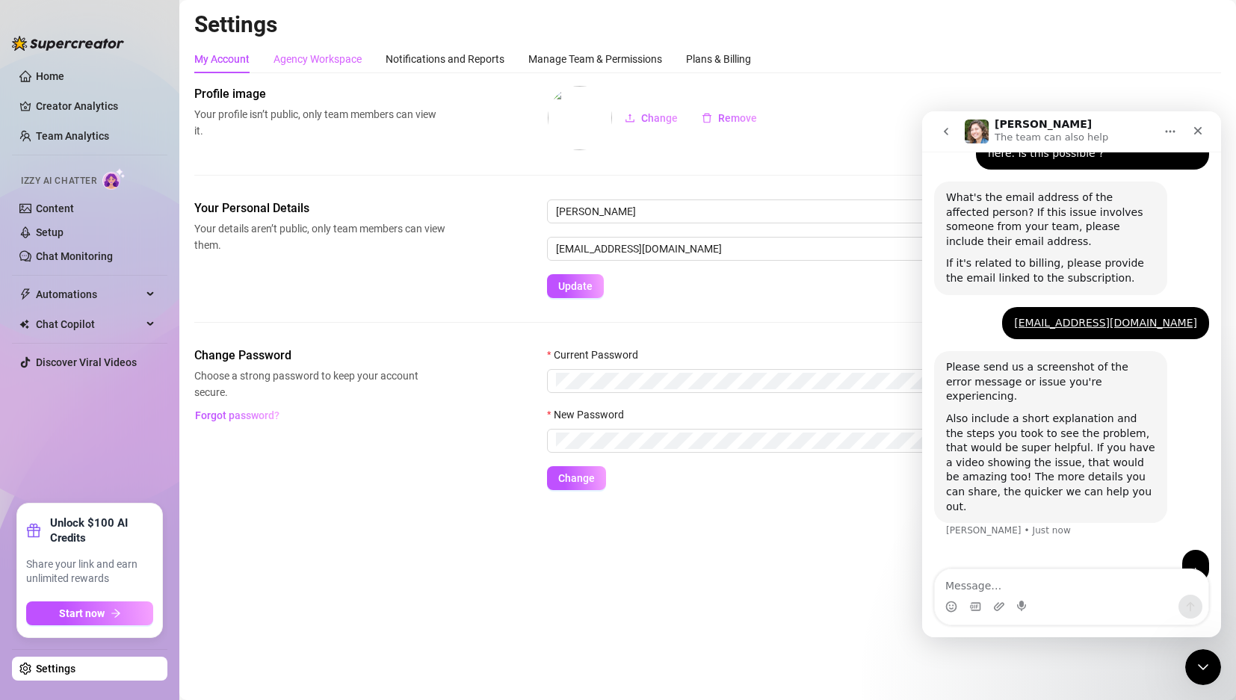
click at [330, 49] on div "Agency Workspace" at bounding box center [318, 59] width 88 height 28
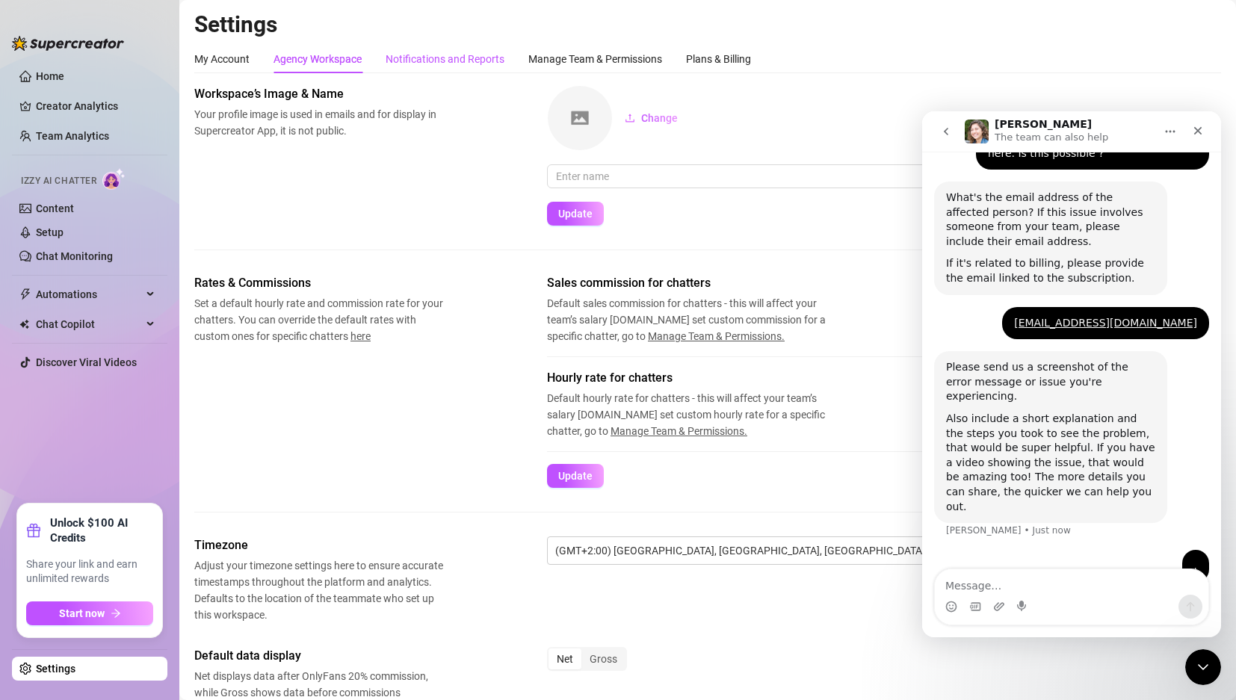
click at [424, 63] on div "Notifications and Reports" at bounding box center [445, 59] width 119 height 16
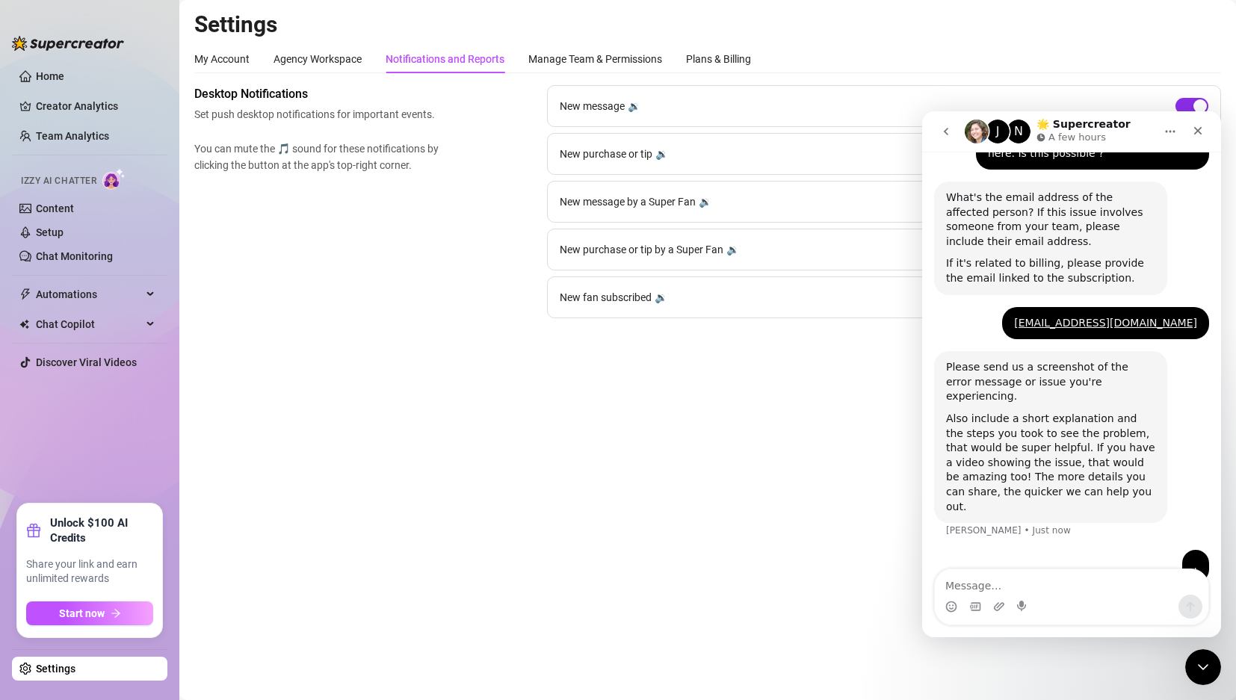
click at [1192, 98] on span "button" at bounding box center [1192, 106] width 33 height 16
click at [361, 309] on div "Desktop Notifications Set push desktop notifications for important events. You …" at bounding box center [707, 201] width 1027 height 233
